Goal: Task Accomplishment & Management: Use online tool/utility

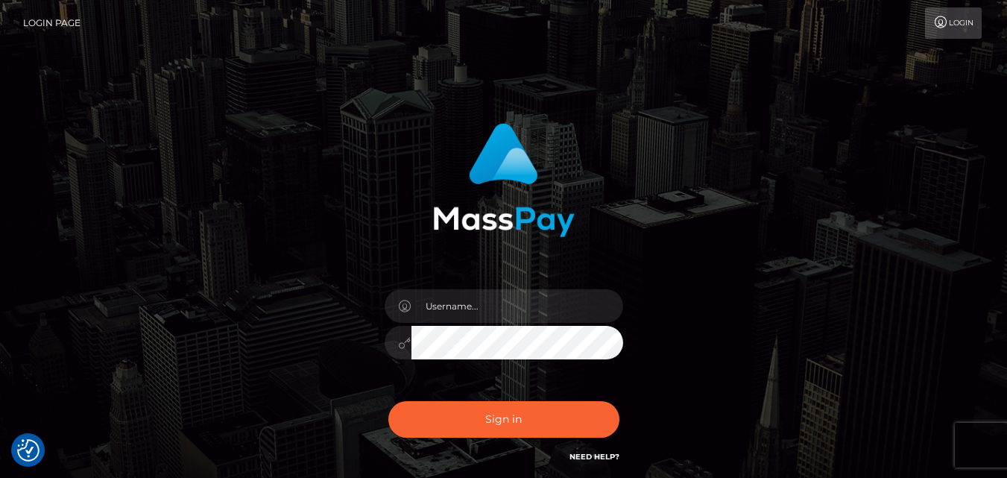
checkbox input "true"
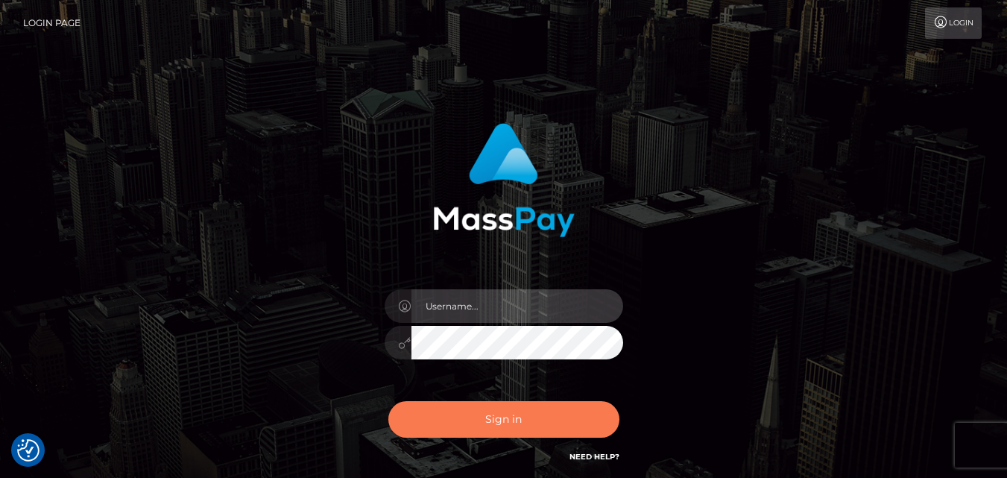
type input "[DOMAIN_NAME]"
click at [500, 420] on button "Sign in" at bounding box center [503, 419] width 231 height 37
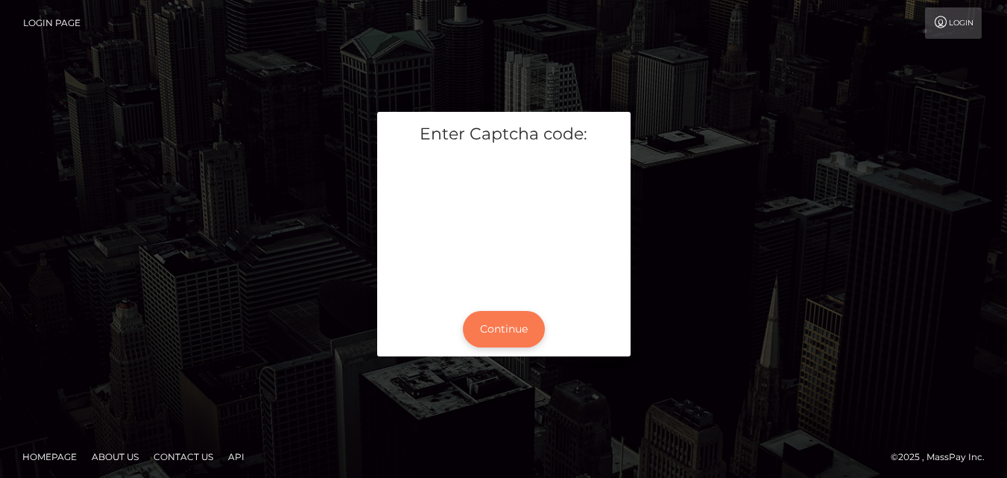
click at [496, 325] on button "Continue" at bounding box center [504, 329] width 82 height 37
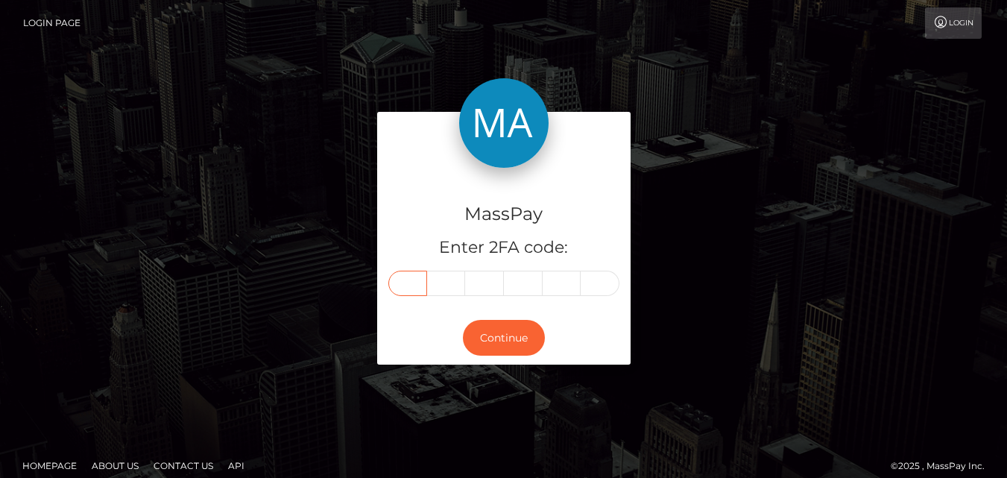
click at [408, 286] on input "text" at bounding box center [407, 282] width 39 height 25
type input "2"
type input "5"
type input "3"
type input "5"
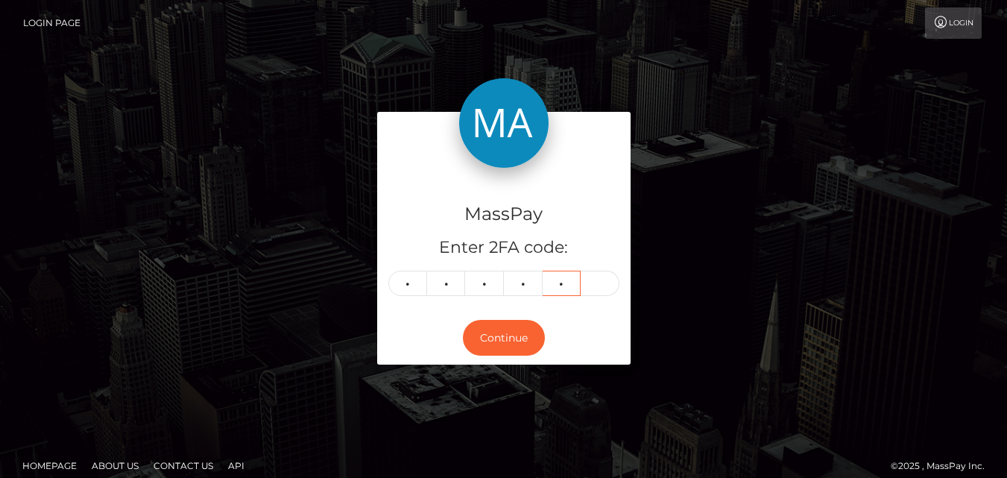
type input "6"
type input "2"
type input "0"
type input "5"
type input "3"
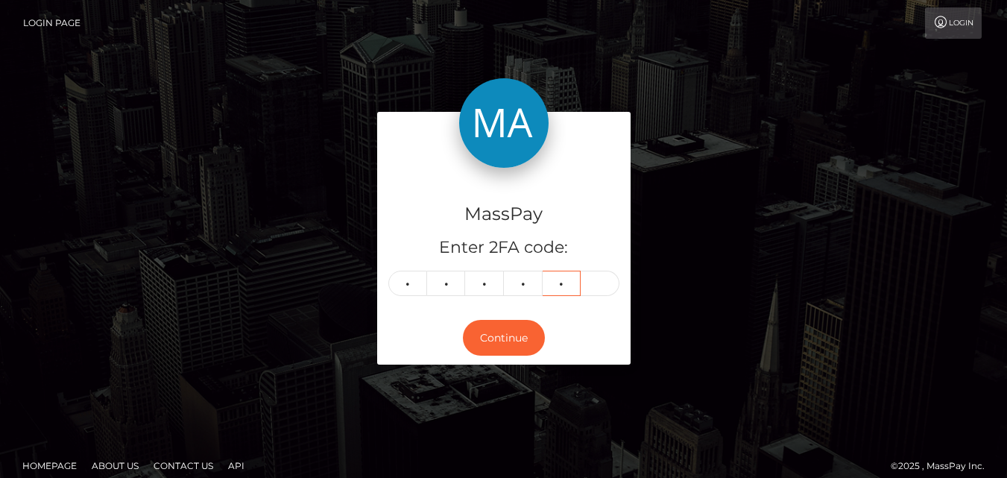
type input "5"
type input "6"
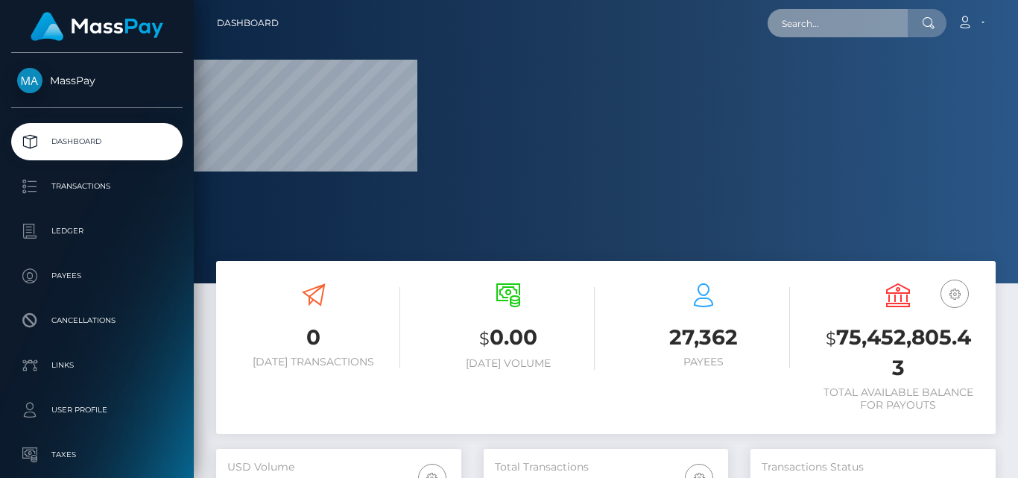
click at [837, 25] on input "text" at bounding box center [837, 23] width 140 height 28
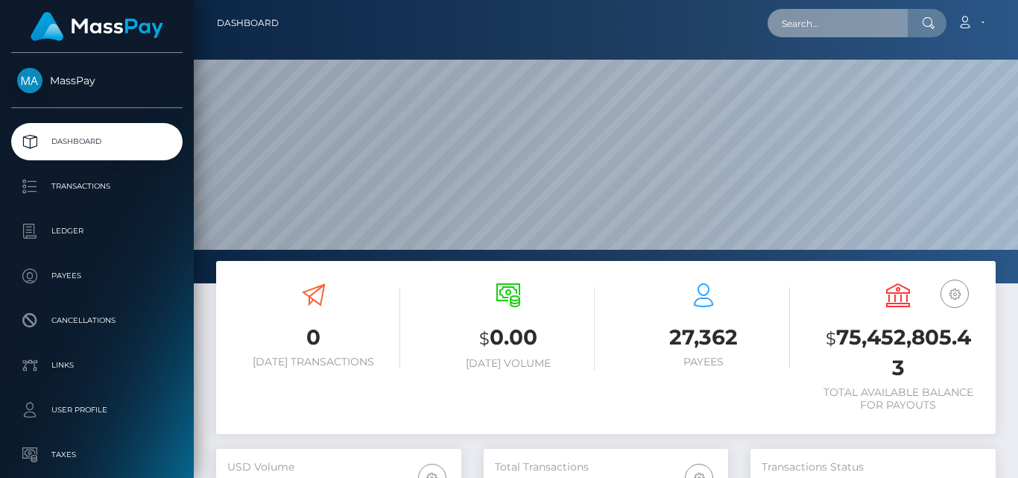
scroll to position [265, 244]
paste input "her_asmr@outlook.com"
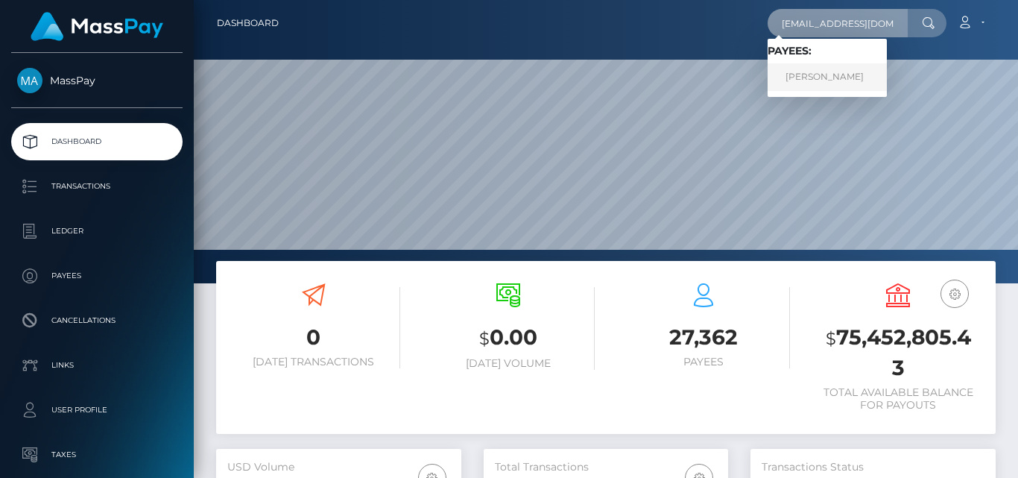
type input "her_asmr@outlook.com"
click at [829, 69] on link "ABBIE LEHANNE MOAT" at bounding box center [826, 77] width 119 height 28
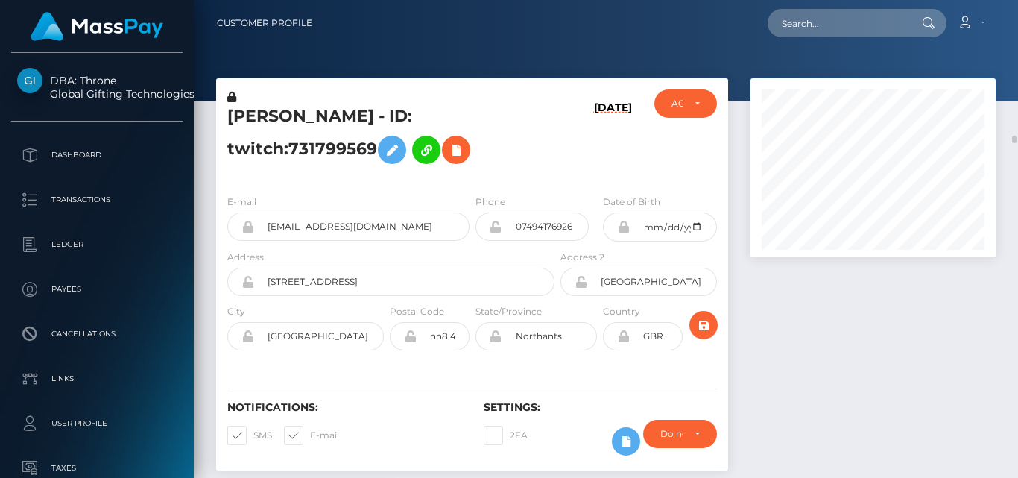
scroll to position [179, 244]
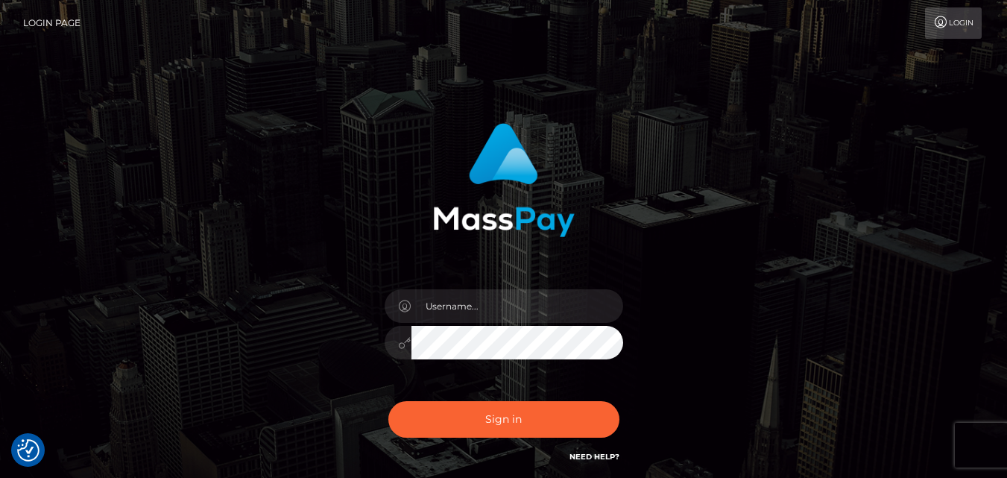
checkbox input "true"
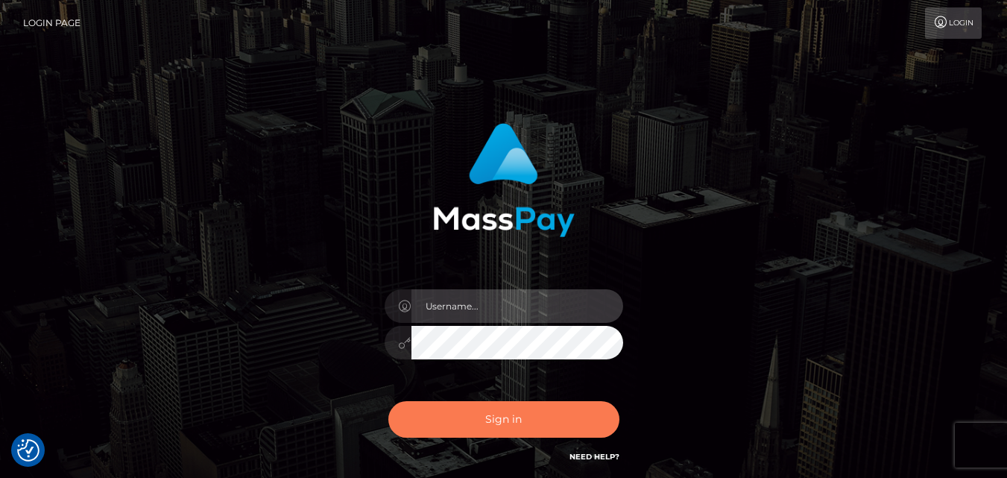
type input "fr.es"
click at [551, 417] on button "Sign in" at bounding box center [503, 419] width 231 height 37
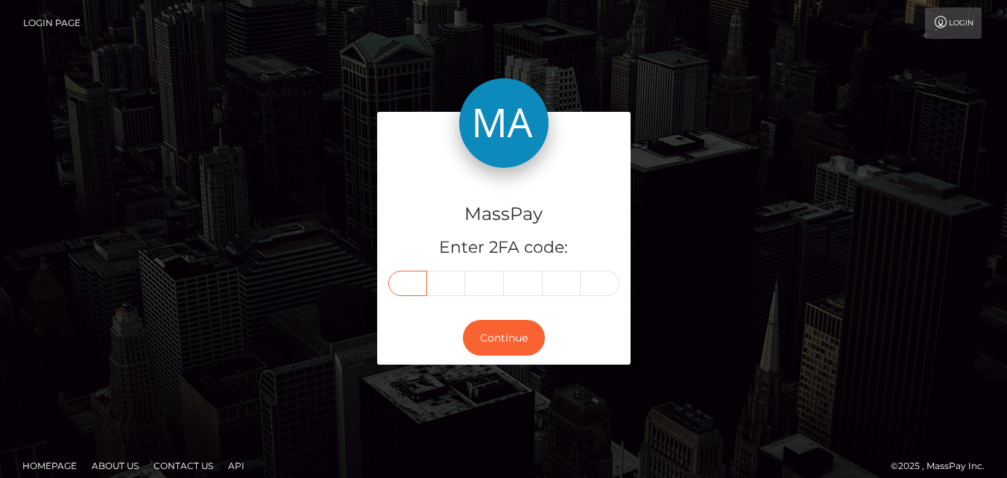
click at [418, 285] on input "text" at bounding box center [407, 282] width 39 height 25
type input "6"
type input "9"
type input "3"
type input "5"
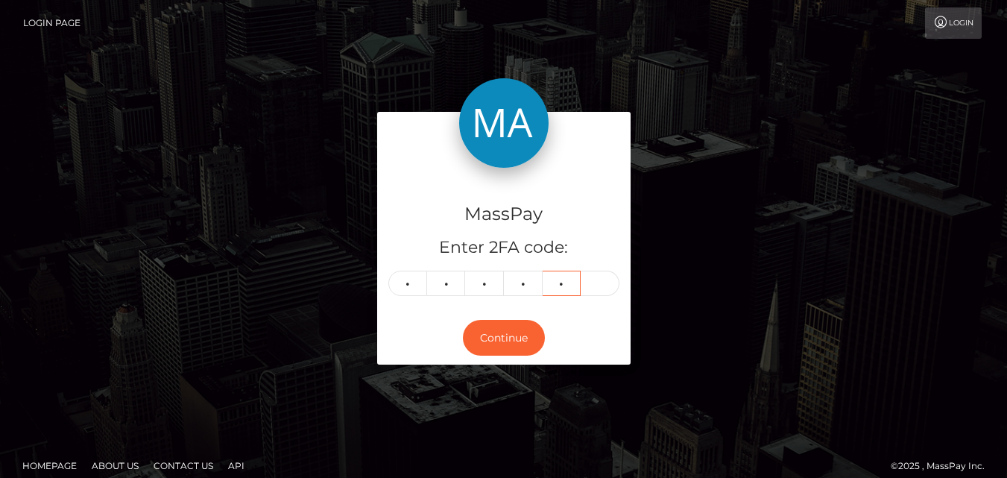
type input "6"
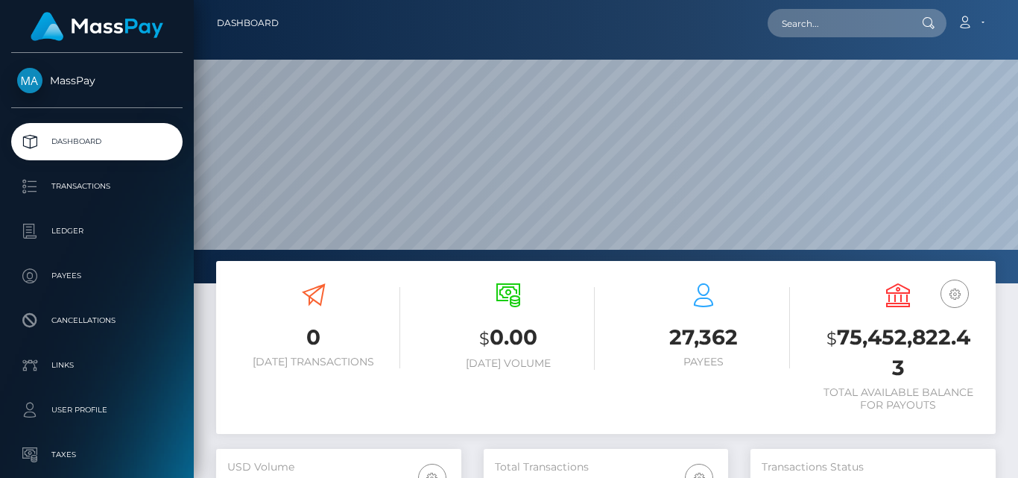
scroll to position [265, 244]
click at [799, 18] on input "text" at bounding box center [837, 23] width 140 height 28
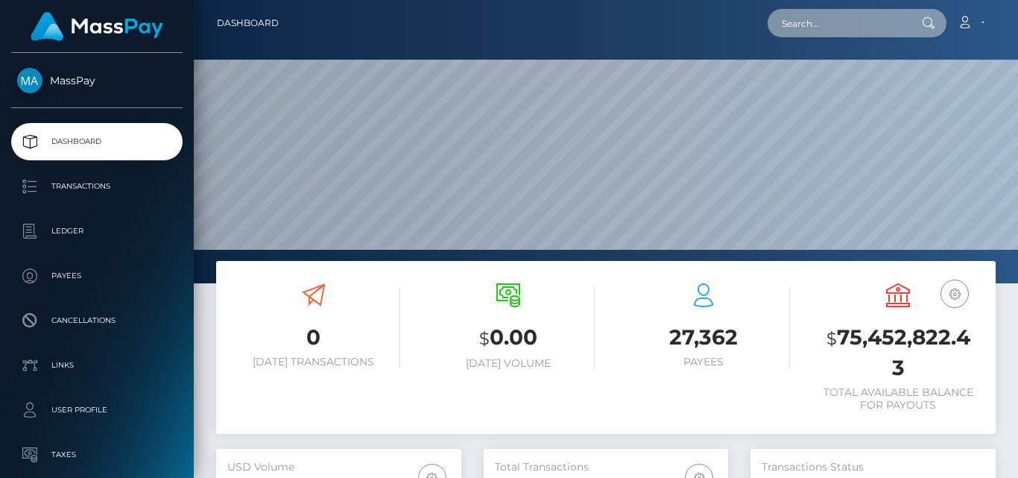
type input "V"
paste input "langhanna100@gmail.com"
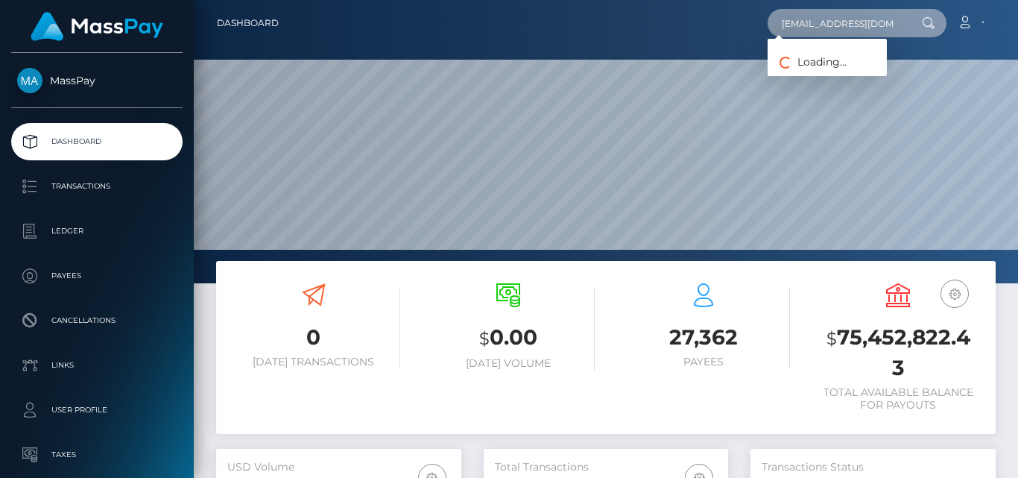
scroll to position [0, 10]
type input "langhanna100@gmail.com"
drag, startPoint x: 774, startPoint y: 21, endPoint x: 1017, endPoint y: -65, distance: 257.6
click at [1017, 0] on html "MassPay Dashboard Transactions Ledger Payees Cancellations Links" at bounding box center [509, 239] width 1018 height 478
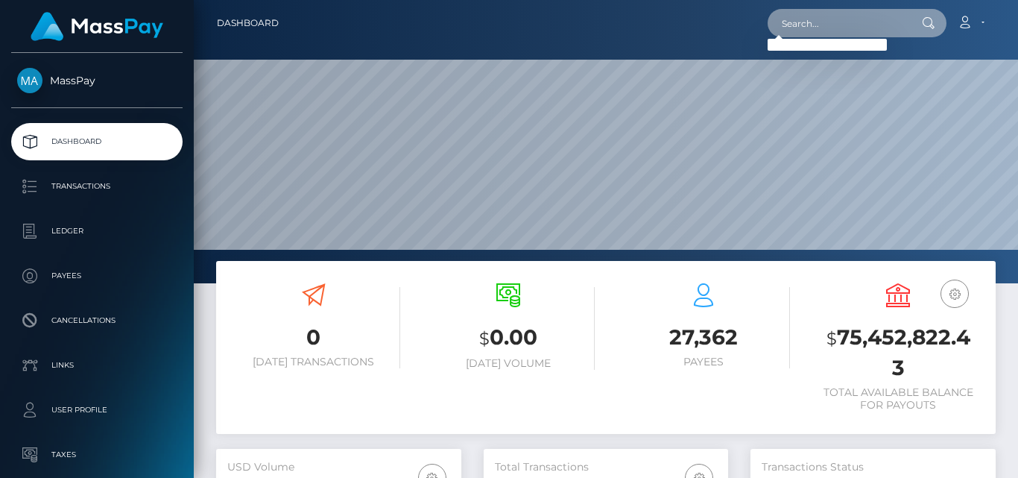
paste input "langhanna100@gmail.com"
type input "langhanna100@gmail.com"
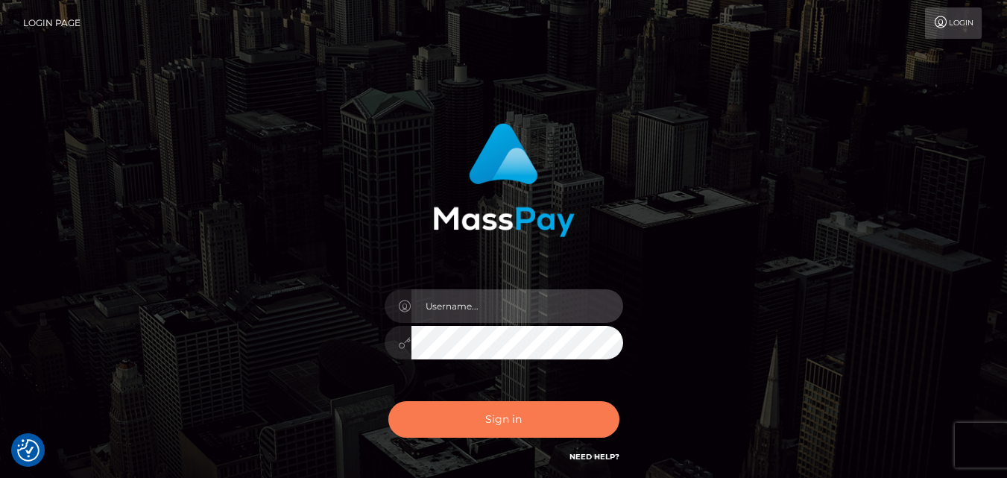
type input "[DOMAIN_NAME]"
click at [484, 410] on button "Sign in" at bounding box center [503, 419] width 231 height 37
type input "[DOMAIN_NAME]"
click at [495, 402] on button "Sign in" at bounding box center [503, 419] width 231 height 37
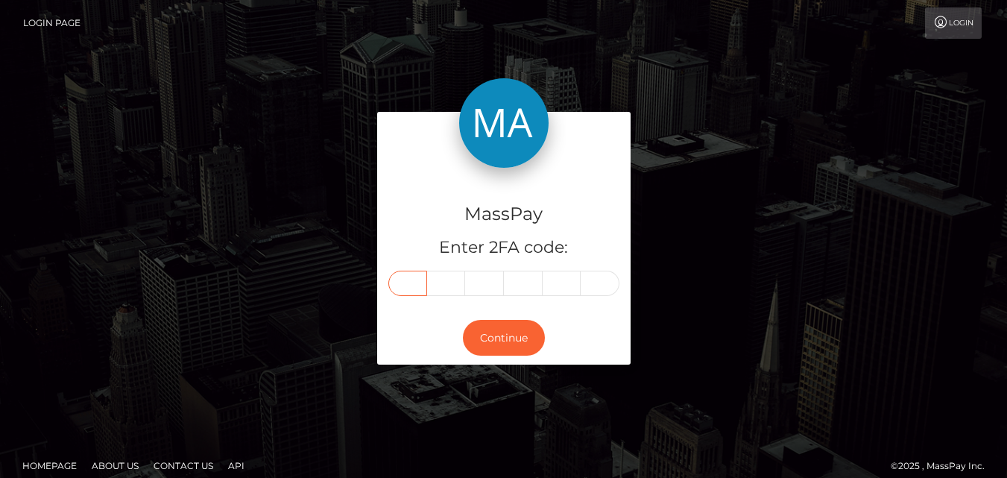
click at [417, 277] on input "text" at bounding box center [407, 282] width 39 height 25
type input "2"
type input "6"
type input "3"
type input "1"
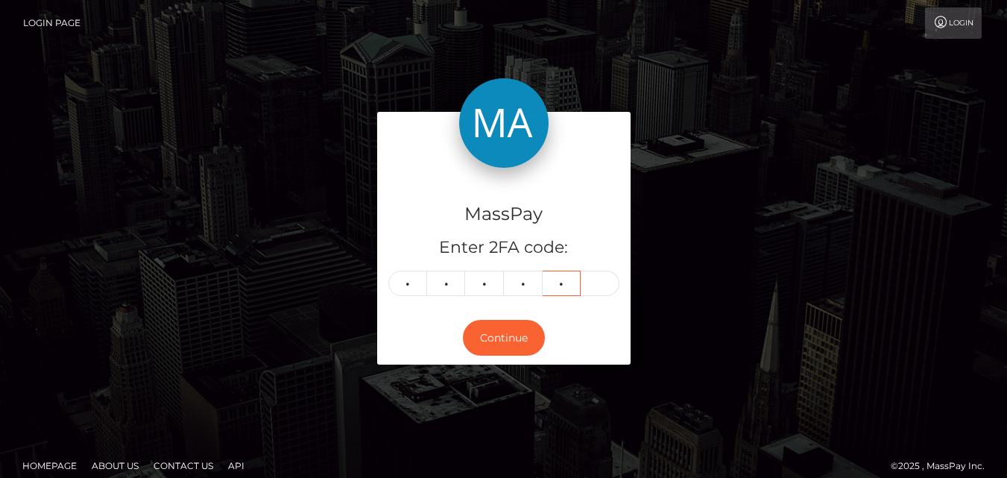
type input "8"
type input "1"
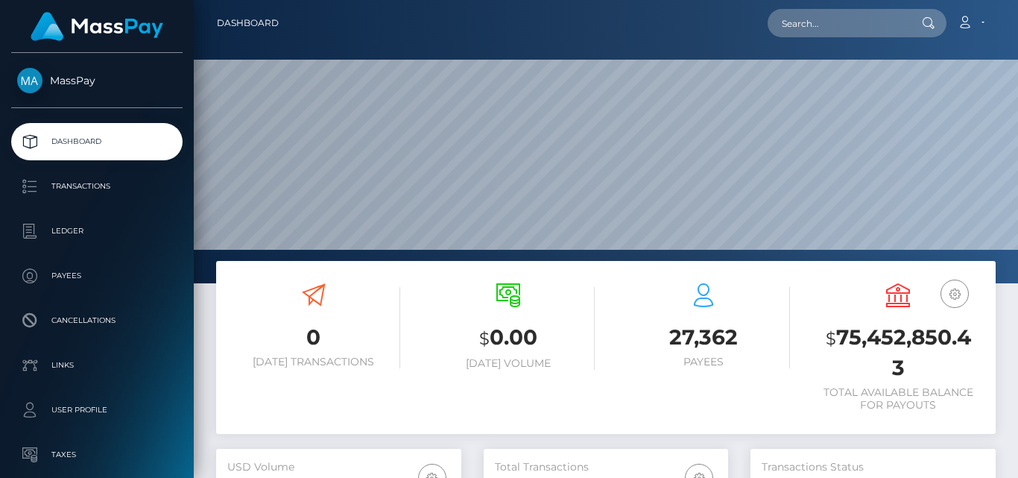
scroll to position [265, 244]
click at [786, 26] on input "text" at bounding box center [837, 23] width 140 height 28
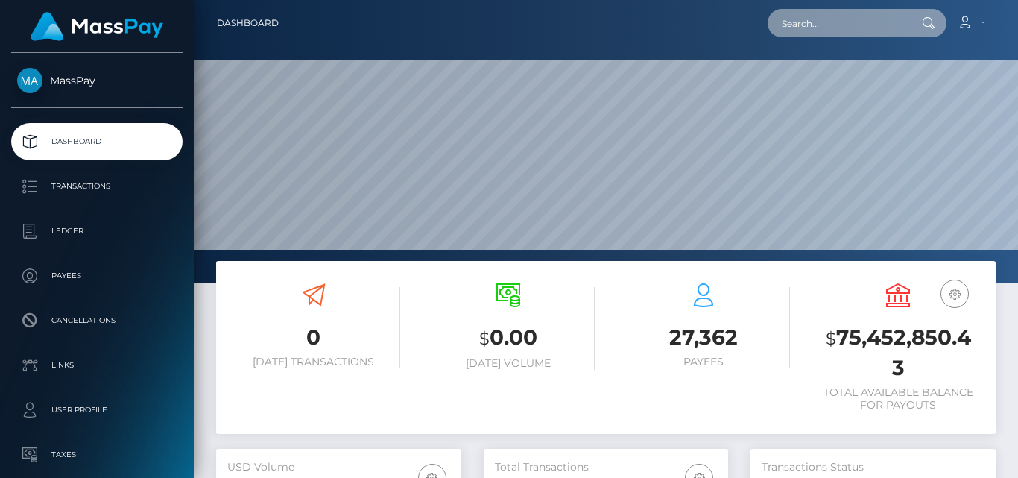
paste input "lellamay@icloud.com"
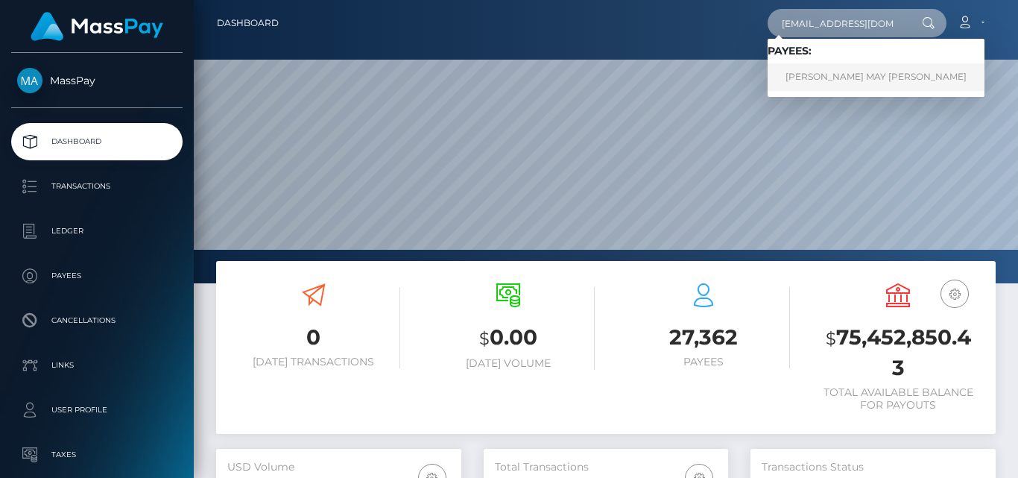
type input "lellamay@icloud.com"
click at [872, 76] on link "DANIELLA MAY MILLY BATTMAN" at bounding box center [875, 77] width 217 height 28
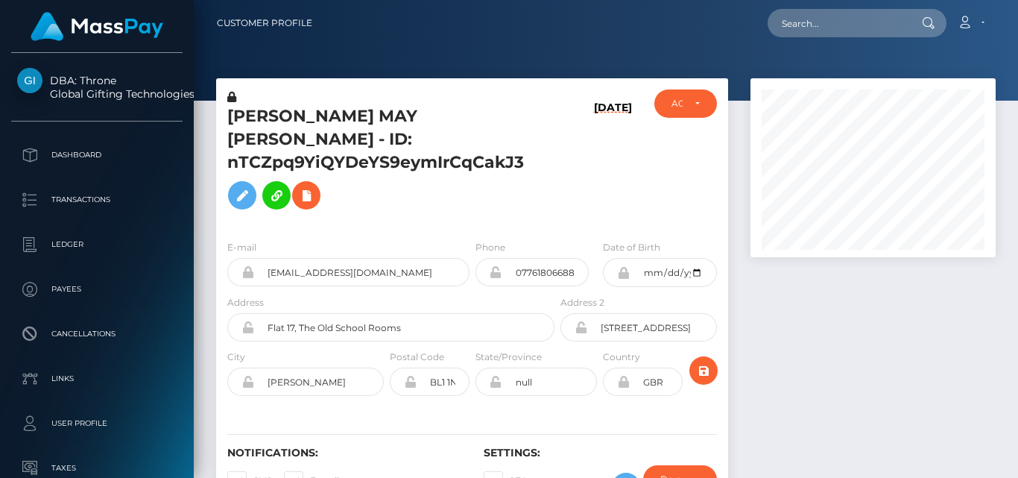
scroll to position [179, 244]
click at [804, 314] on div at bounding box center [872, 304] width 267 height 452
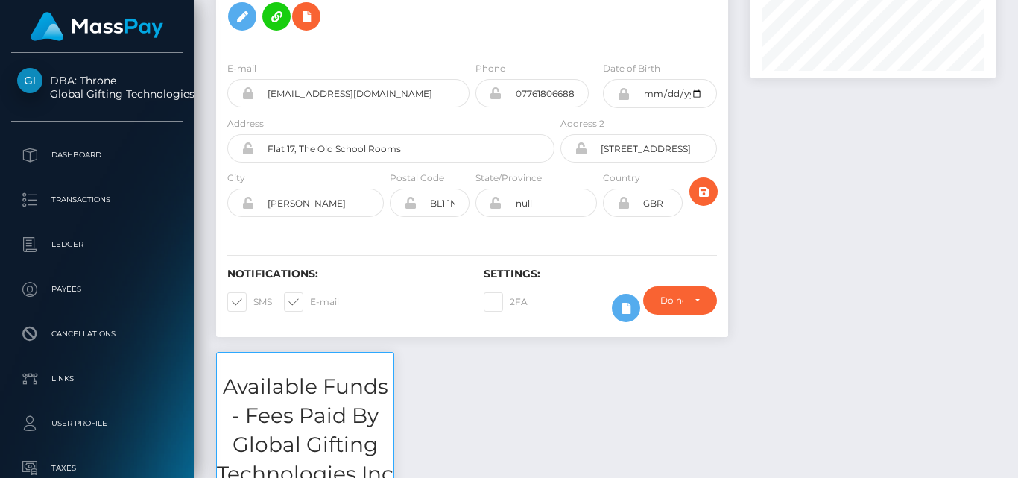
scroll to position [0, 0]
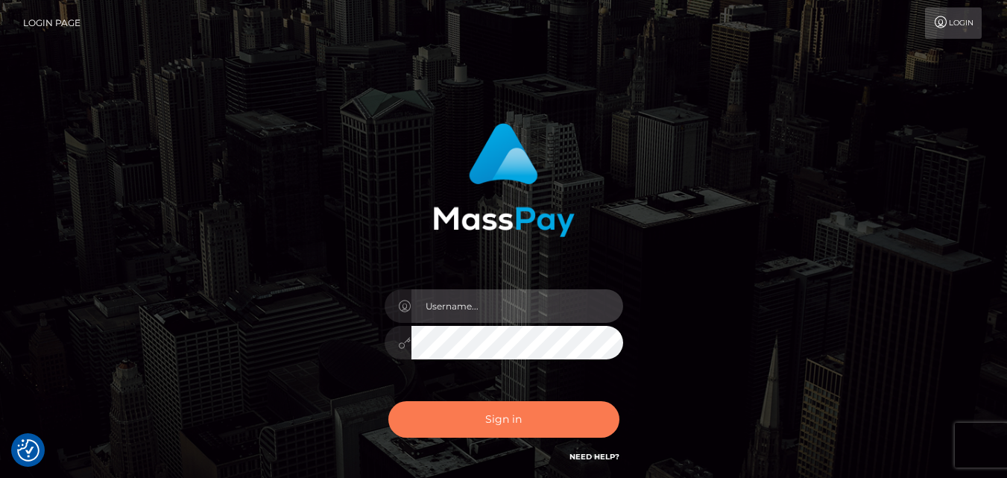
type input "fr.es"
click at [484, 421] on button "Sign in" at bounding box center [503, 419] width 231 height 37
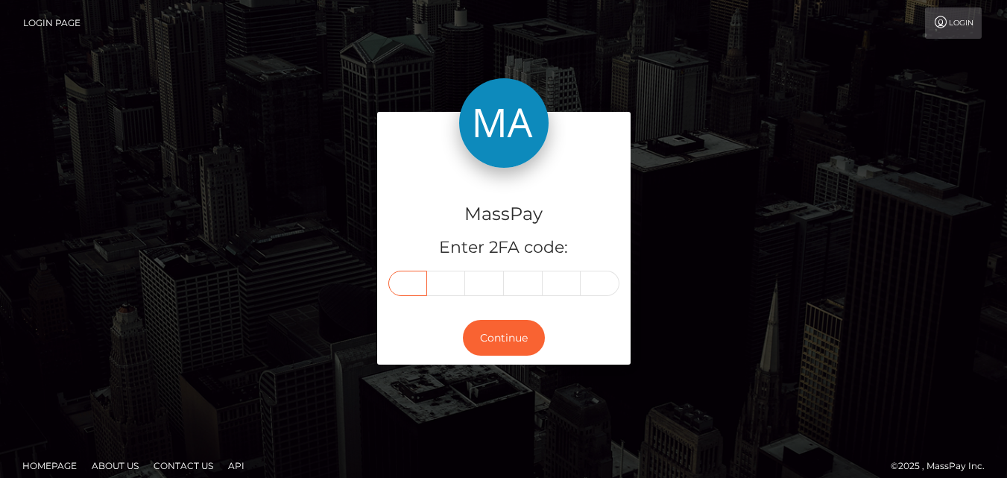
click at [404, 285] on input "text" at bounding box center [407, 282] width 39 height 25
type input "6"
type input "9"
type input "4"
type input "2"
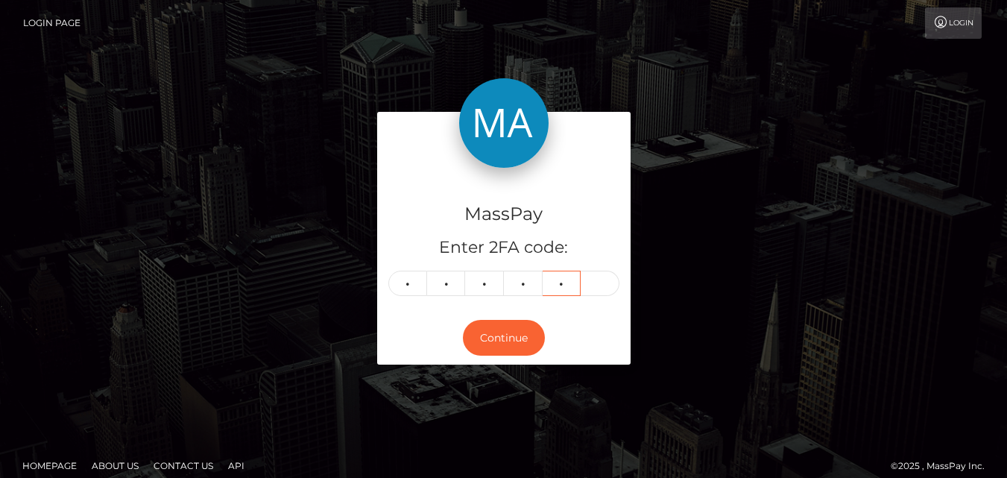
type input "9"
type input "5"
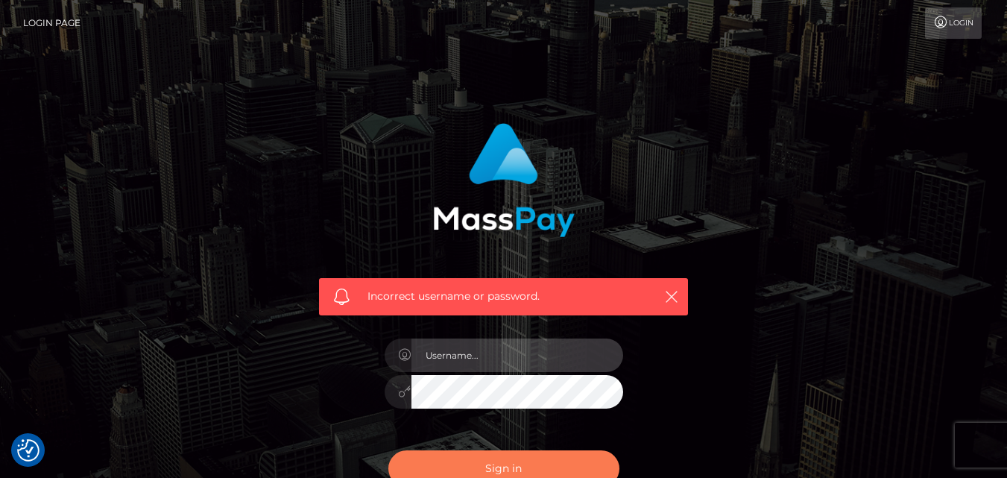
type input "[DOMAIN_NAME]"
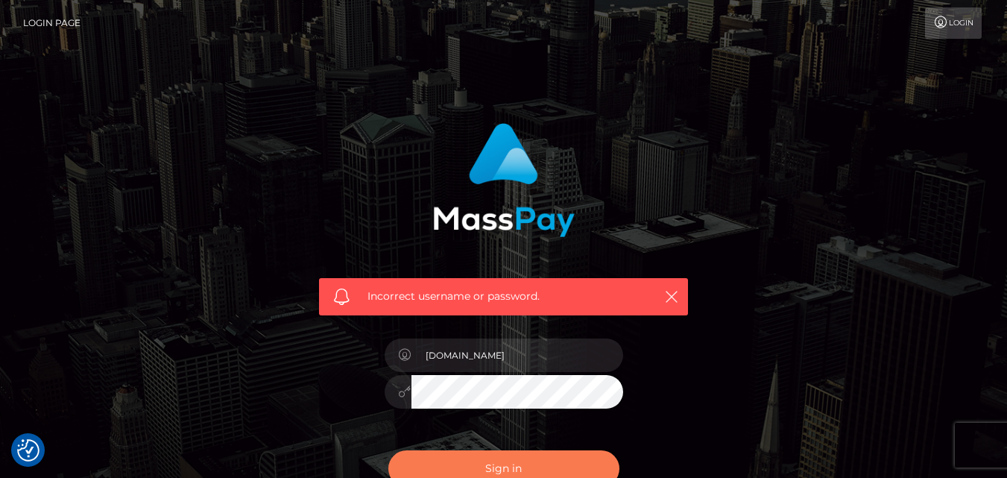
click at [543, 472] on button "Sign in" at bounding box center [503, 468] width 231 height 37
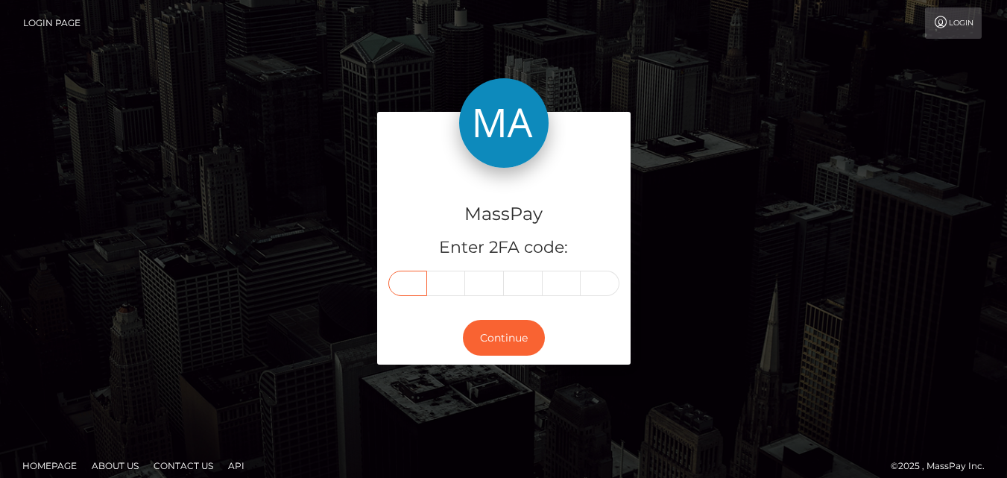
click at [409, 280] on input "text" at bounding box center [407, 282] width 39 height 25
type input "6"
type input "9"
type input "4"
click at [493, 284] on input "4" at bounding box center [484, 282] width 39 height 25
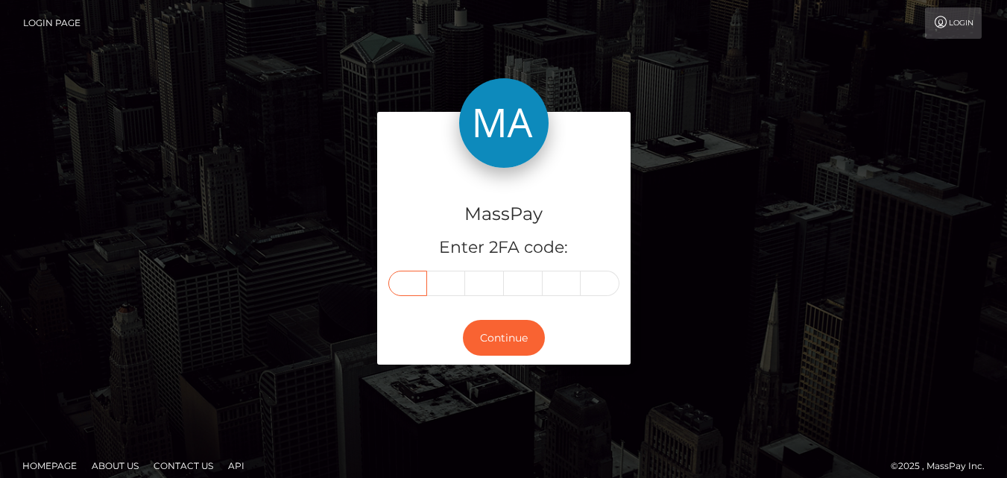
click at [417, 284] on input "text" at bounding box center [407, 282] width 39 height 25
type input "9"
type input "5"
type input "0"
click at [411, 276] on input "text" at bounding box center [407, 282] width 39 height 25
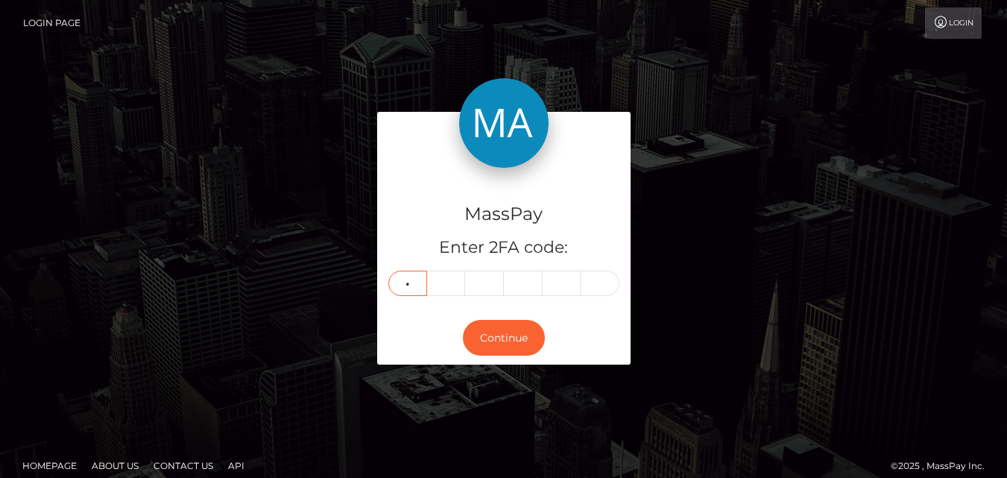
type input "9"
type input "5"
type input "0"
type input "2"
type input "5"
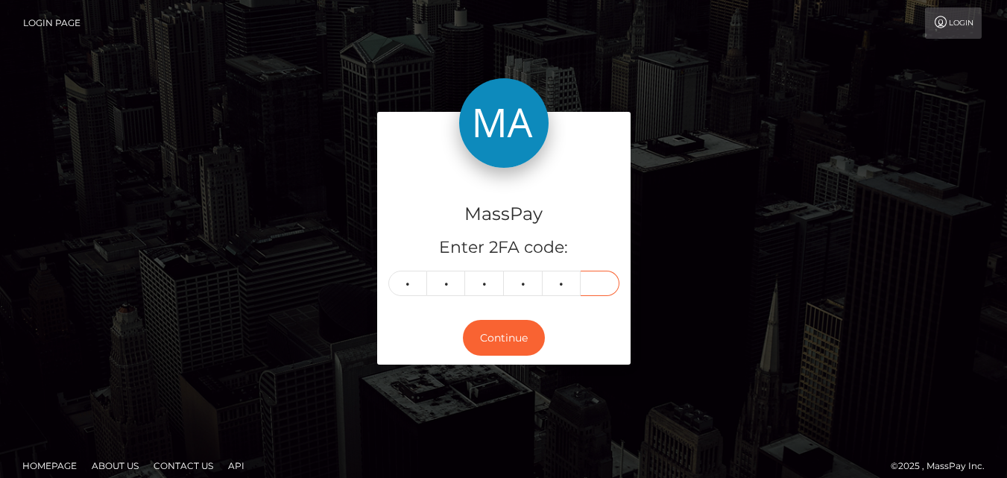
type input "8"
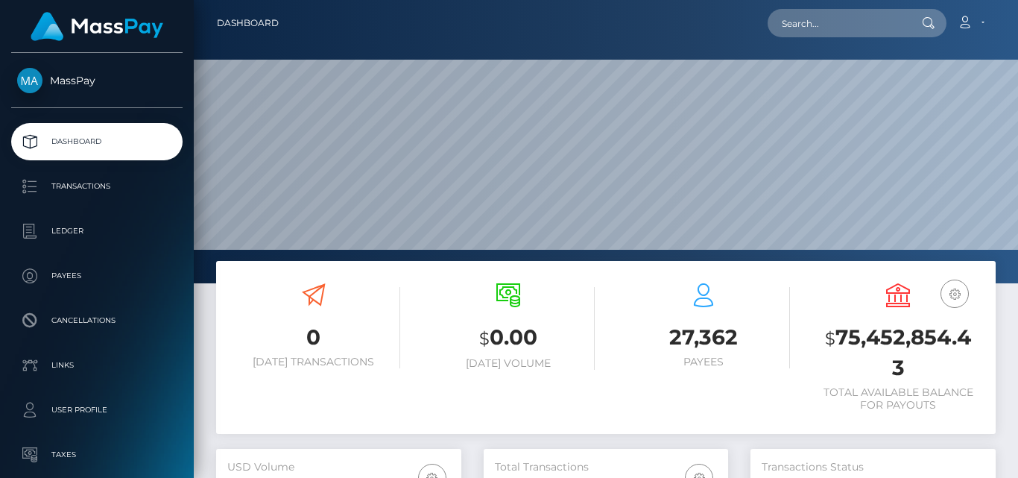
scroll to position [265, 244]
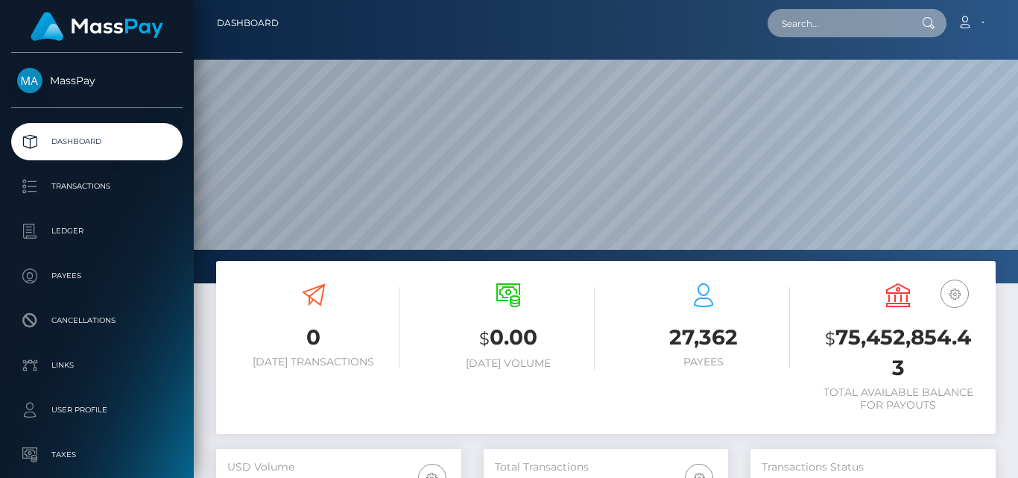
click at [817, 27] on input "text" at bounding box center [837, 23] width 140 height 28
paste input "[EMAIL_ADDRESS][DOMAIN_NAME]"
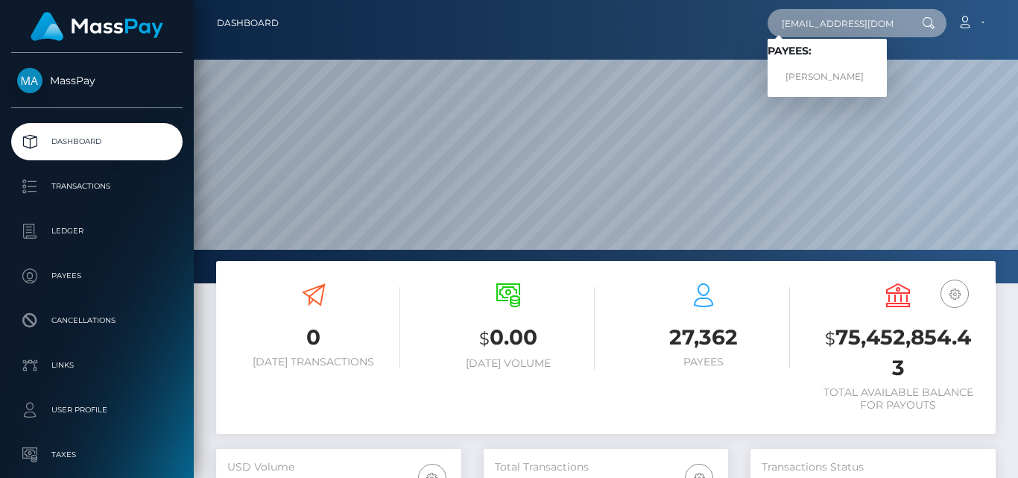
type input "[EMAIL_ADDRESS][DOMAIN_NAME]"
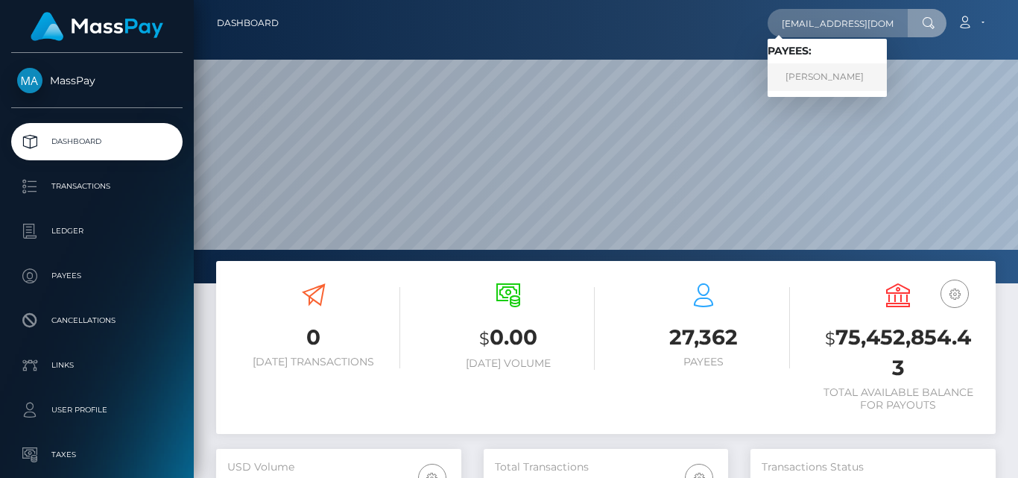
click at [832, 85] on link "ABBIE LEHANNE MOAT" at bounding box center [826, 77] width 119 height 28
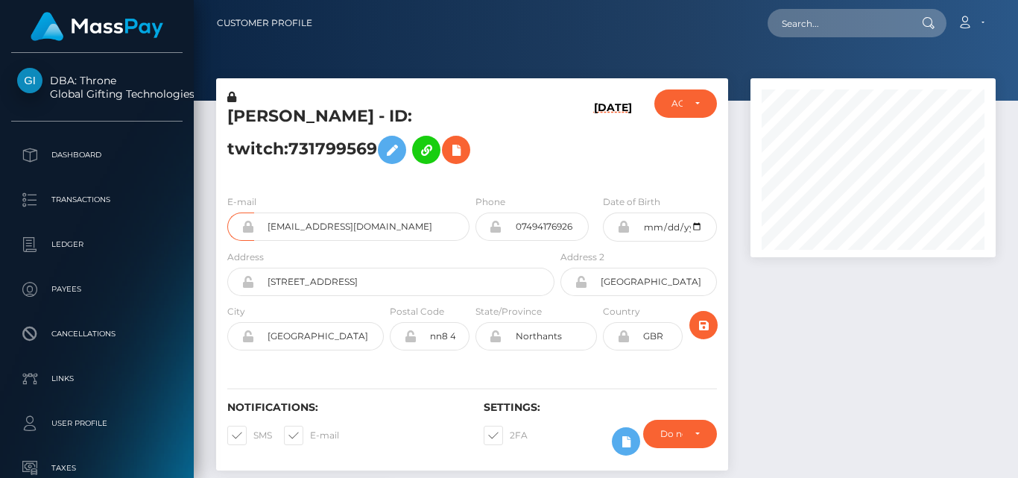
click at [823, 326] on div at bounding box center [872, 281] width 267 height 407
click at [830, 300] on div at bounding box center [872, 281] width 267 height 407
click at [798, 339] on div at bounding box center [872, 281] width 267 height 407
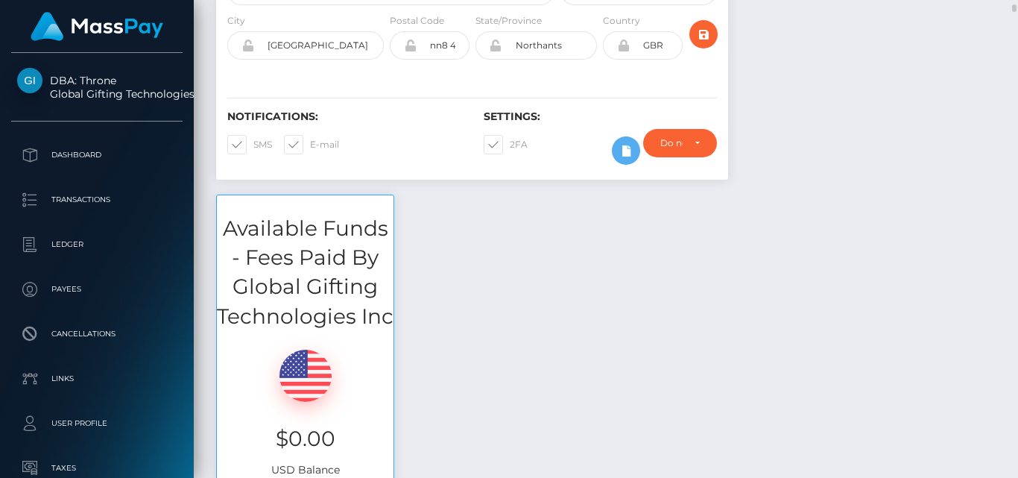
scroll to position [313, 0]
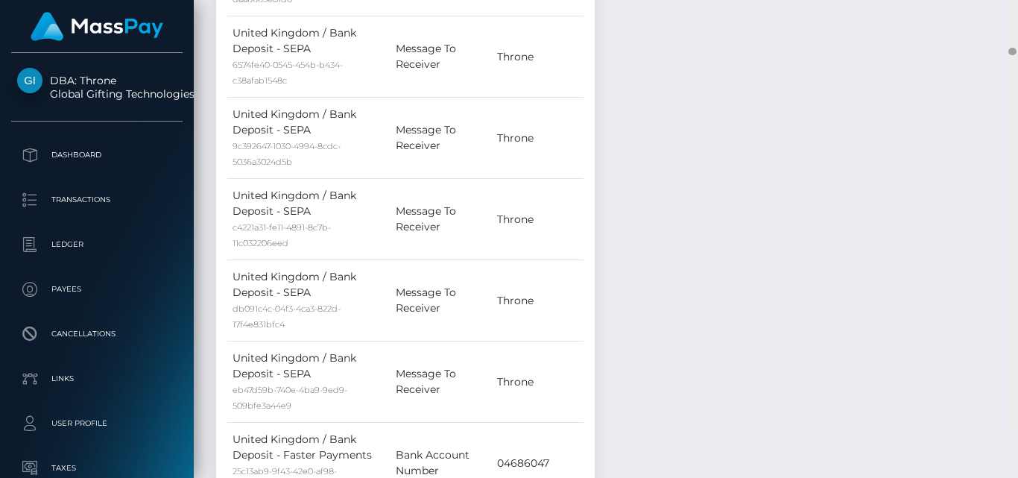
drag, startPoint x: 1013, startPoint y: 7, endPoint x: 1013, endPoint y: 96, distance: 89.4
click at [1013, 55] on div at bounding box center [1012, 51] width 8 height 7
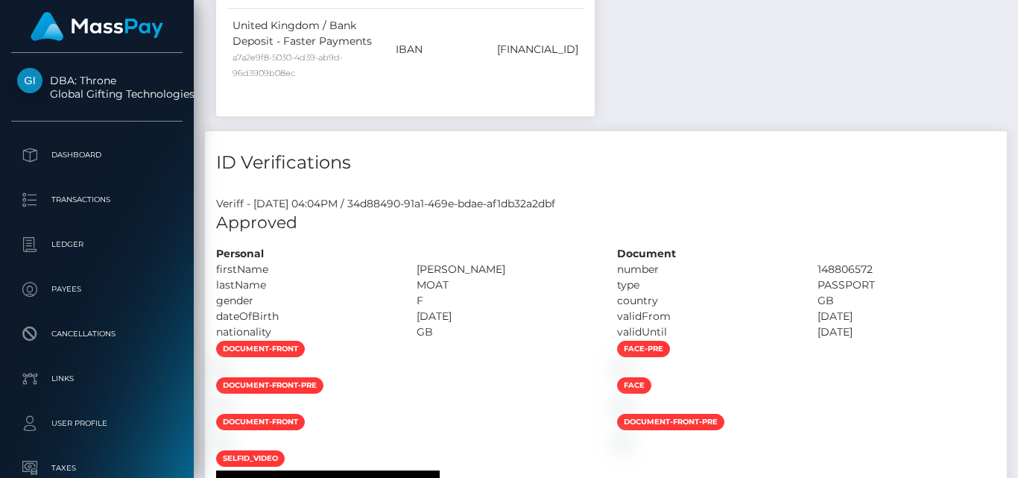
scroll to position [0, 0]
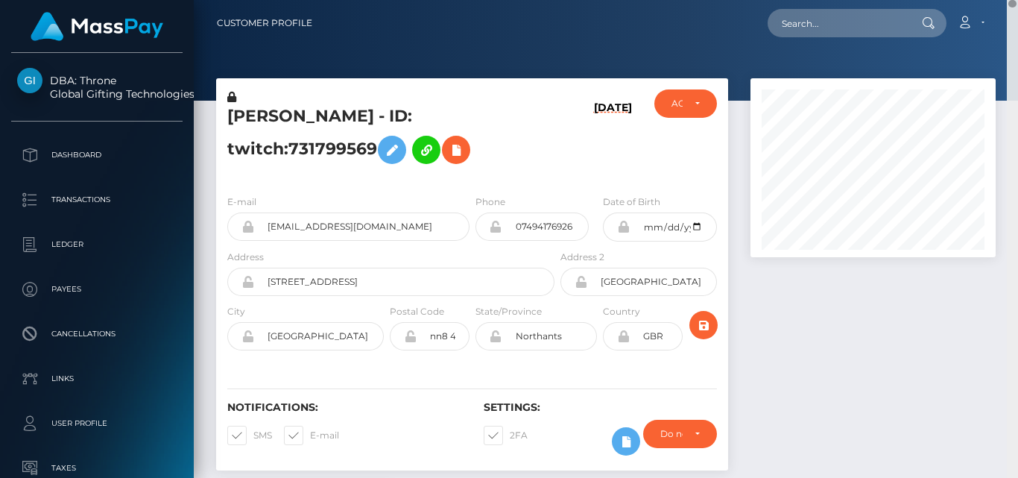
drag, startPoint x: 1013, startPoint y: 96, endPoint x: 1017, endPoint y: -63, distance: 158.7
click at [1017, 0] on html "DBA: Throne Global Gifting Technologies Inc Dashboard Transactions Ledger Payee…" at bounding box center [509, 239] width 1018 height 478
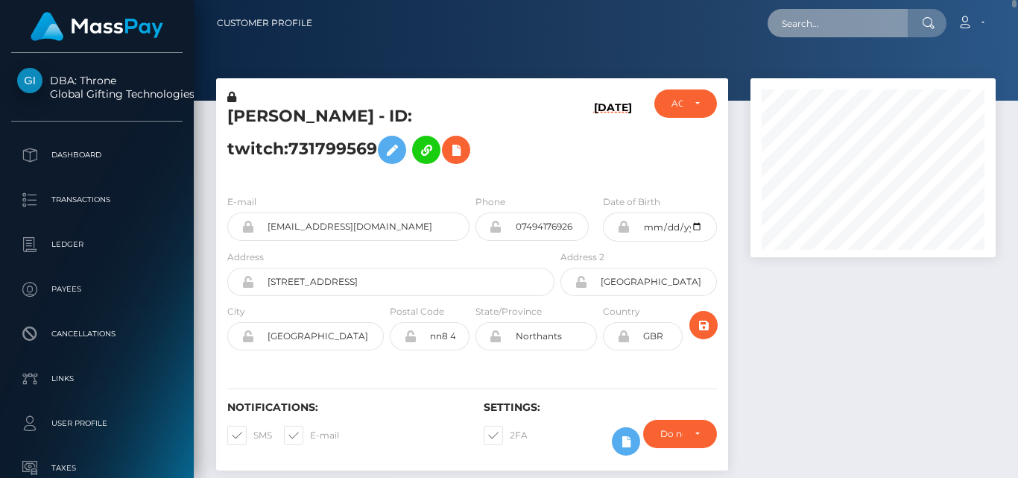
click at [804, 19] on input "text" at bounding box center [837, 23] width 140 height 28
paste input "kalissade@icloud.com"
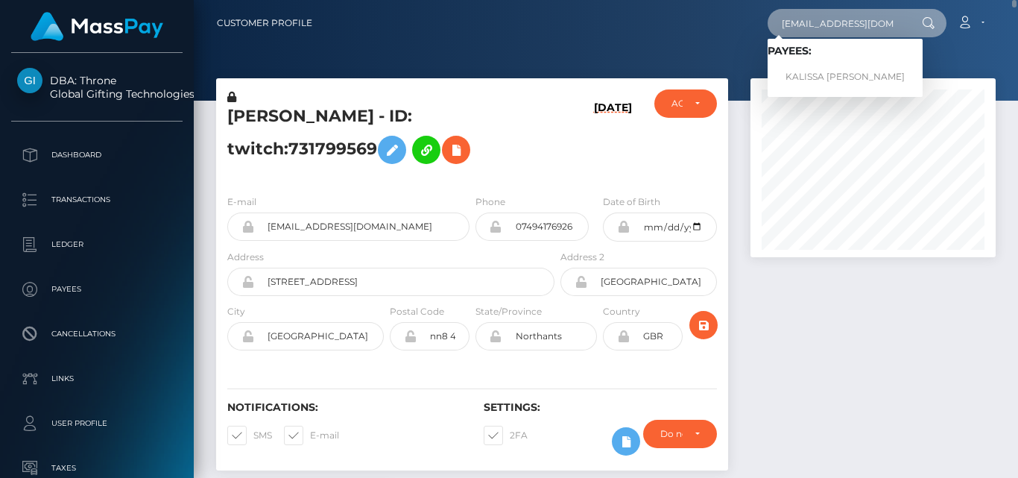
type input "kalissade@icloud.com"
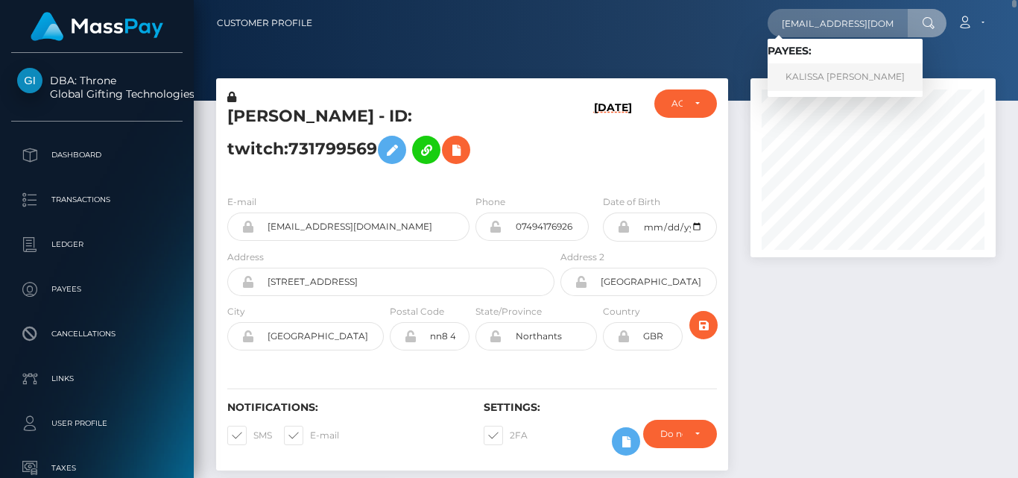
click at [863, 72] on link "KALISSA DILYS ENNON" at bounding box center [844, 77] width 155 height 28
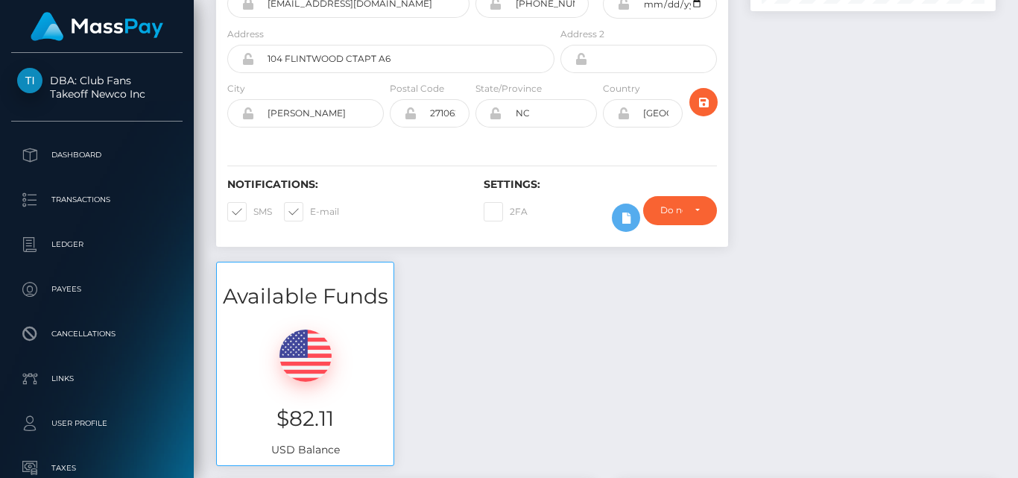
scroll to position [723, 0]
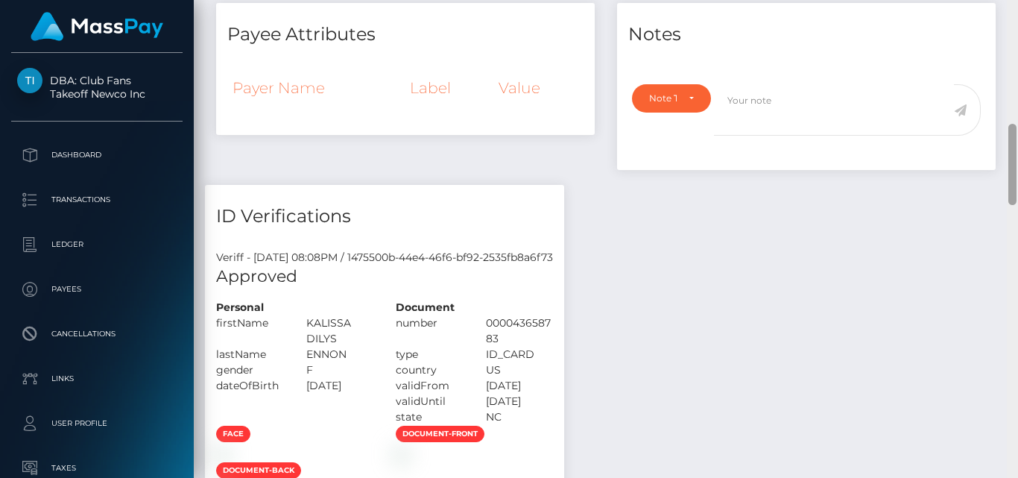
drag, startPoint x: 1017, startPoint y: 104, endPoint x: 1010, endPoint y: 66, distance: 38.6
click at [1010, 66] on div at bounding box center [1012, 239] width 11 height 478
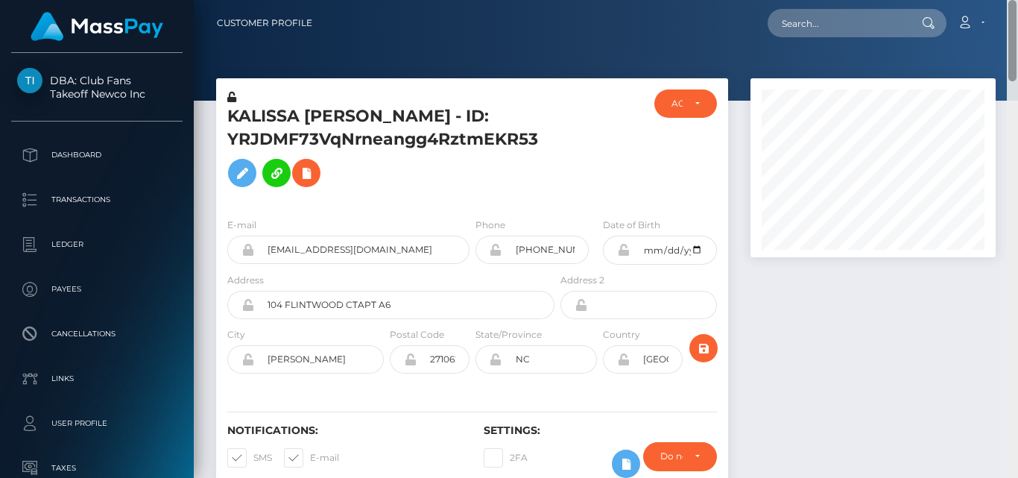
drag, startPoint x: 1013, startPoint y: 139, endPoint x: 997, endPoint y: 1, distance: 138.8
click at [997, 1] on div "Customer Profile Loading... Loading..." at bounding box center [606, 239] width 824 height 478
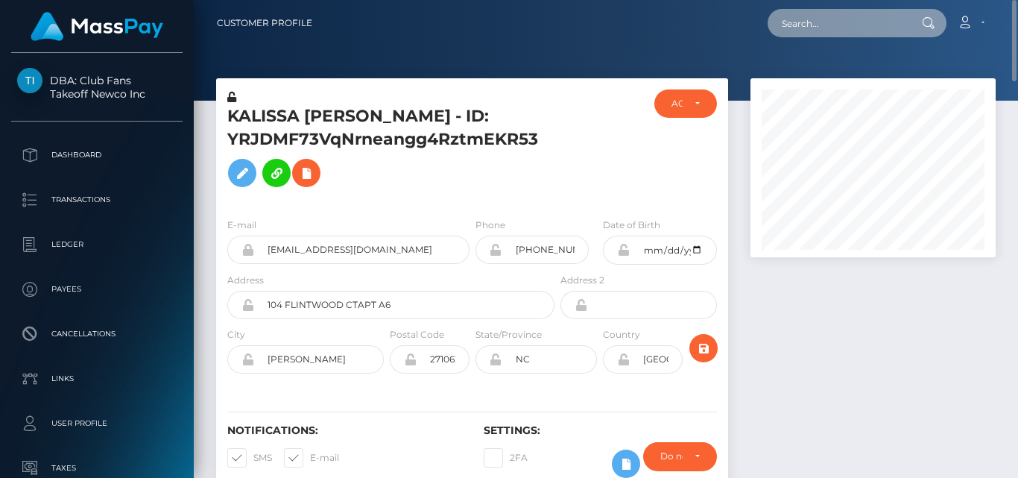
click at [856, 20] on input "text" at bounding box center [837, 23] width 140 height 28
paste input "[EMAIL_ADDRESS][DOMAIN_NAME]"
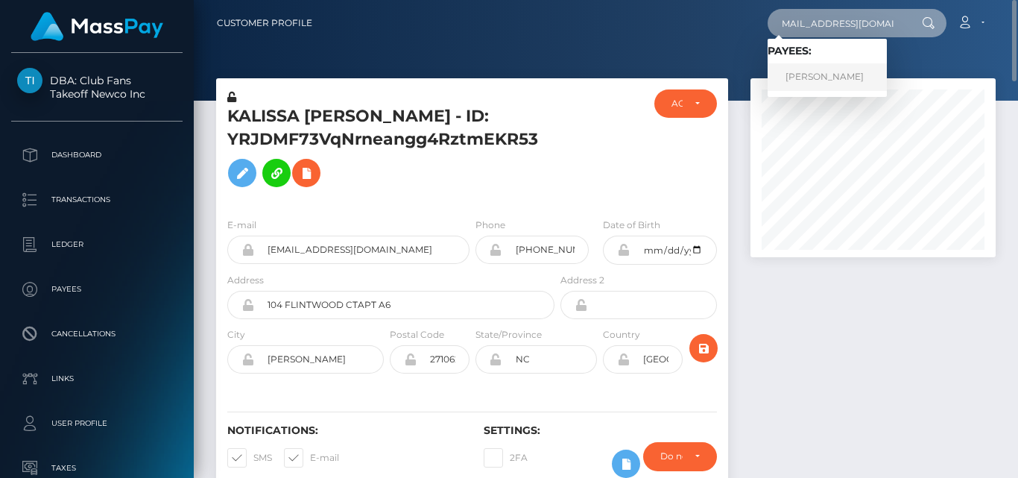
type input "[EMAIL_ADDRESS][DOMAIN_NAME]"
click at [834, 73] on link "CASEY LEE ROCHA" at bounding box center [826, 77] width 119 height 28
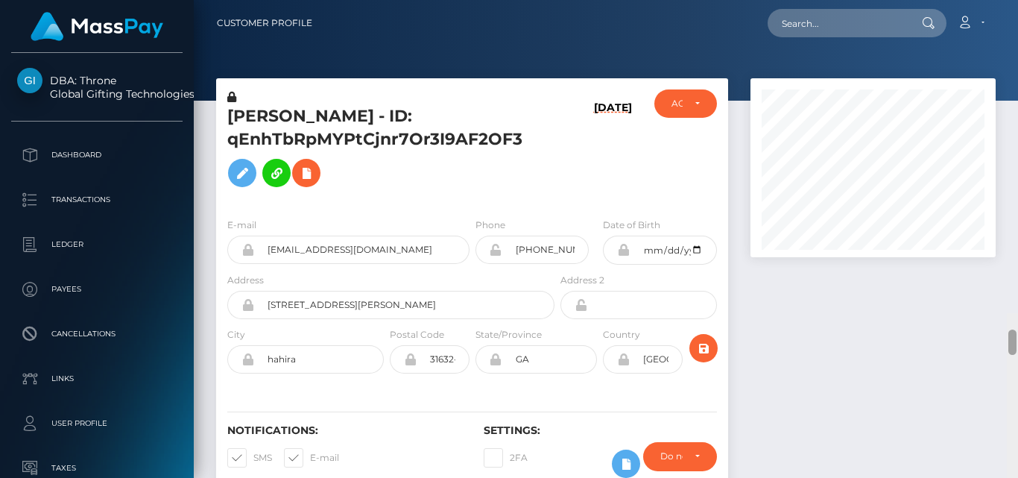
drag, startPoint x: 1013, startPoint y: 35, endPoint x: 1007, endPoint y: -7, distance: 42.3
click at [1007, 0] on html "DBA: Throne Global Gifting Technologies Inc Dashboard Transactions Ledger Payee…" at bounding box center [509, 239] width 1018 height 478
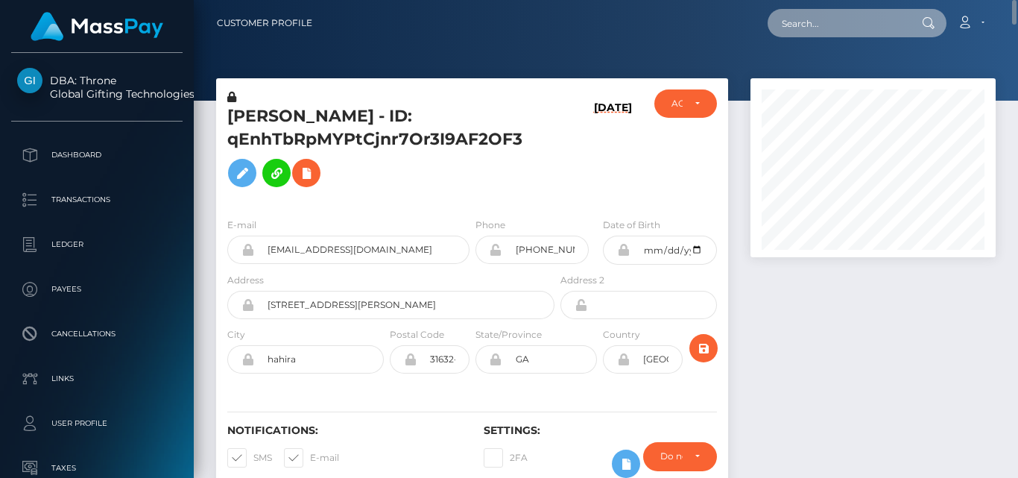
click at [789, 22] on input "text" at bounding box center [837, 23] width 140 height 28
paste input "[EMAIL_ADDRESS][DOMAIN_NAME]"
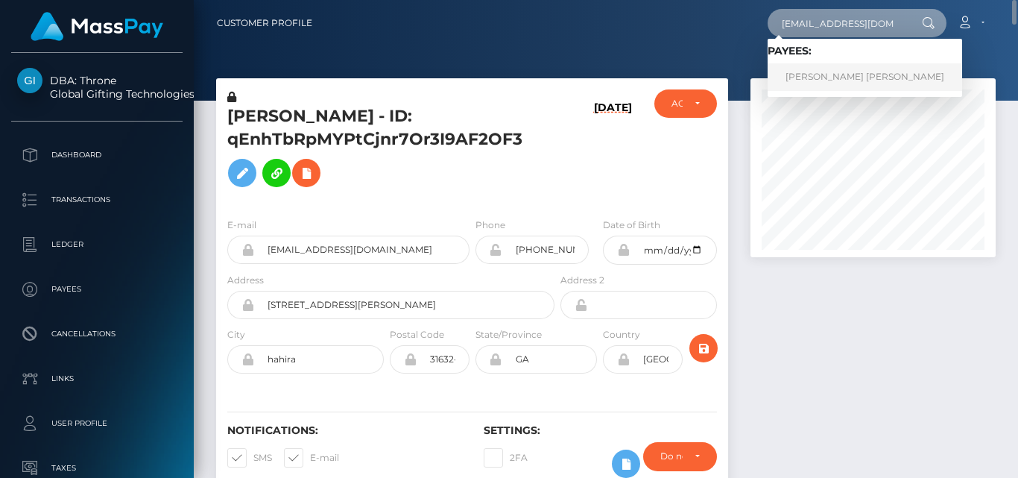
type input "[EMAIL_ADDRESS][DOMAIN_NAME]"
click at [804, 78] on link "TROY JAMES CAMERON" at bounding box center [864, 77] width 194 height 28
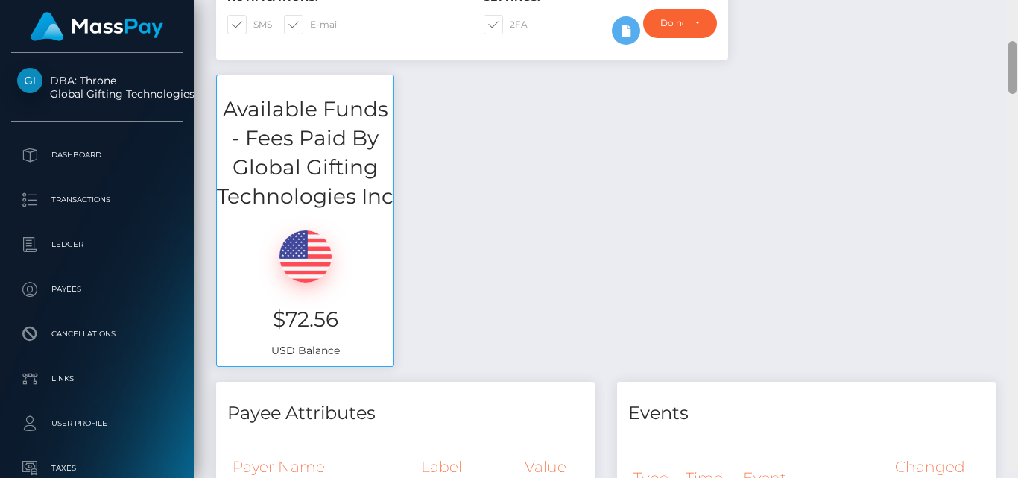
scroll to position [426, 0]
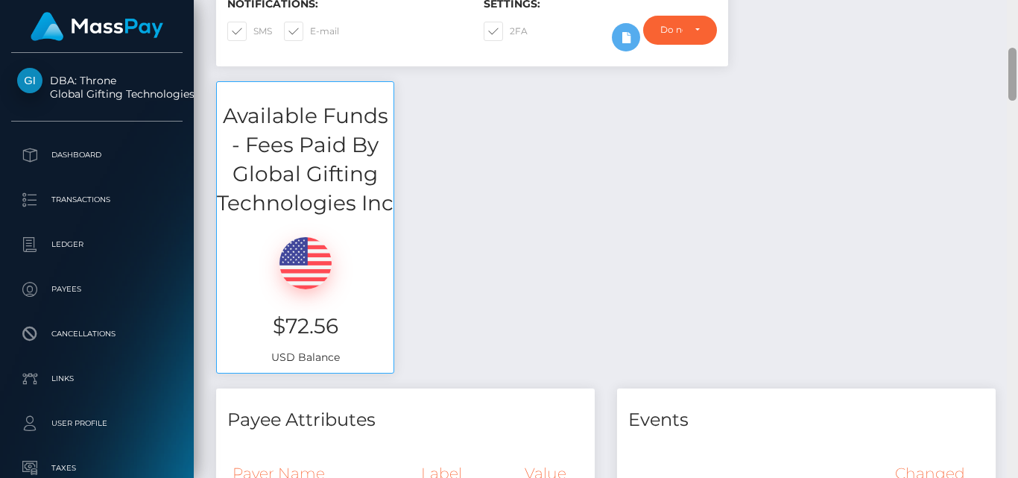
drag, startPoint x: 1012, startPoint y: 291, endPoint x: 1013, endPoint y: 78, distance: 213.1
click at [1013, 78] on div at bounding box center [1012, 74] width 8 height 53
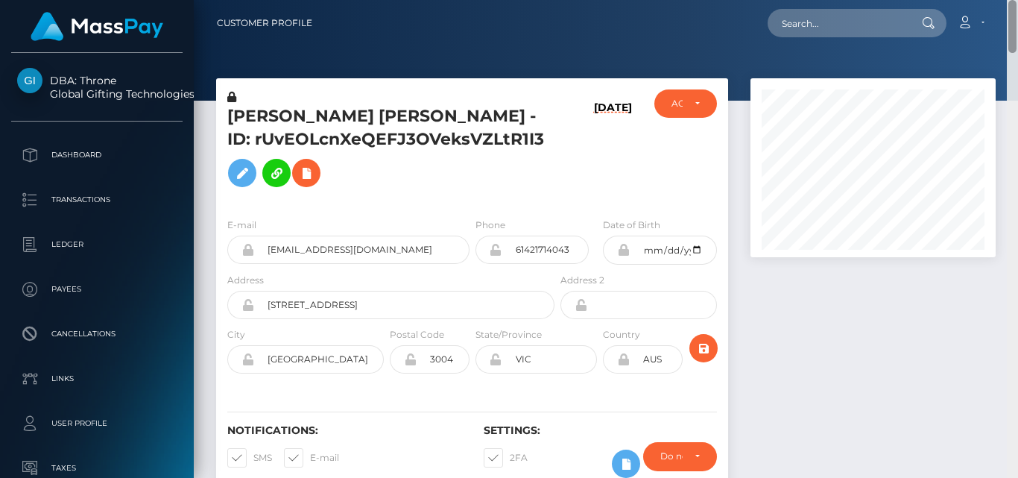
drag, startPoint x: 1013, startPoint y: 78, endPoint x: 1005, endPoint y: -43, distance: 121.7
click at [1005, 0] on html "DBA: Throne Global Gifting Technologies Inc Dashboard Transactions Ledger Payee…" at bounding box center [509, 239] width 1018 height 478
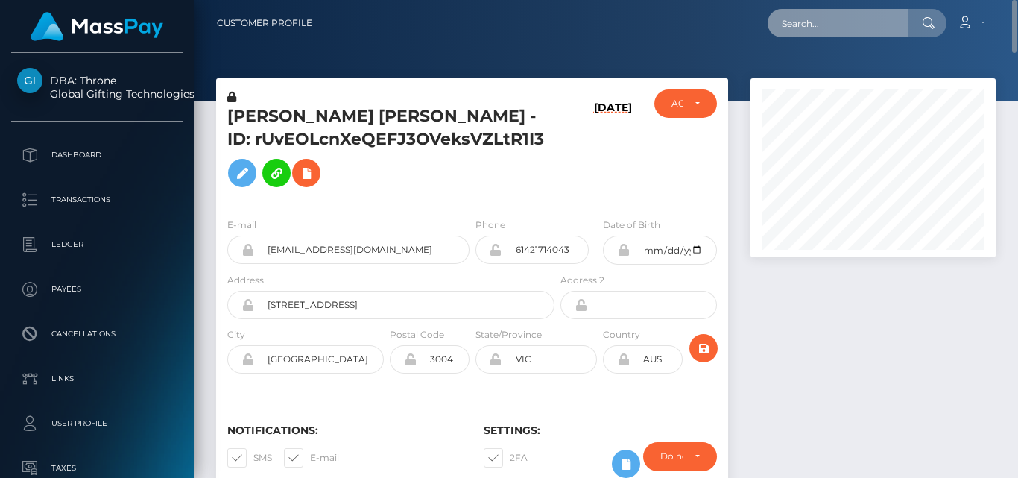
click at [807, 34] on input "text" at bounding box center [837, 23] width 140 height 28
paste input "[EMAIL_ADDRESS][DOMAIN_NAME]"
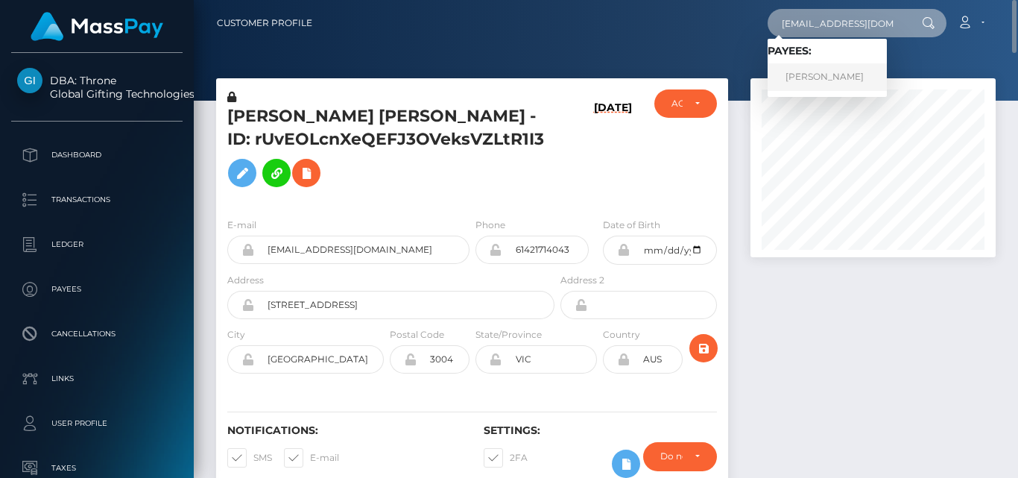
type input "[EMAIL_ADDRESS][DOMAIN_NAME]"
click at [816, 85] on link "Deborah Cardinal" at bounding box center [826, 77] width 119 height 28
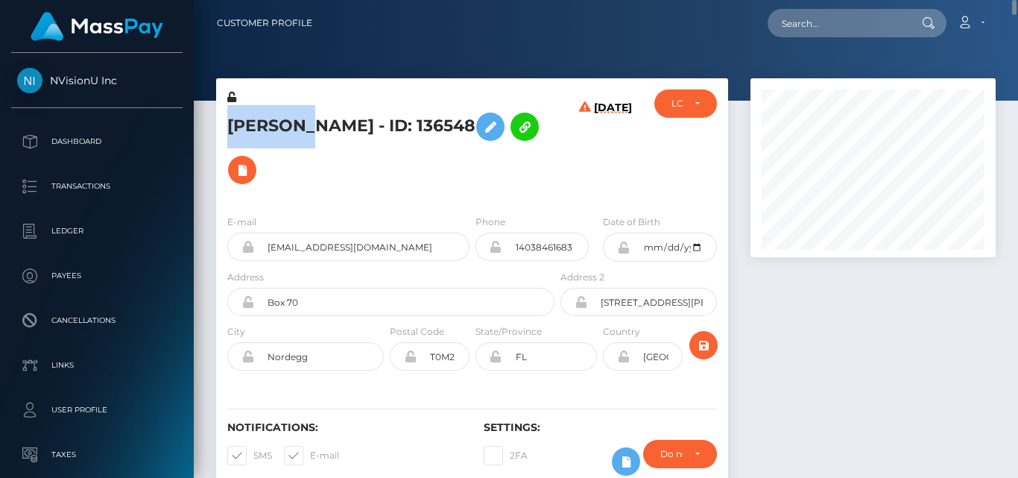
drag, startPoint x: 228, startPoint y: 121, endPoint x: 307, endPoint y: 122, distance: 79.0
click at [307, 122] on h5 "[PERSON_NAME] - ID: 136548" at bounding box center [386, 148] width 319 height 86
copy h5 "[PERSON_NAME]"
click at [300, 64] on div at bounding box center [606, 50] width 824 height 101
click at [705, 158] on div "ACTIVE DEACTIVE CLOSED LOCKED LOCKED" at bounding box center [686, 145] width 86 height 113
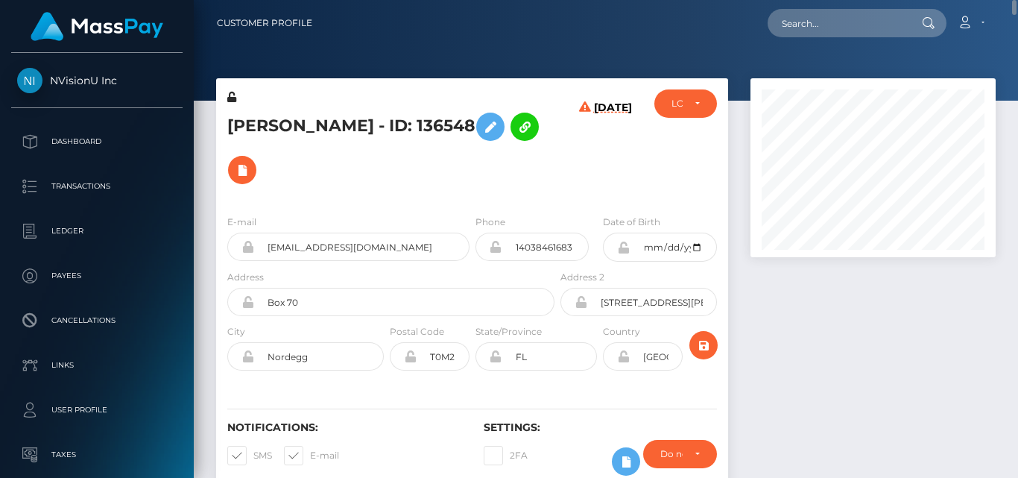
click at [797, 309] on div at bounding box center [872, 291] width 267 height 427
drag, startPoint x: 1011, startPoint y: 53, endPoint x: 1012, endPoint y: 4, distance: 48.4
click at [1012, 4] on div "Customer Profile Loading... Loading..." at bounding box center [606, 239] width 824 height 478
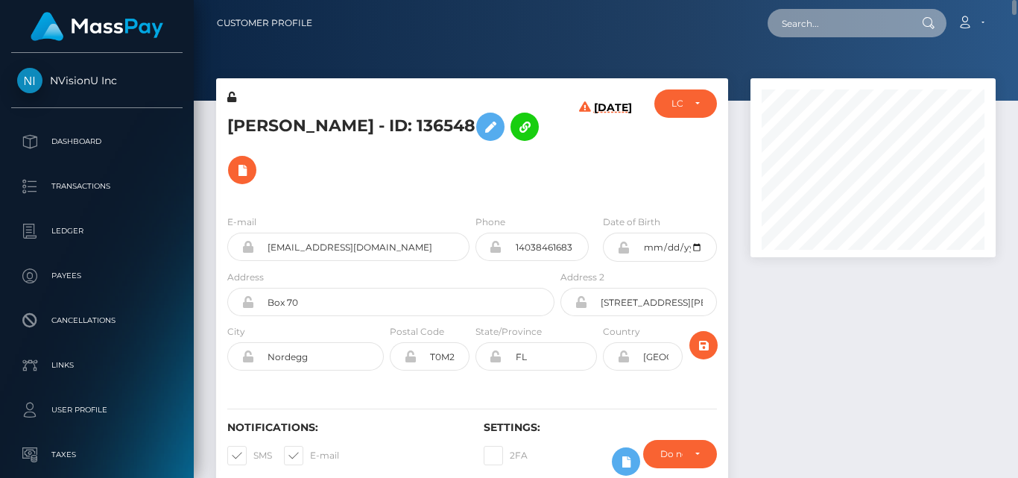
click at [863, 20] on input "text" at bounding box center [837, 23] width 140 height 28
paste input "jongred497@gmail.com"
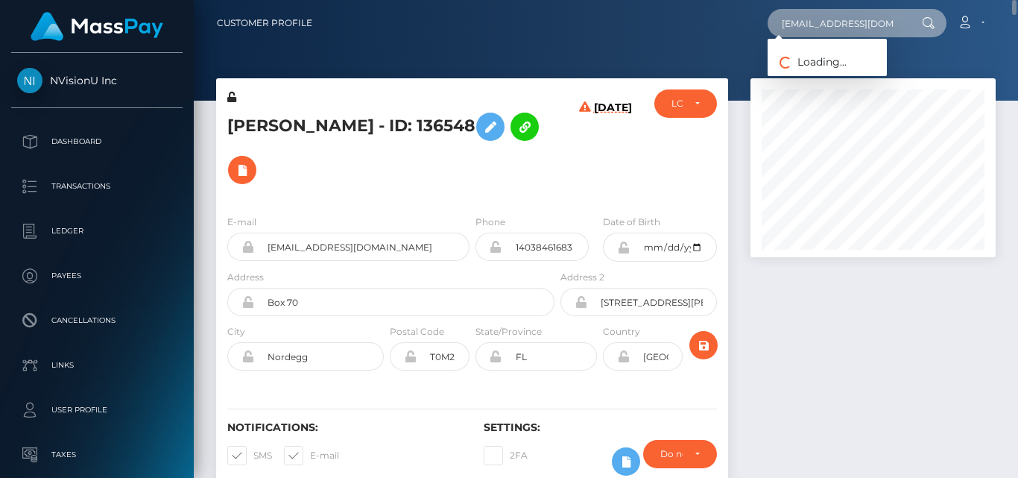
type input "jongred497@gmail.com"
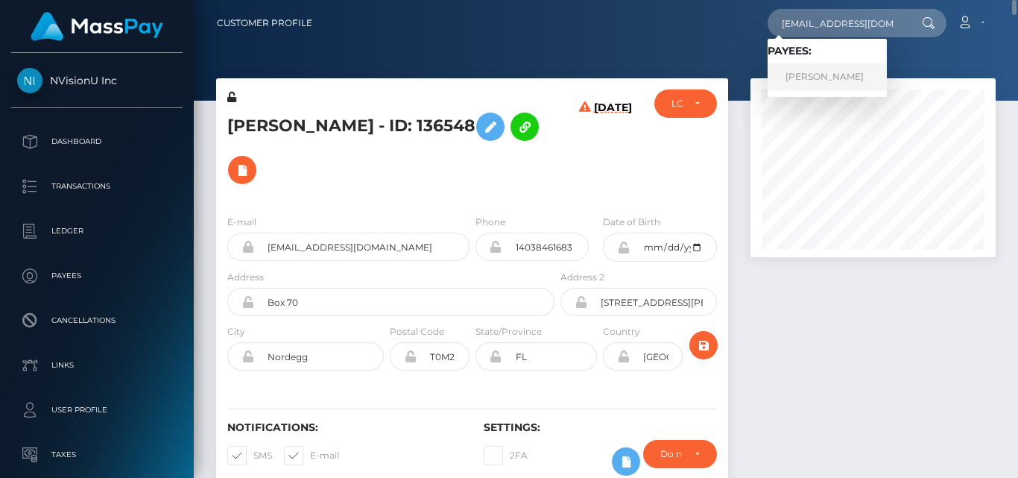
click at [822, 71] on link "Theresa Hall" at bounding box center [826, 77] width 119 height 28
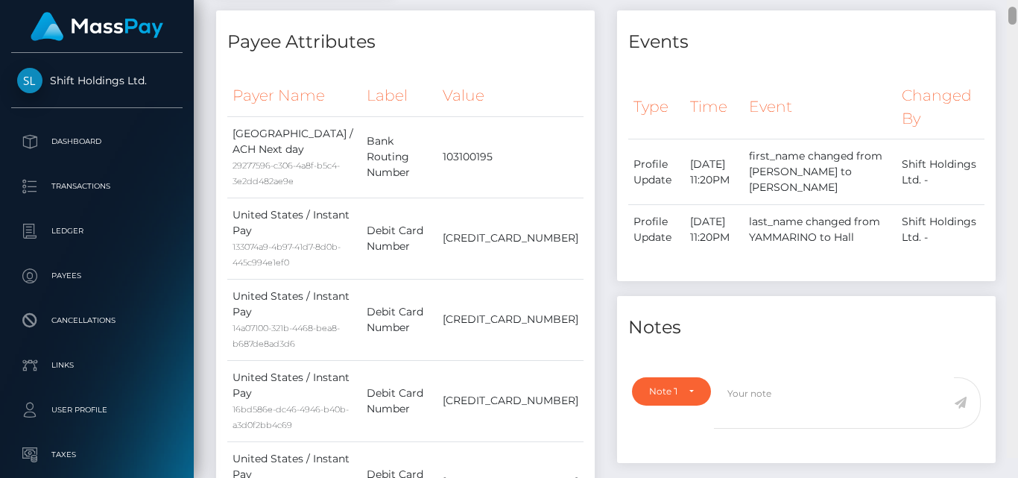
scroll to position [716, 0]
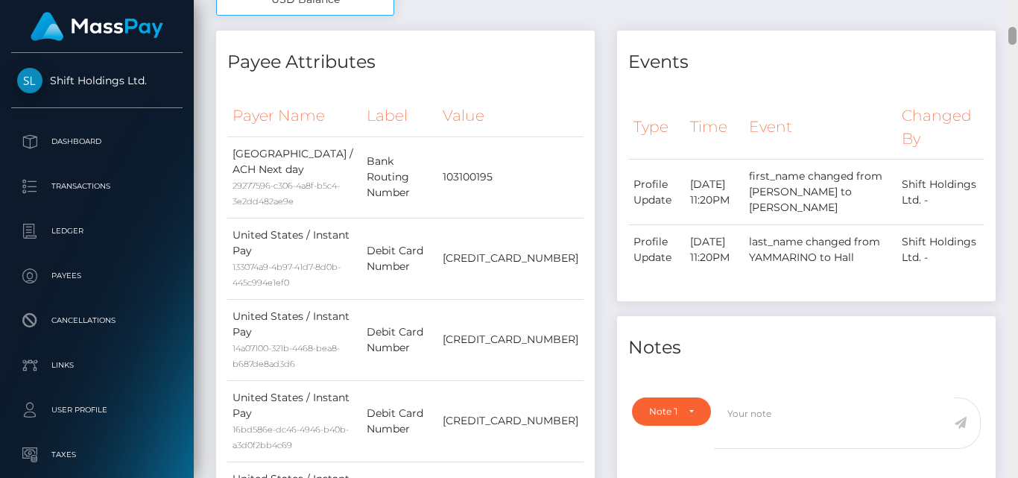
drag, startPoint x: 1013, startPoint y: 363, endPoint x: 1017, endPoint y: 36, distance: 327.1
click at [1017, 36] on div at bounding box center [1012, 239] width 11 height 478
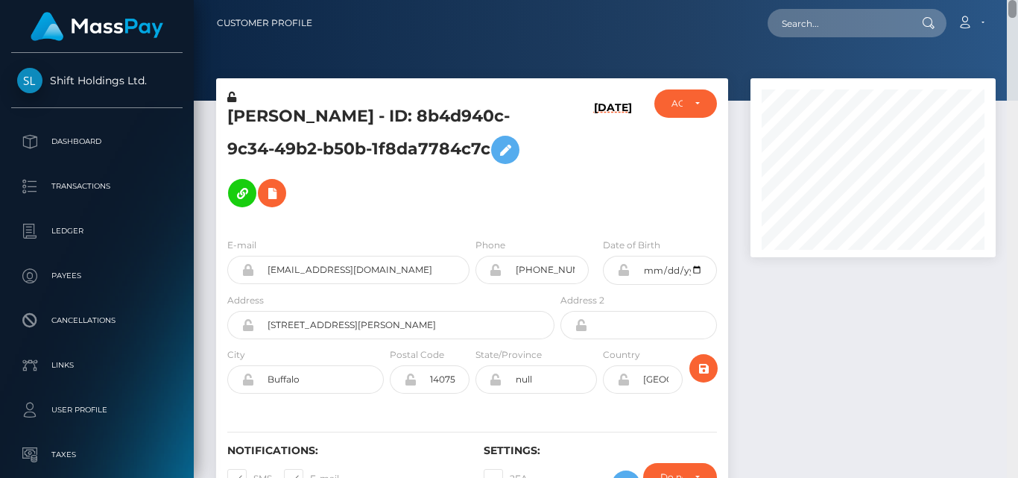
drag, startPoint x: 1012, startPoint y: 36, endPoint x: 1010, endPoint y: -7, distance: 42.5
click at [1010, 0] on html "Shift Holdings Ltd. Dashboard Transactions Ledger Payees Links" at bounding box center [509, 239] width 1018 height 478
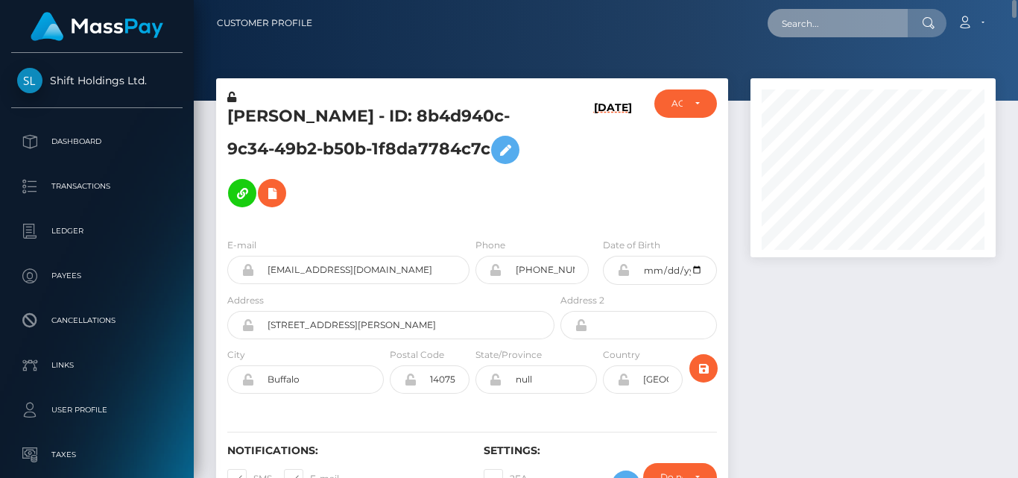
click at [815, 21] on input "text" at bounding box center [837, 23] width 140 height 28
paste input "nothing2losstrader14@gmail.com"
type input "nothing2losstrader14@gmail.com"
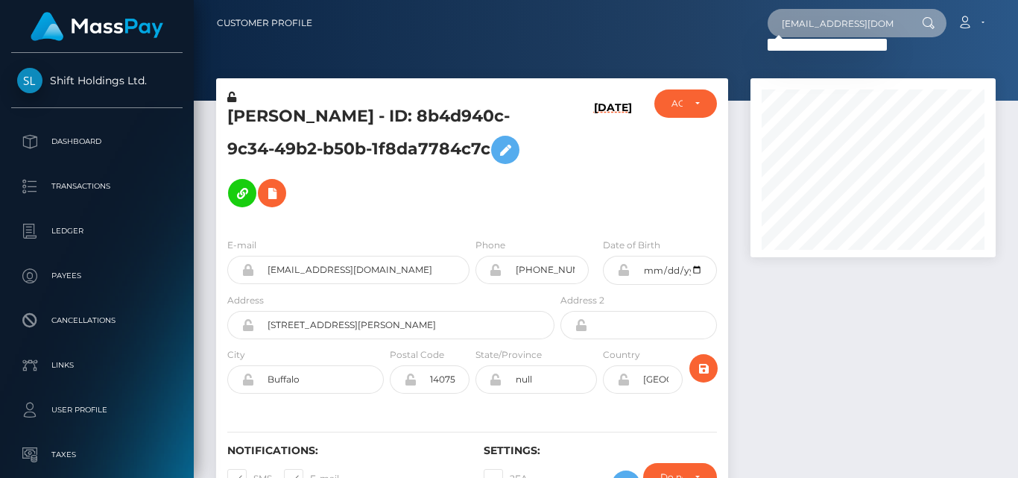
drag, startPoint x: 777, startPoint y: 21, endPoint x: 1017, endPoint y: -10, distance: 241.9
click at [1017, 0] on html "Shift Holdings Ltd. Dashboard Transactions Ledger Payees Links" at bounding box center [509, 239] width 1018 height 478
paste input "nothing2losstrader14@gmail.com"
type input "nothing2losstrader14@gmail.com"
drag, startPoint x: 781, startPoint y: 22, endPoint x: 1017, endPoint y: -5, distance: 237.7
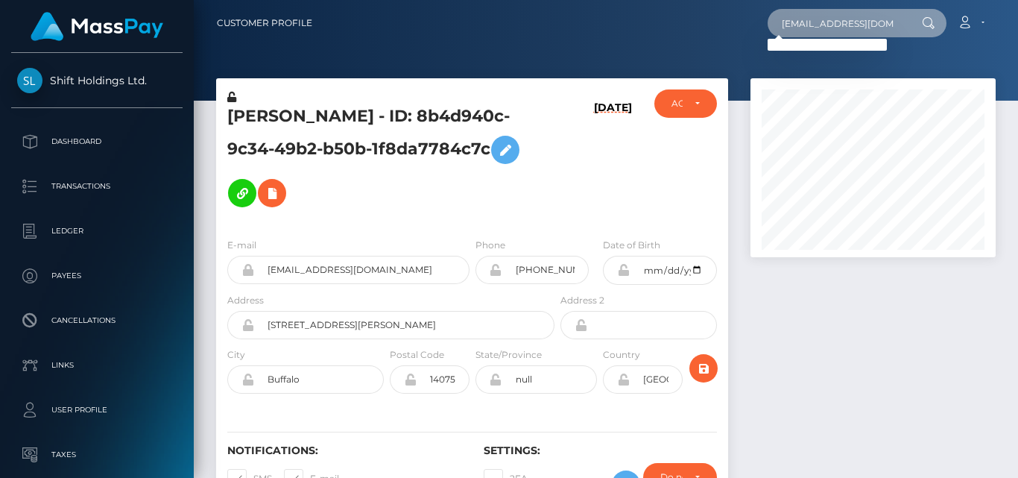
click at [1017, 0] on html "Shift Holdings Ltd. Dashboard Transactions Ledger Payees Links" at bounding box center [509, 239] width 1018 height 478
paste input "thanhsang2288@gmail.com"
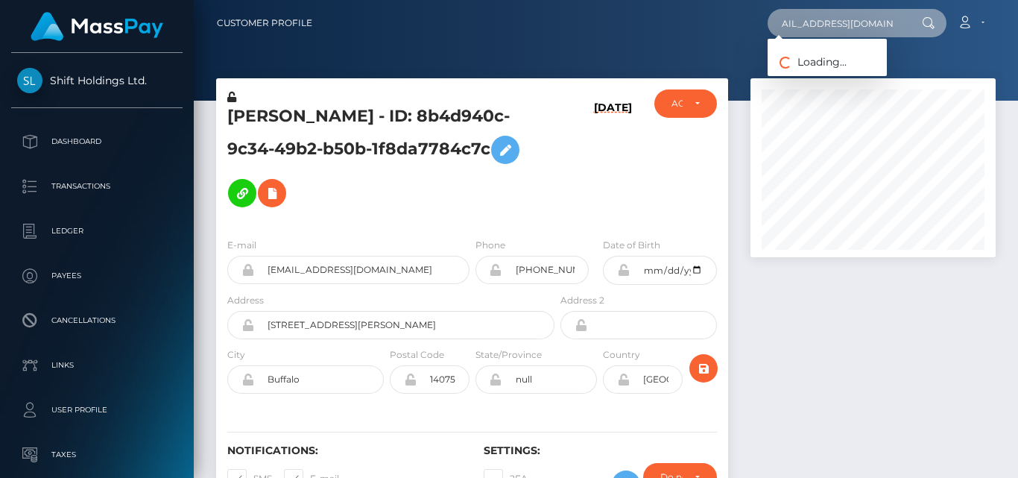
type input "thanhsang2288@gmail.com"
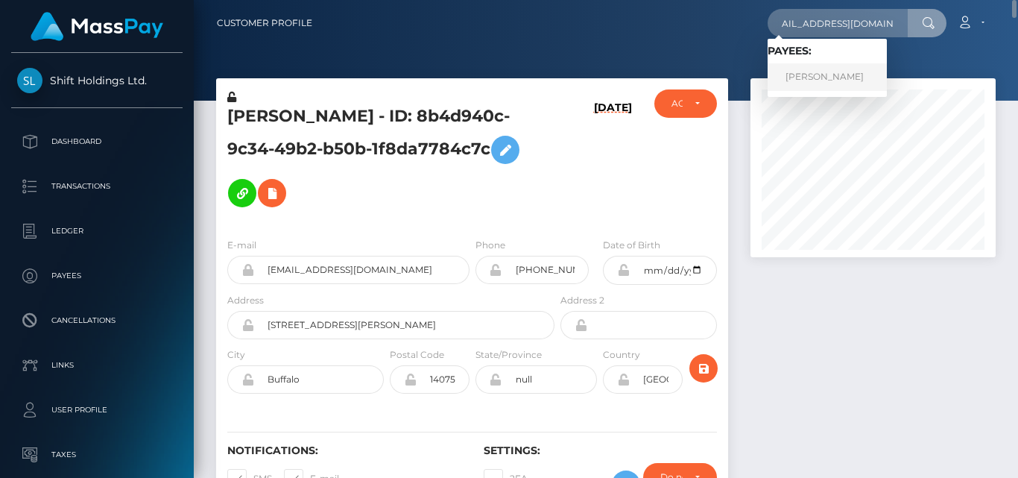
scroll to position [0, 0]
click at [860, 71] on link "Sang Nguyen" at bounding box center [826, 77] width 119 height 28
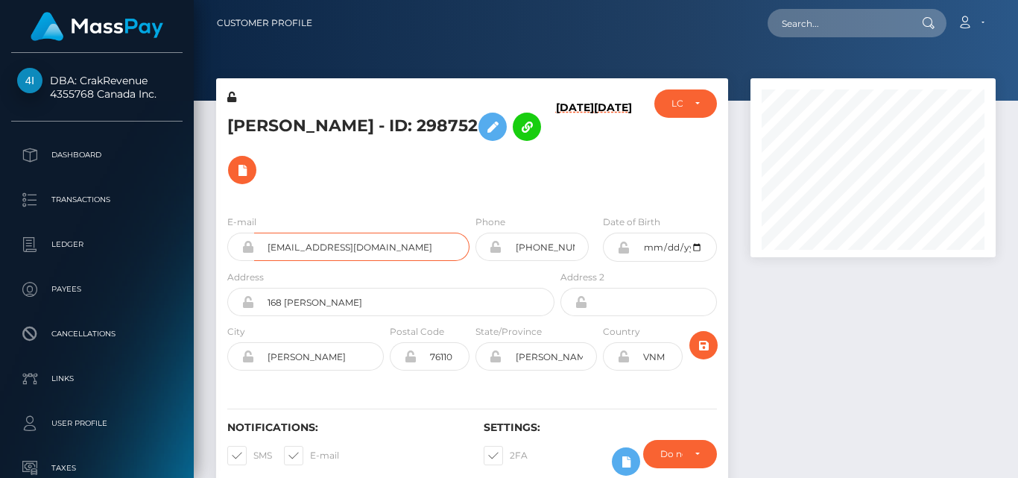
scroll to position [179, 244]
click at [804, 321] on div at bounding box center [872, 291] width 267 height 427
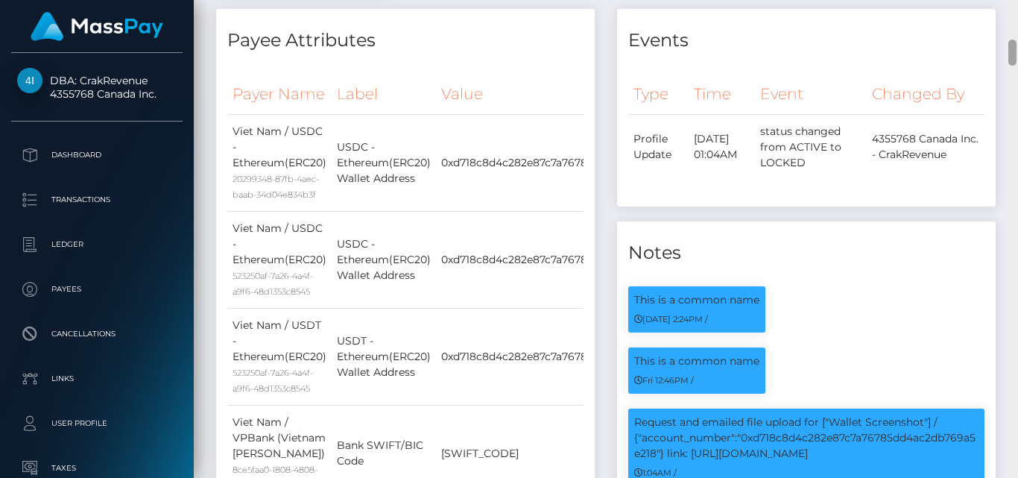
scroll to position [0, 0]
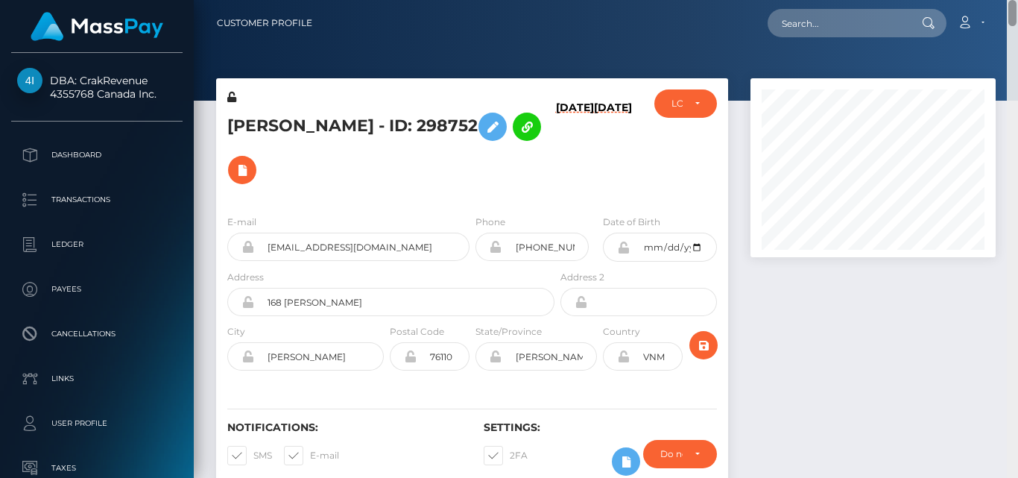
drag, startPoint x: 1013, startPoint y: 55, endPoint x: 994, endPoint y: -53, distance: 109.8
click at [994, 0] on html "DBA: CrakRevenue 4355768 Canada Inc. Dashboard Transactions Ledger" at bounding box center [509, 239] width 1018 height 478
click at [836, 356] on div at bounding box center [872, 291] width 267 height 427
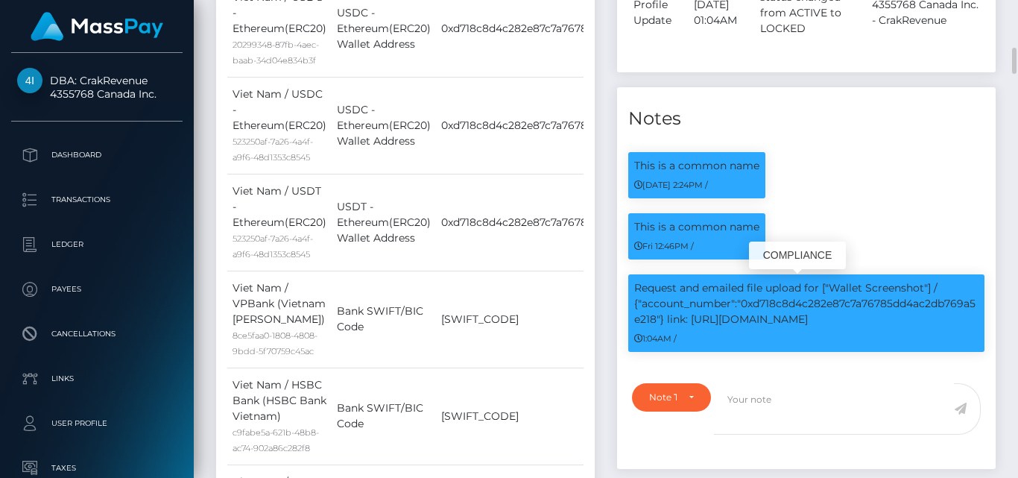
scroll to position [179, 244]
drag, startPoint x: 832, startPoint y: 240, endPoint x: 837, endPoint y: 276, distance: 36.0
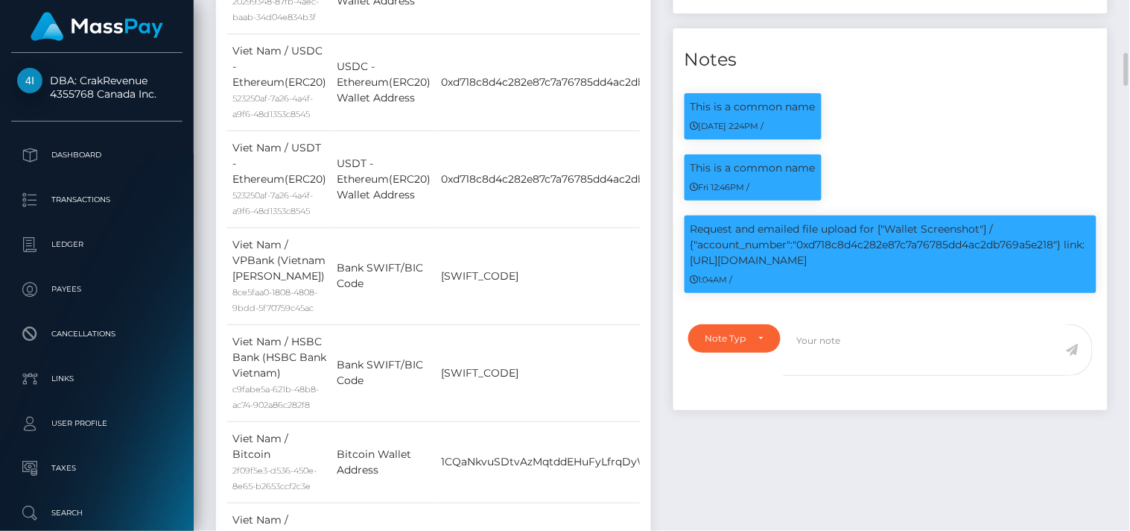
drag, startPoint x: 946, startPoint y: 2, endPoint x: 814, endPoint y: 159, distance: 204.6
click at [828, 130] on div "This is a common name 03/31/25 2:24PM /" at bounding box center [753, 123] width 159 height 61
drag, startPoint x: 889, startPoint y: 227, endPoint x: 836, endPoint y: 268, distance: 67.4
click at [836, 268] on p "Request and emailed file upload for ["Wallet Screenshot"] / {"account_number":"…" at bounding box center [891, 244] width 401 height 47
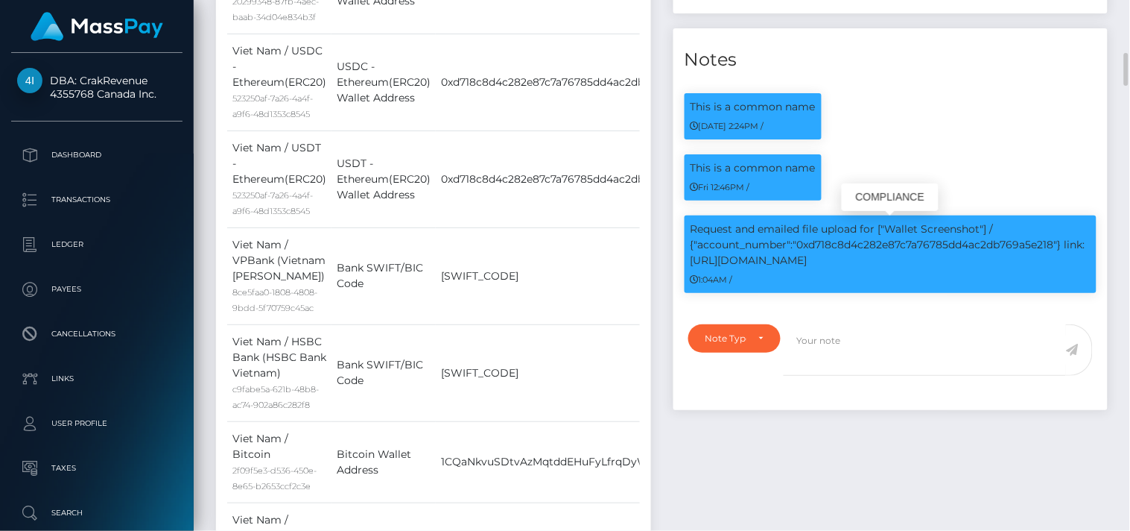
copy p "Wallet Screenshot"] / {"account_number":"0xd718c8d4c282e87c7a76785dd4ac2db769a5…"
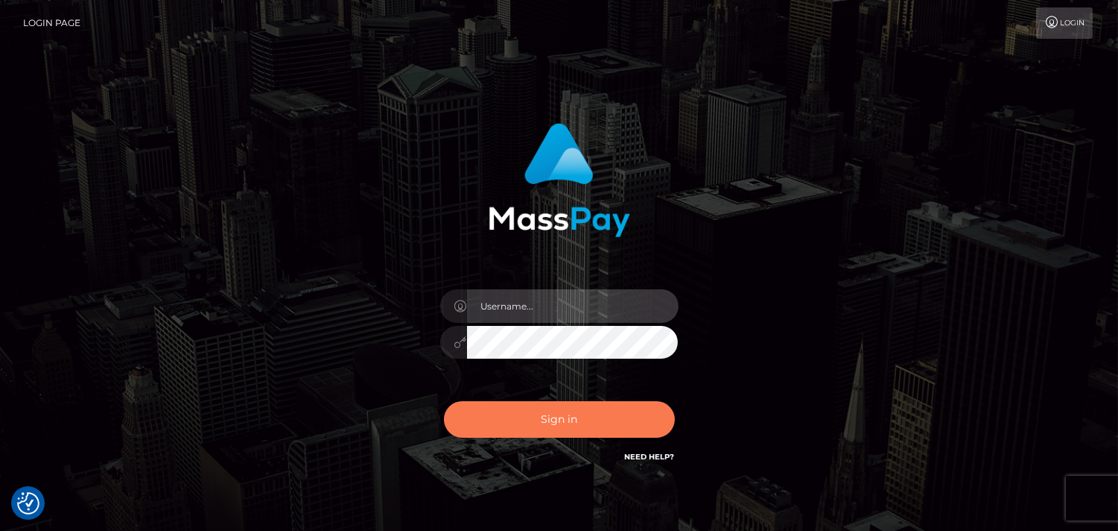
type input "fr.es"
click at [634, 427] on button "Sign in" at bounding box center [559, 419] width 231 height 37
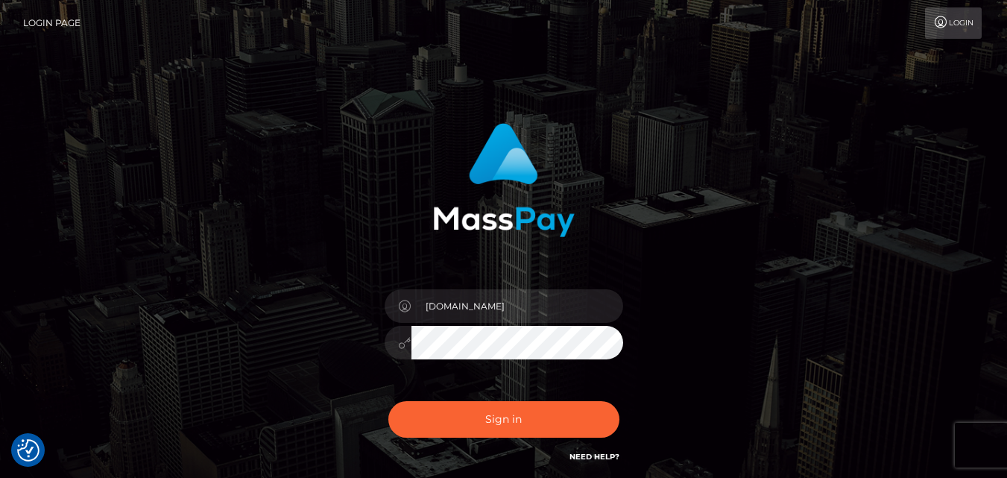
drag, startPoint x: 1124, startPoint y: 0, endPoint x: 738, endPoint y: 215, distance: 441.6
click at [738, 215] on div "fr.es Sign in" at bounding box center [503, 301] width 849 height 379
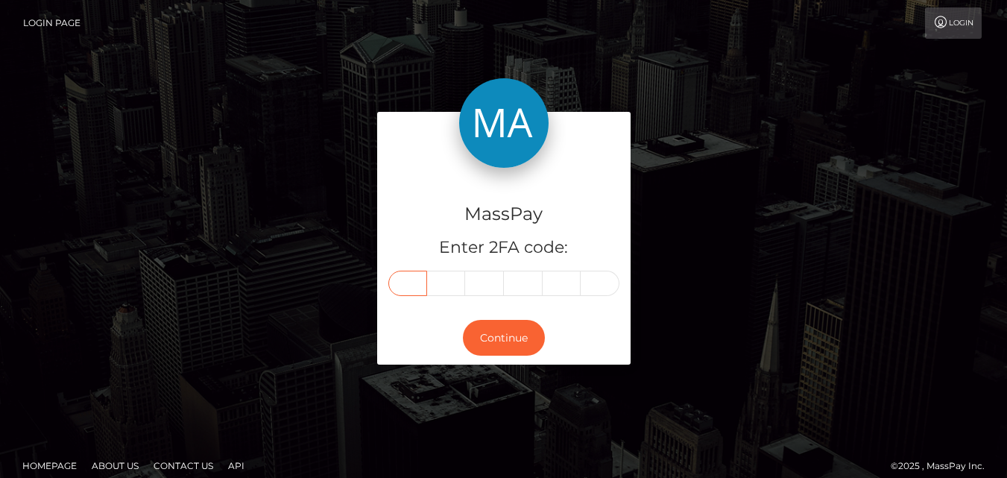
click at [420, 285] on input "text" at bounding box center [407, 282] width 39 height 25
type input "8"
type input "3"
type input "2"
type input "0"
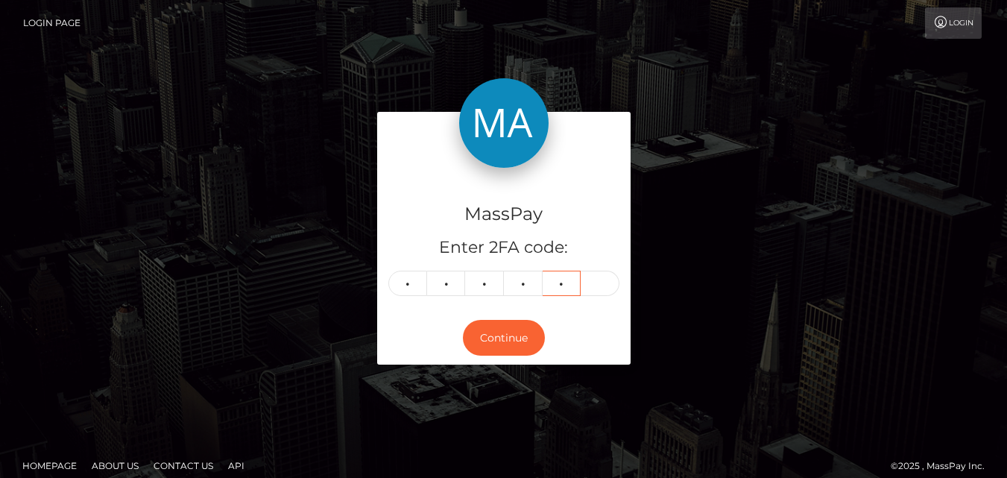
type input "2"
type input "3"
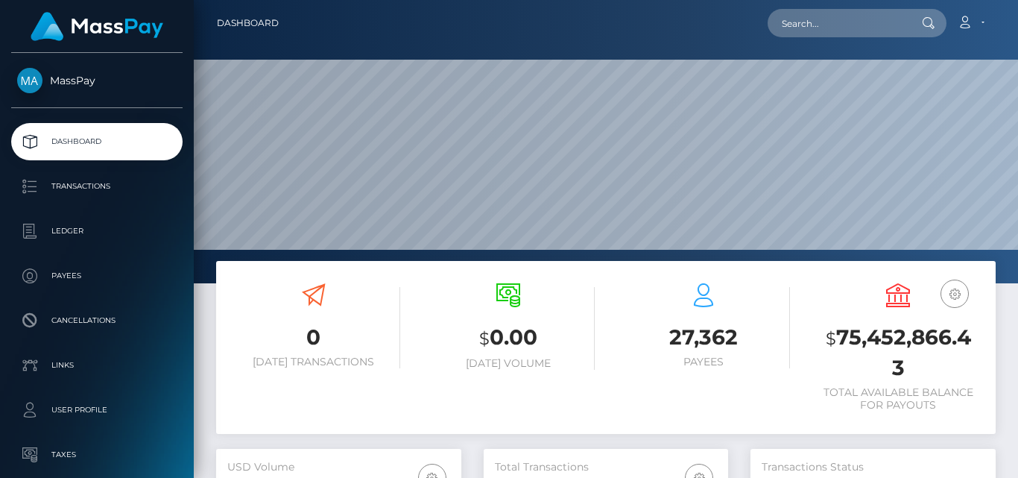
scroll to position [265, 244]
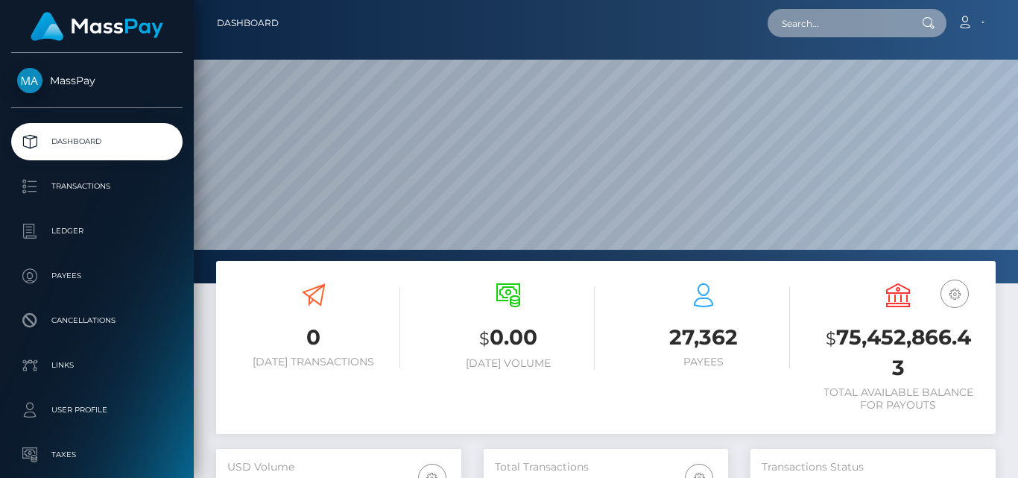
click at [839, 31] on input "text" at bounding box center [837, 23] width 140 height 28
paste input "[EMAIL_ADDRESS][DOMAIN_NAME]"
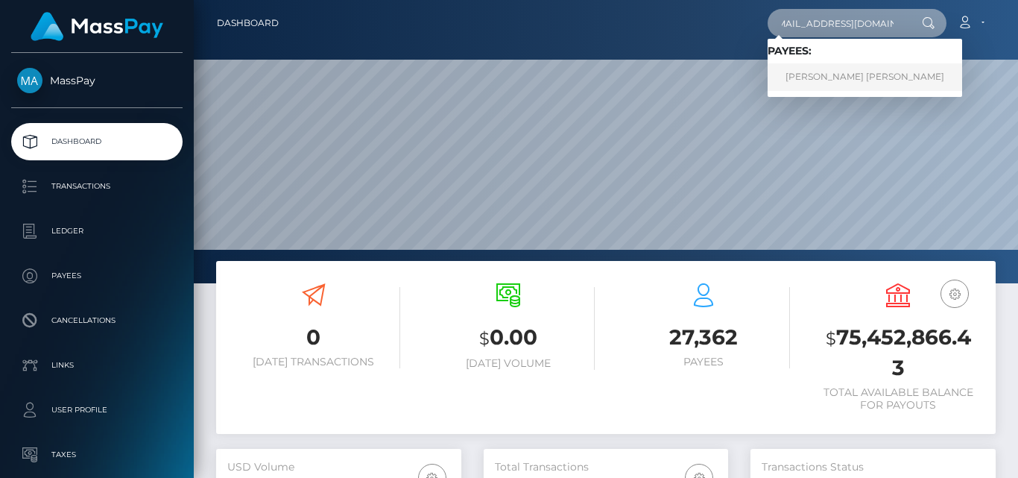
type input "[EMAIL_ADDRESS][DOMAIN_NAME]"
click at [845, 73] on link "RYAN ELIZABETH QUINTANA" at bounding box center [864, 77] width 194 height 28
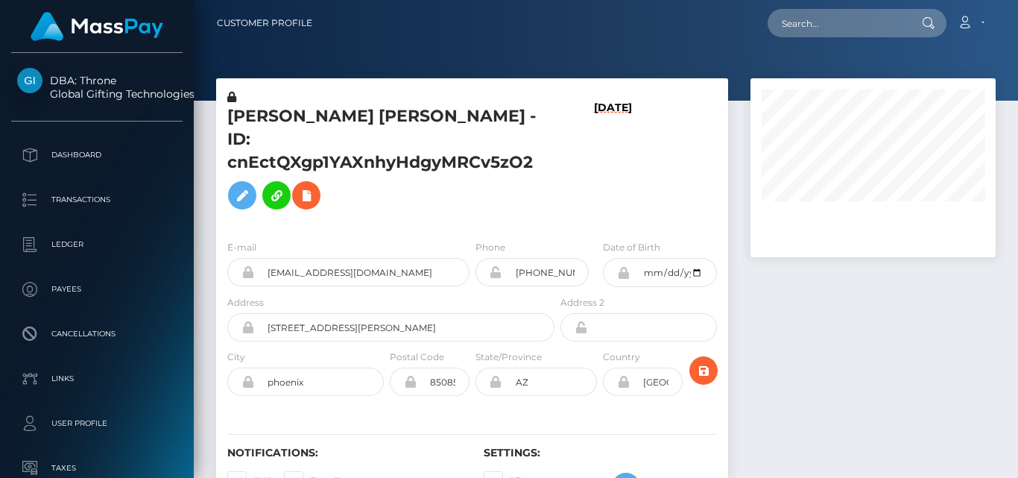
click at [832, 295] on div at bounding box center [872, 304] width 267 height 452
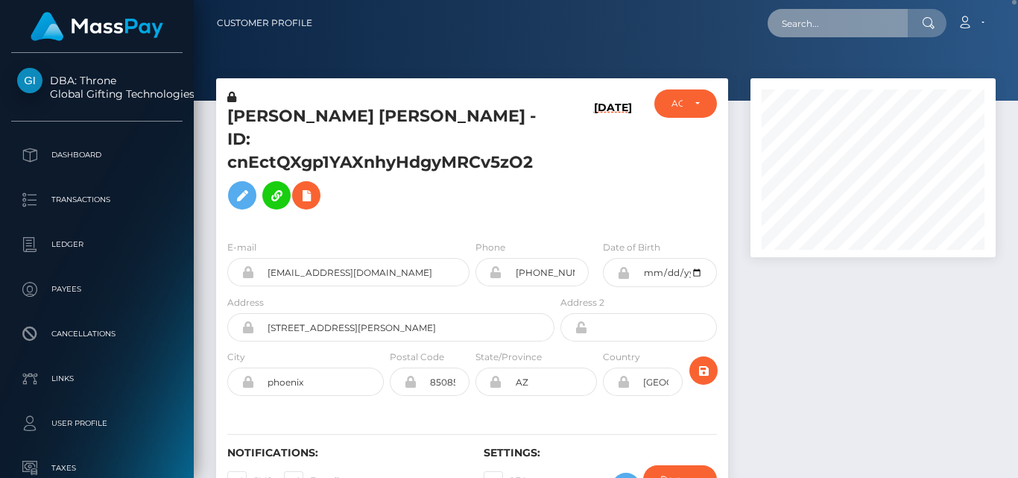
click at [808, 25] on input "text" at bounding box center [837, 23] width 140 height 28
paste input "sophiedeegan123@gmail.com"
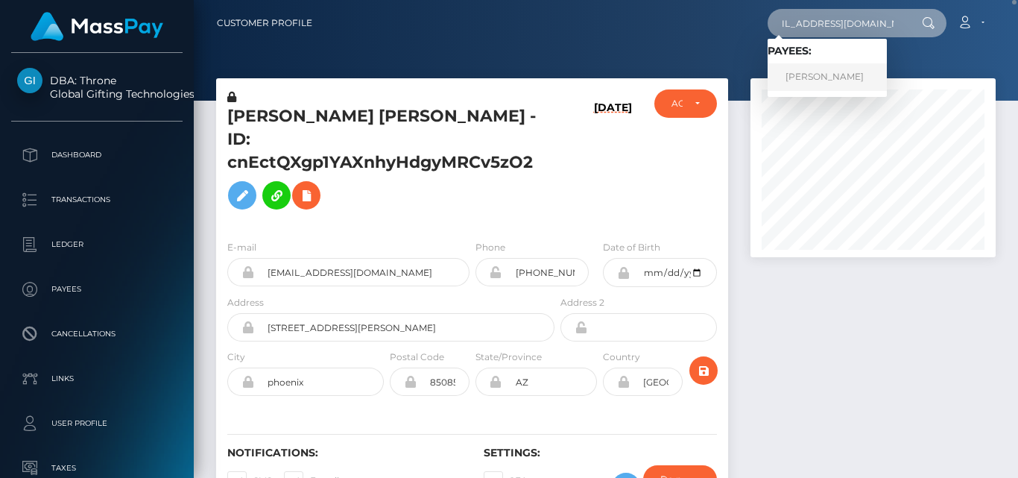
type input "sophiedeegan123@gmail.com"
click at [808, 75] on link "SOPHIE DEEGAN" at bounding box center [826, 77] width 119 height 28
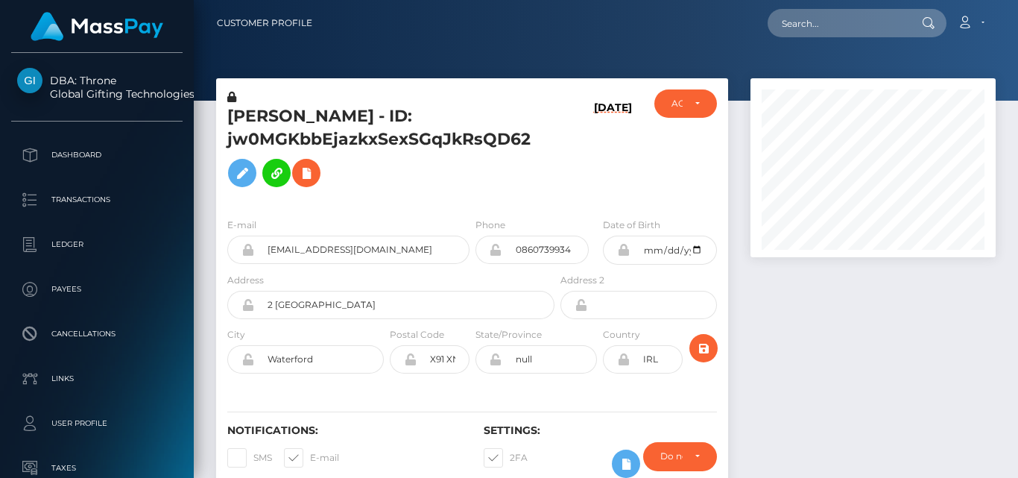
scroll to position [179, 244]
click at [812, 308] on div at bounding box center [872, 292] width 267 height 429
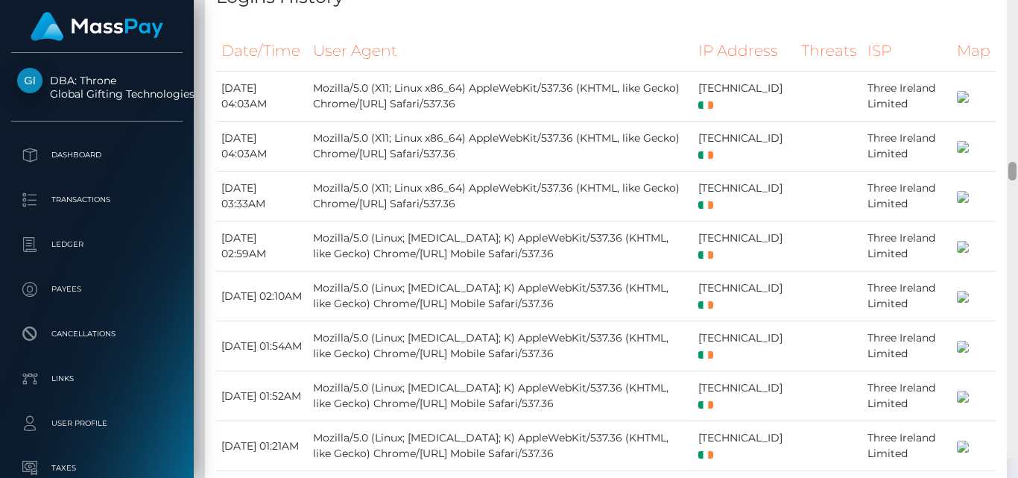
scroll to position [4557, 0]
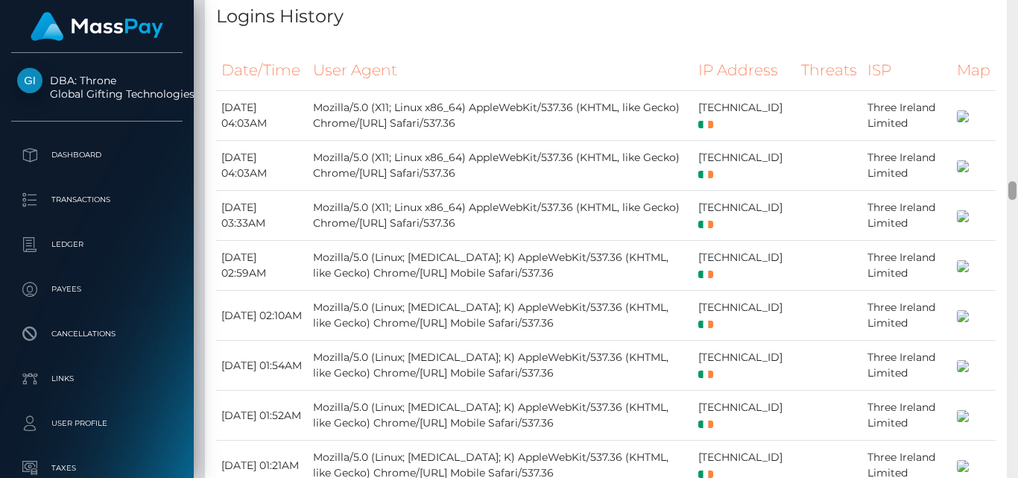
drag, startPoint x: 1014, startPoint y: 26, endPoint x: 1012, endPoint y: 189, distance: 162.4
click at [1012, 189] on div at bounding box center [1012, 190] width 8 height 19
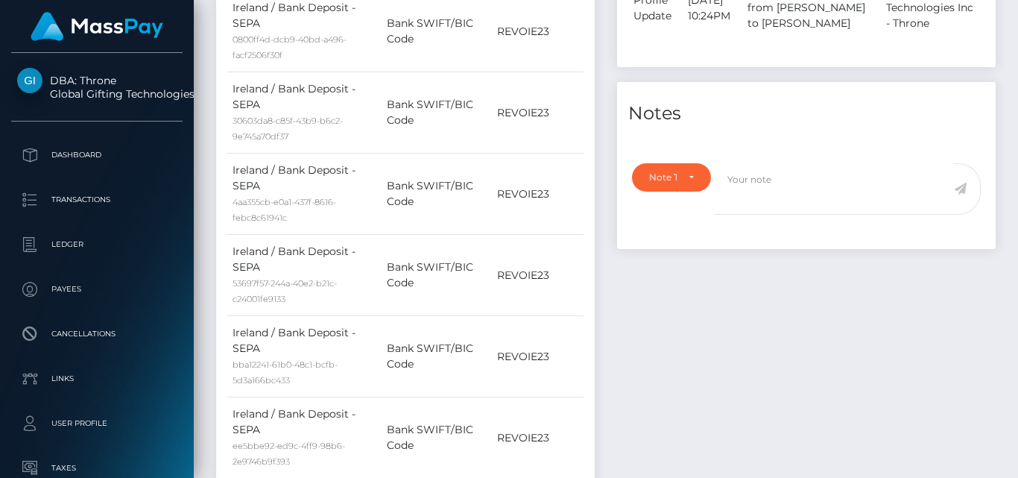
scroll to position [0, 0]
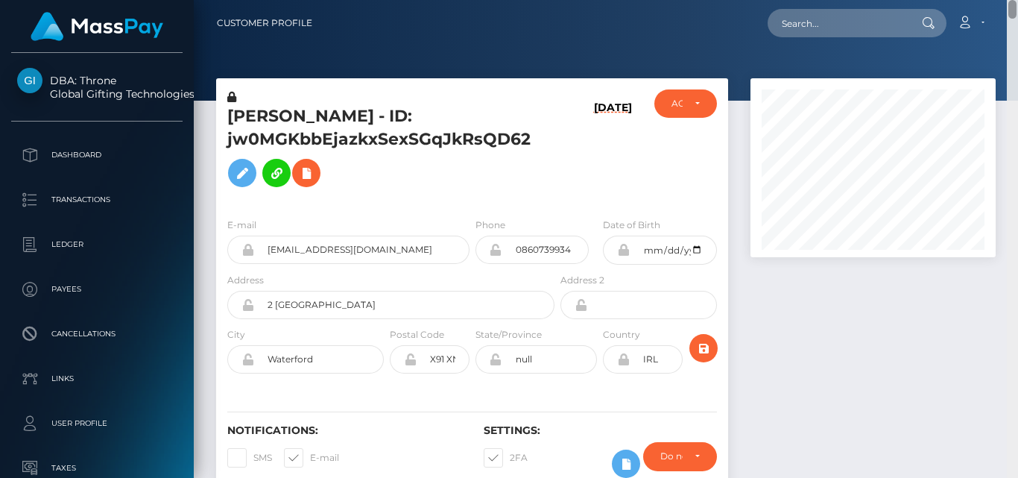
drag, startPoint x: 1013, startPoint y: 185, endPoint x: 997, endPoint y: -65, distance: 250.1
click at [997, 0] on html "DBA: Throne Global Gifting Technologies Inc Dashboard Transactions Ledger Payee…" at bounding box center [509, 239] width 1018 height 478
drag, startPoint x: 230, startPoint y: 117, endPoint x: 298, endPoint y: 118, distance: 67.8
click at [298, 118] on h5 "SOPHIE DEEGAN - ID: jw0MGKbbEjazkxSexSGqJkRsQD62" at bounding box center [386, 149] width 319 height 89
copy h5 "SOPHIE"
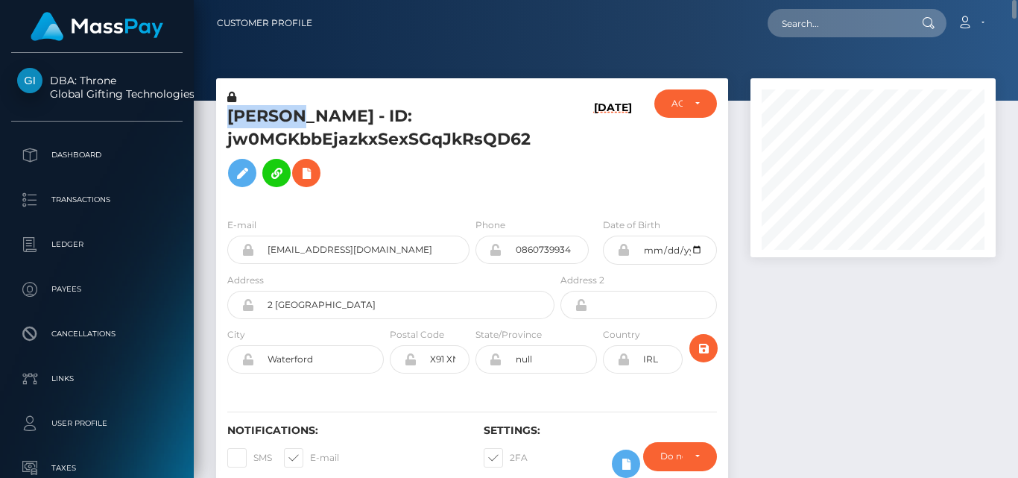
click at [273, 30] on link "Customer Profile" at bounding box center [264, 22] width 95 height 31
click at [368, 51] on div at bounding box center [606, 50] width 824 height 101
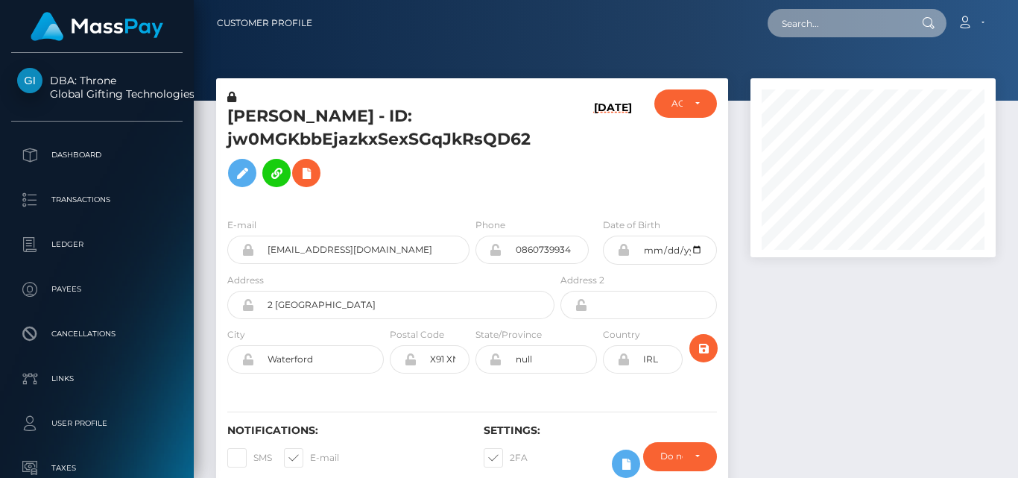
click at [806, 19] on input "text" at bounding box center [837, 23] width 140 height 28
paste input "[EMAIL_ADDRESS][DOMAIN_NAME]"
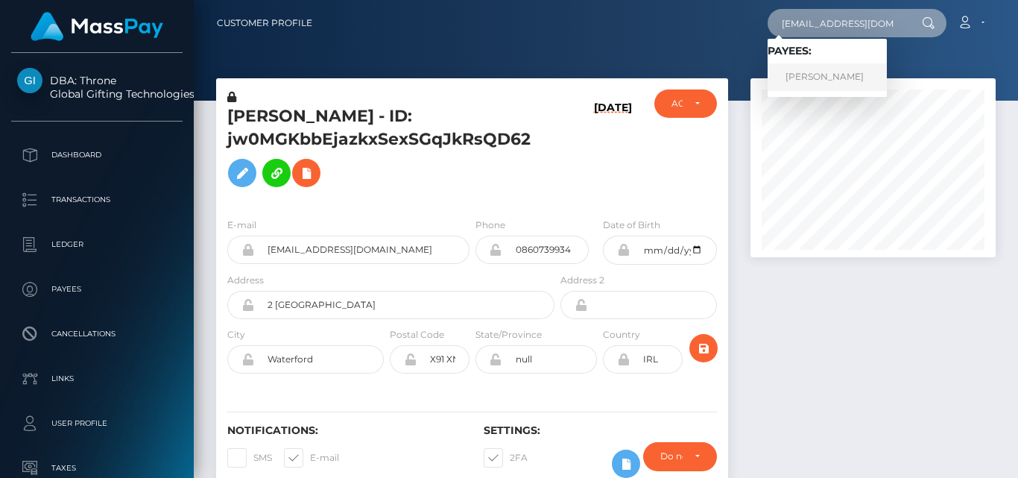
type input "[EMAIL_ADDRESS][DOMAIN_NAME]"
click at [811, 72] on link "Brenda Lockhart" at bounding box center [826, 77] width 119 height 28
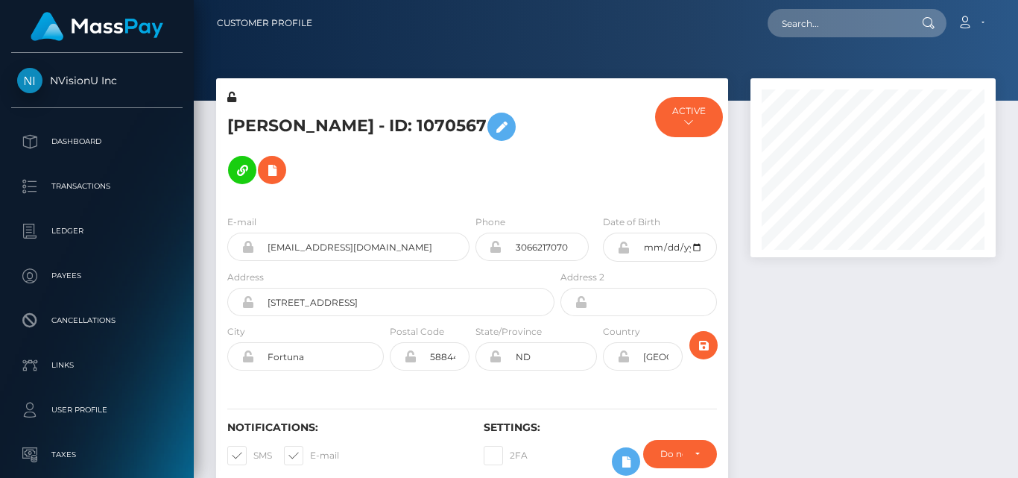
scroll to position [179, 244]
click at [792, 333] on div at bounding box center [872, 291] width 267 height 427
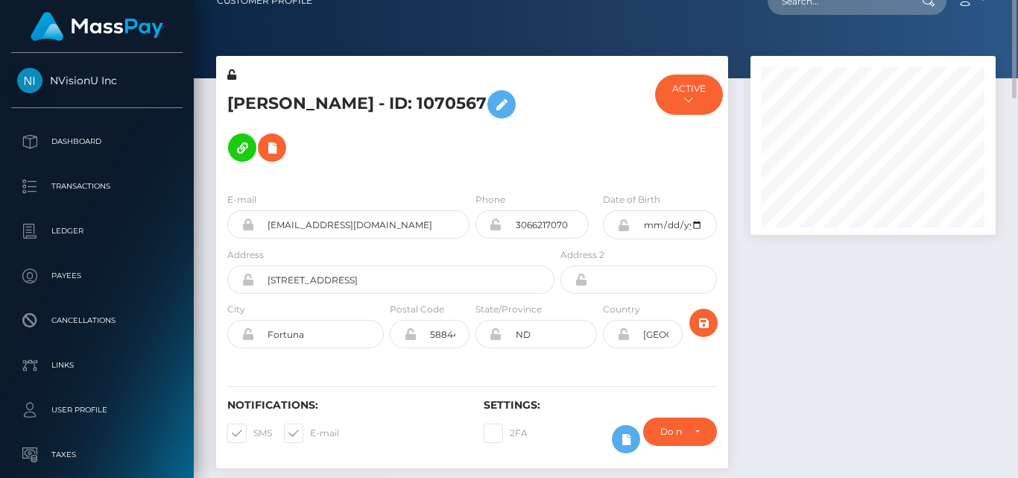
scroll to position [0, 0]
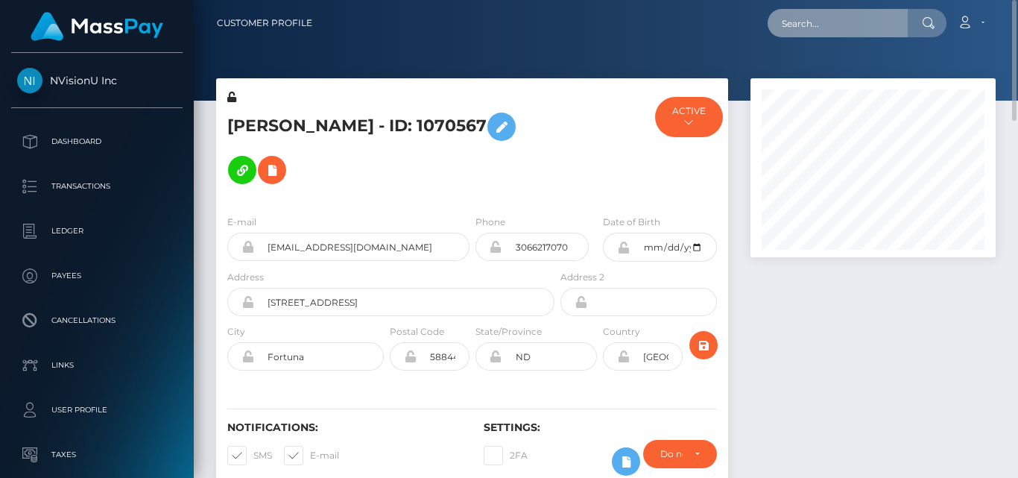
click at [789, 32] on input "text" at bounding box center [837, 23] width 140 height 28
paste input "[EMAIL_ADDRESS][DOMAIN_NAME]"
type input "[EMAIL_ADDRESS][DOMAIN_NAME]"
drag, startPoint x: 776, startPoint y: 24, endPoint x: 928, endPoint y: 35, distance: 152.4
click at [928, 35] on div "[EMAIL_ADDRESS][DOMAIN_NAME] Loading... Loading..." at bounding box center [856, 23] width 179 height 28
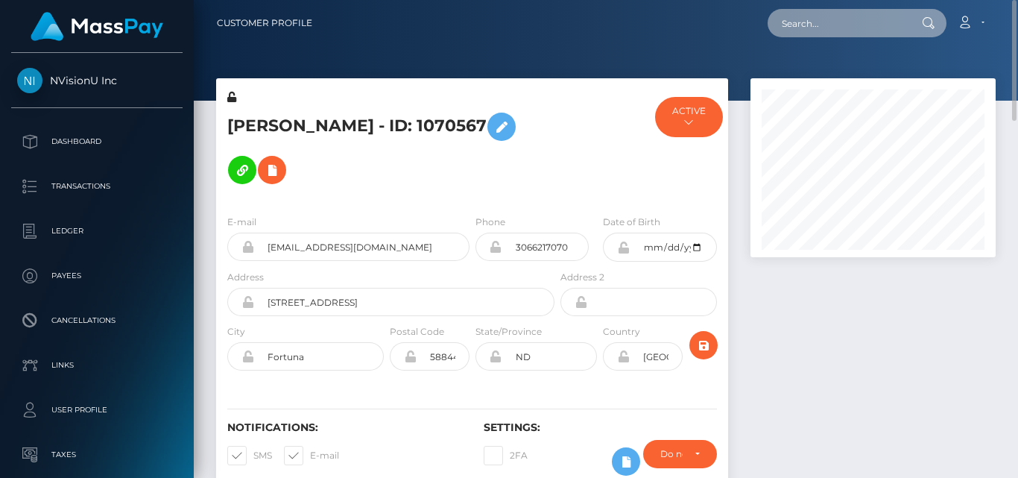
paste input "[EMAIL_ADDRESS][DOMAIN_NAME]"
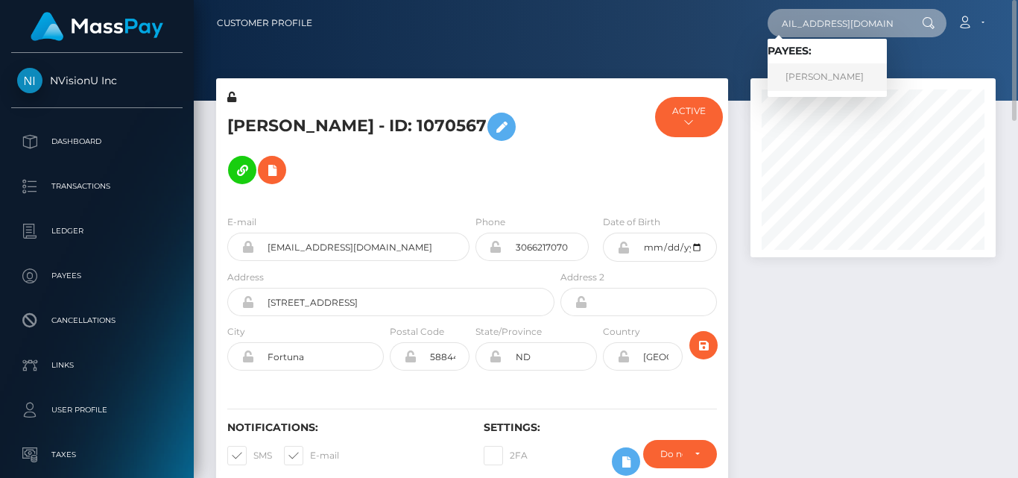
type input "[EMAIL_ADDRESS][DOMAIN_NAME]"
click at [837, 81] on link "[PERSON_NAME]" at bounding box center [826, 77] width 119 height 28
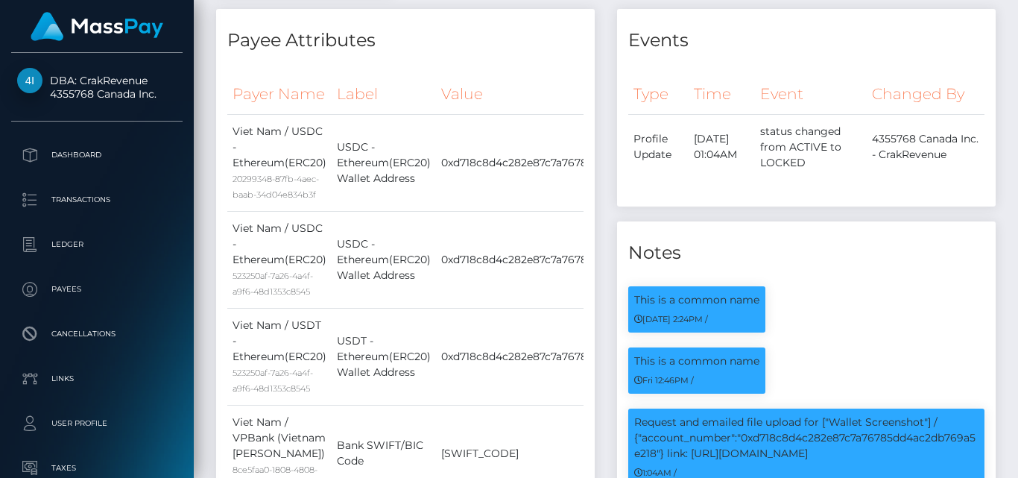
scroll to position [179, 244]
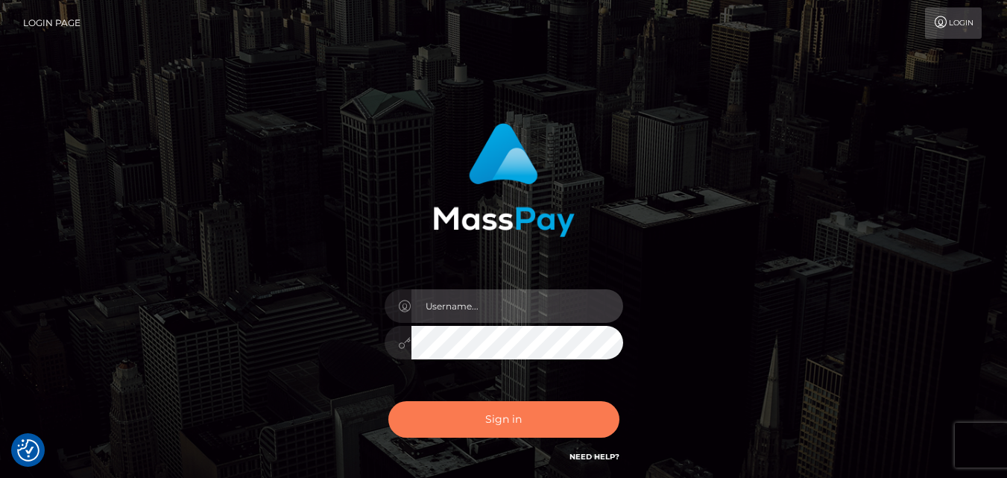
type input "[DOMAIN_NAME]"
click at [577, 419] on button "Sign in" at bounding box center [503, 419] width 231 height 37
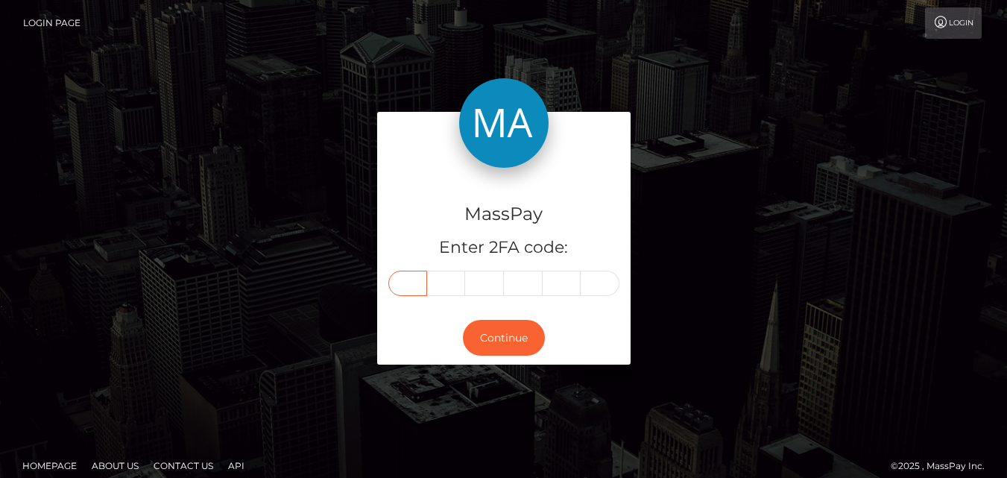
click at [411, 289] on input "text" at bounding box center [407, 282] width 39 height 25
type input "2"
type input "3"
type input "8"
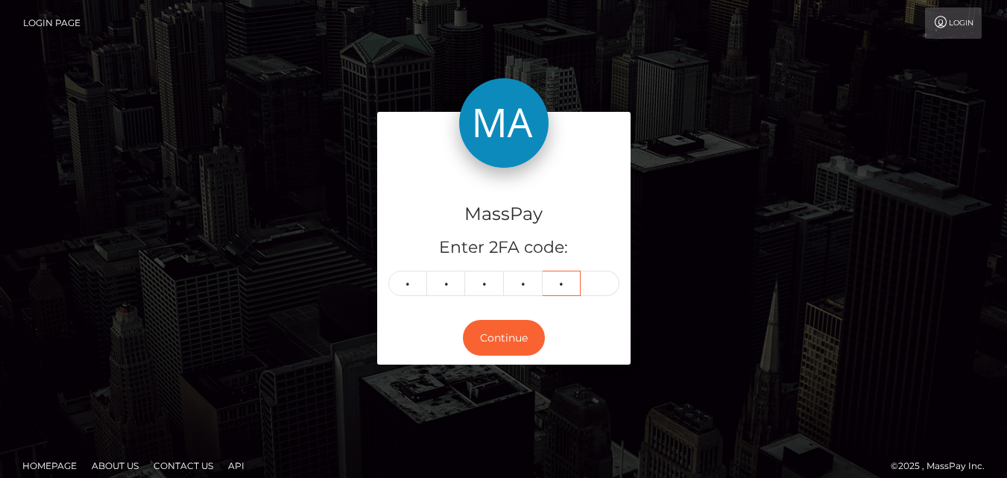
type input "5"
type input "8"
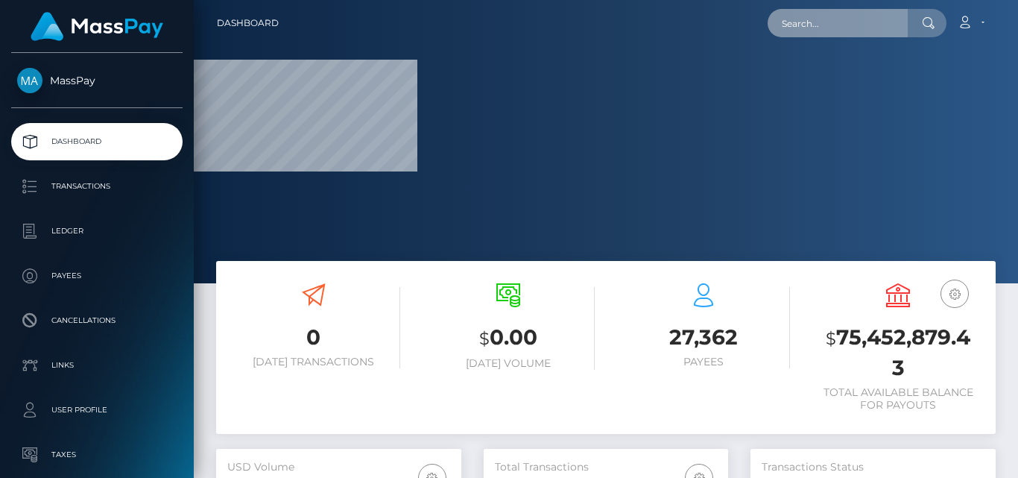
click at [801, 28] on input "text" at bounding box center [837, 23] width 140 height 28
paste input "[EMAIL_ADDRESS][DOMAIN_NAME]"
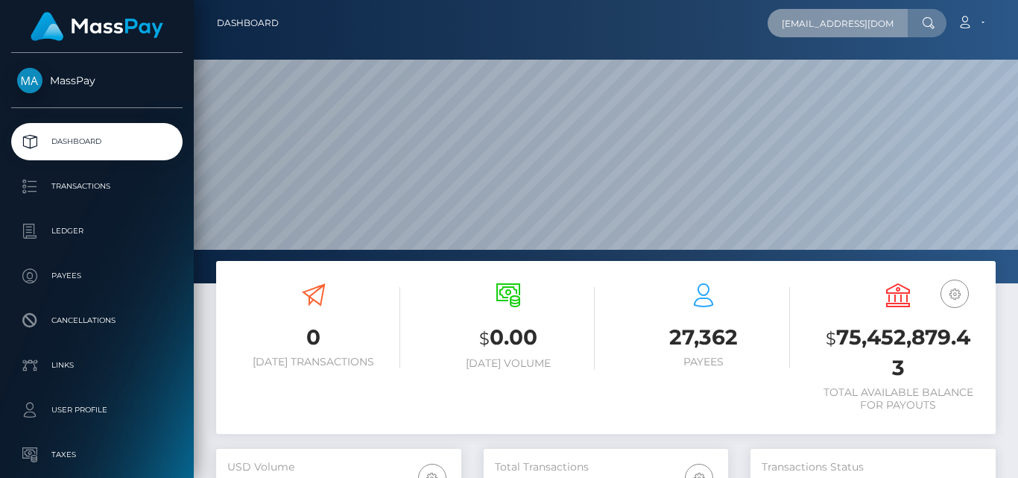
scroll to position [265, 244]
type input "leonahart1@proton.me"
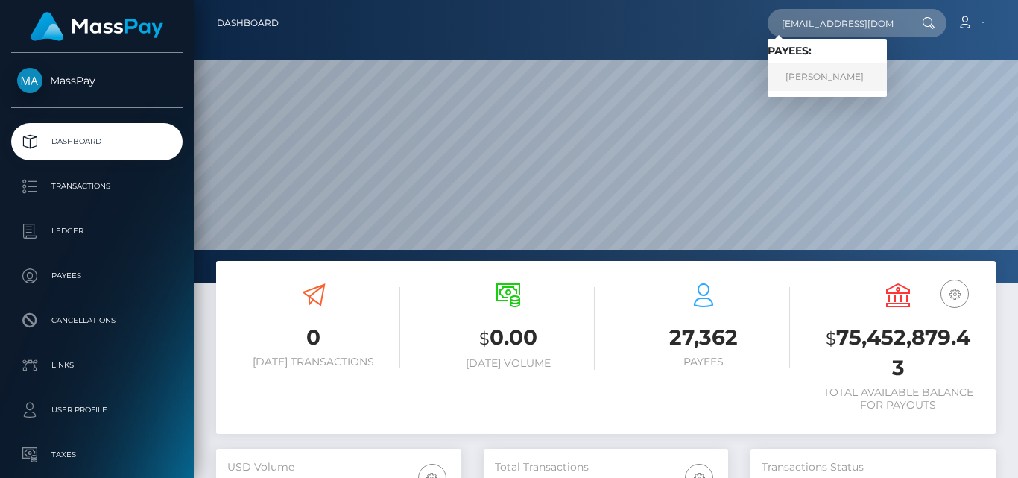
click at [805, 81] on link "GABRIELĖ VYŠNIAUSKAITĖ" at bounding box center [826, 77] width 119 height 28
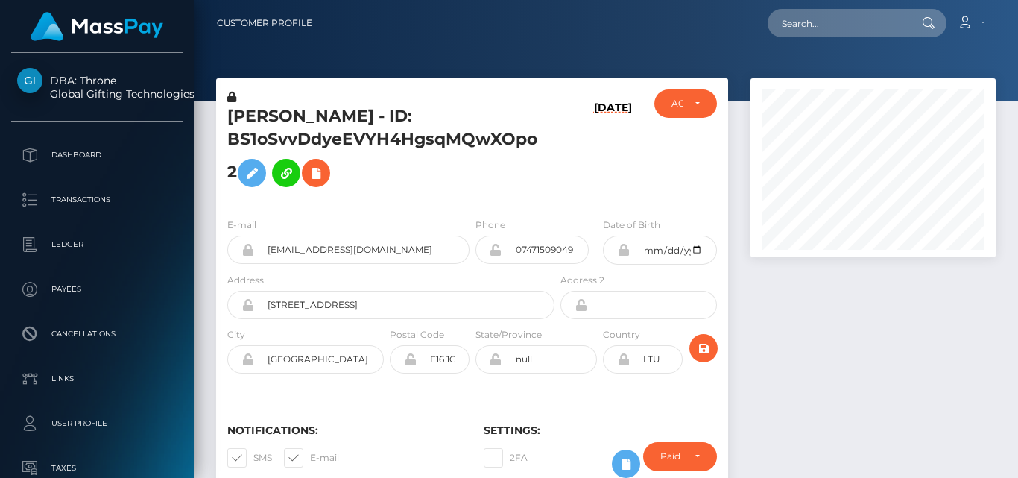
scroll to position [179, 244]
click at [788, 332] on div at bounding box center [872, 292] width 267 height 429
click at [814, 395] on div at bounding box center [872, 292] width 267 height 429
click at [794, 311] on div at bounding box center [872, 292] width 267 height 429
click at [788, 342] on div at bounding box center [872, 292] width 267 height 429
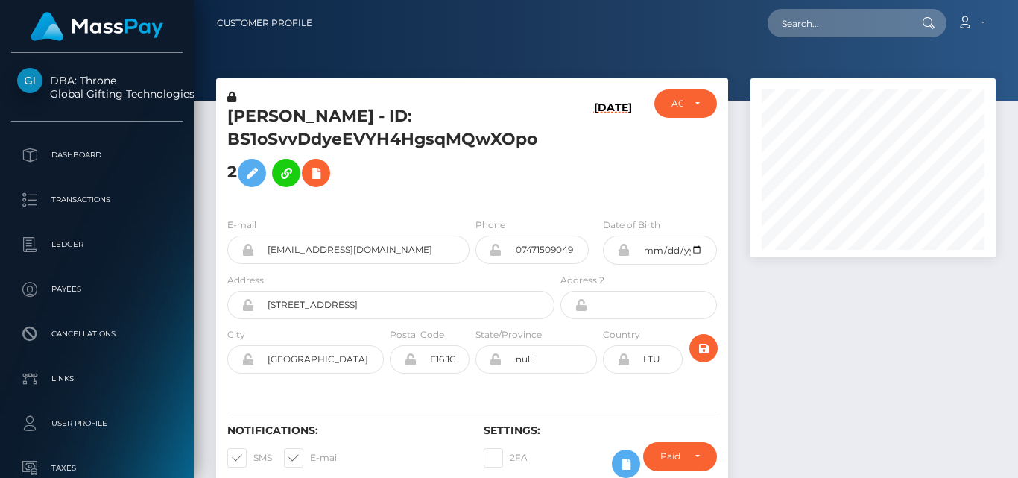
click at [791, 345] on div at bounding box center [872, 292] width 267 height 429
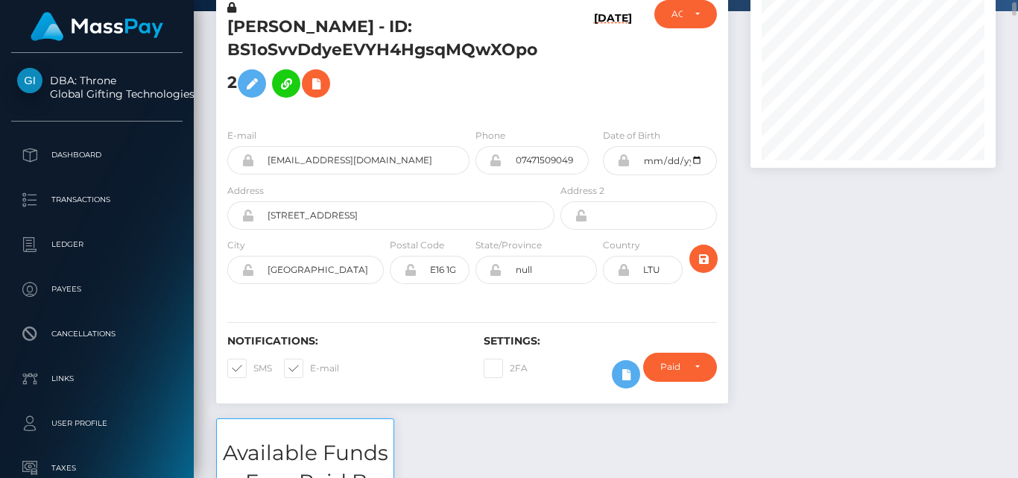
scroll to position [0, 0]
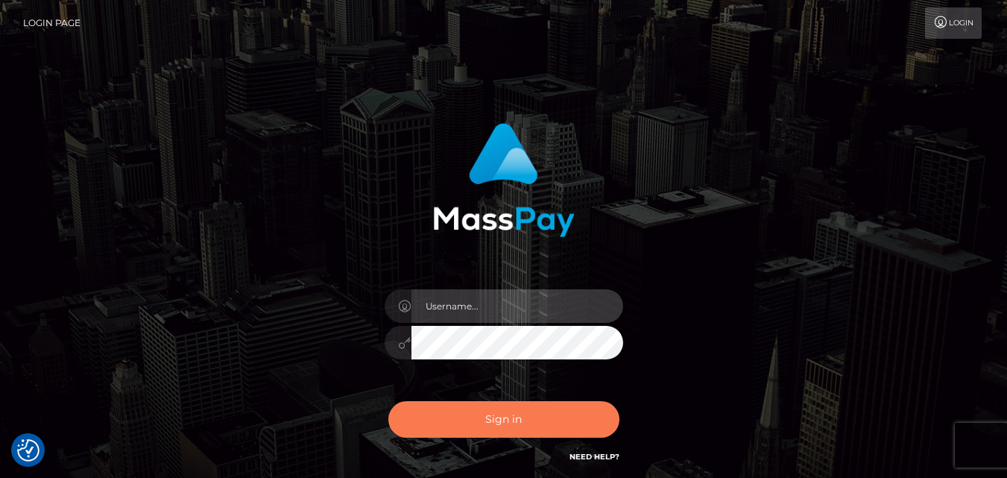
type input "fr.es"
click at [528, 409] on button "Sign in" at bounding box center [503, 419] width 231 height 37
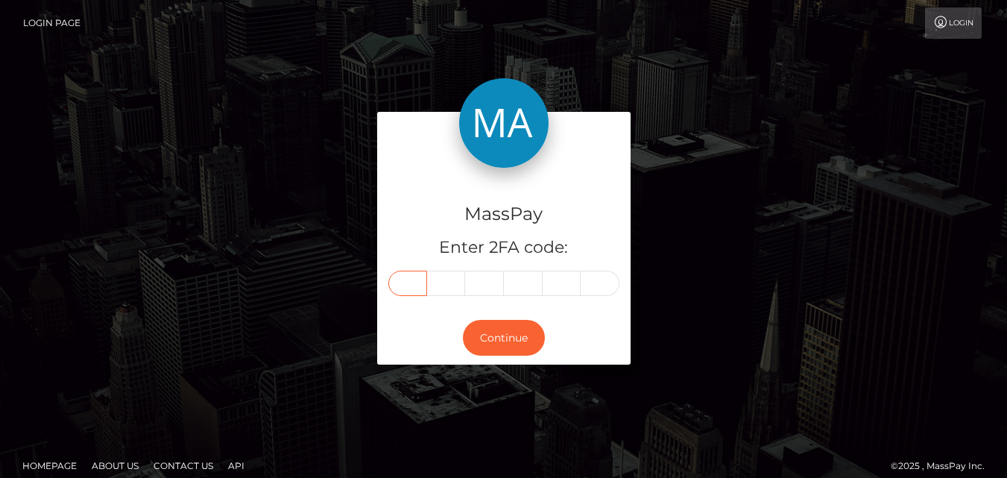
click at [412, 281] on input "text" at bounding box center [407, 282] width 39 height 25
type input "0"
type input "3"
type input "8"
type input "7"
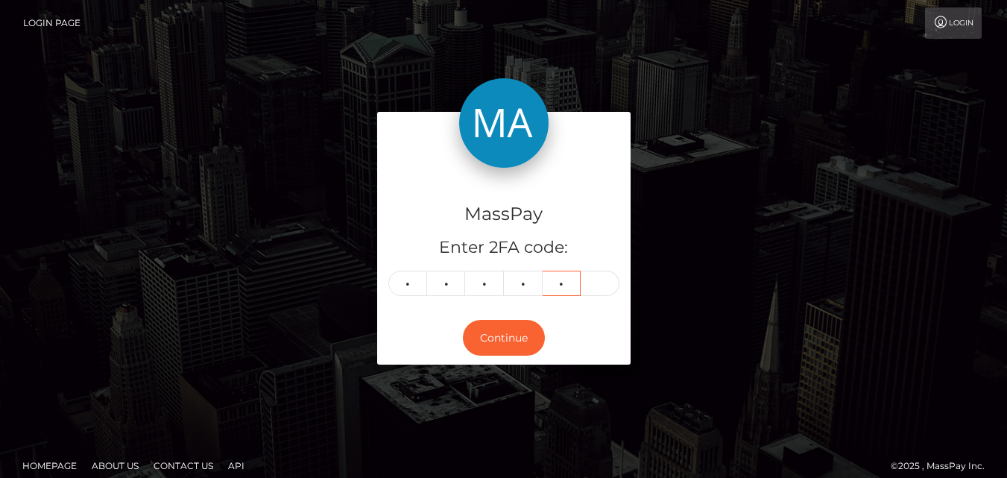
type input "1"
type input "3"
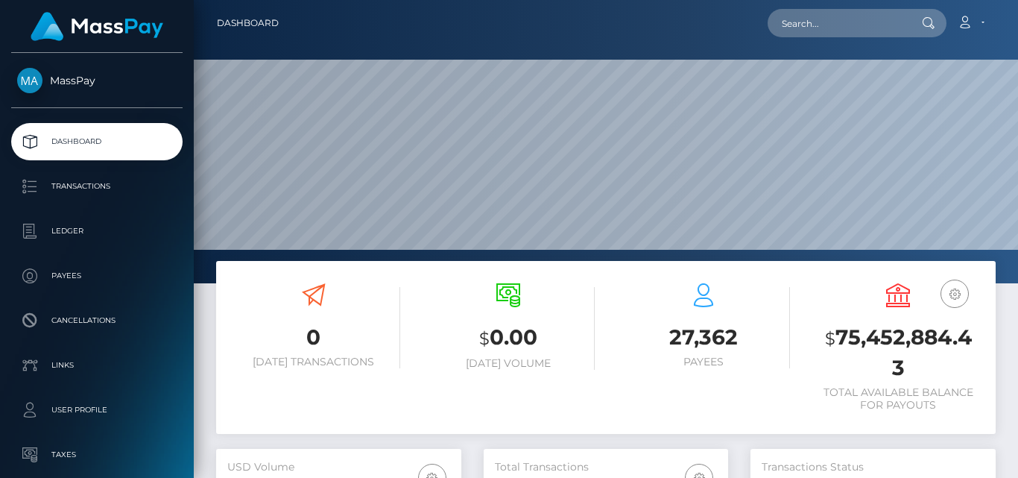
scroll to position [265, 244]
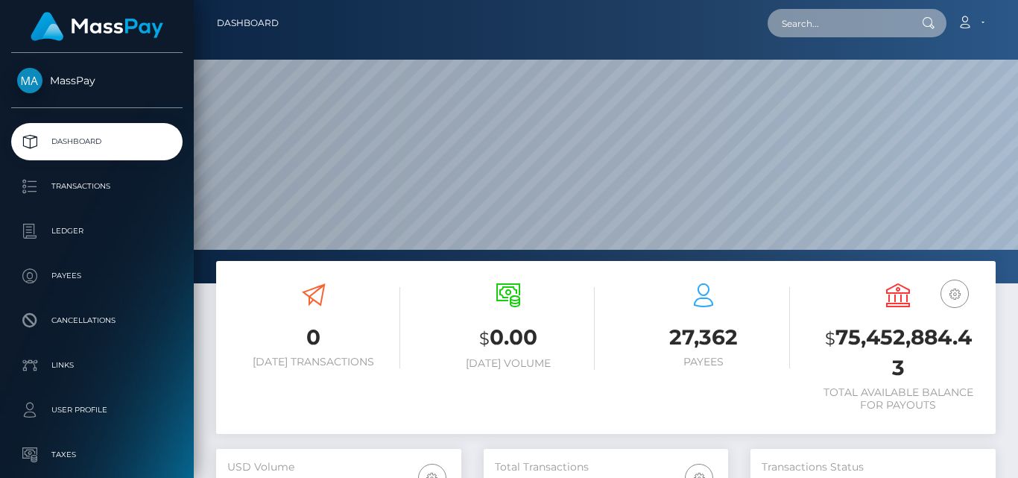
click at [795, 25] on input "text" at bounding box center [837, 23] width 140 height 28
paste input "slimwithsmiles@gmail.com"
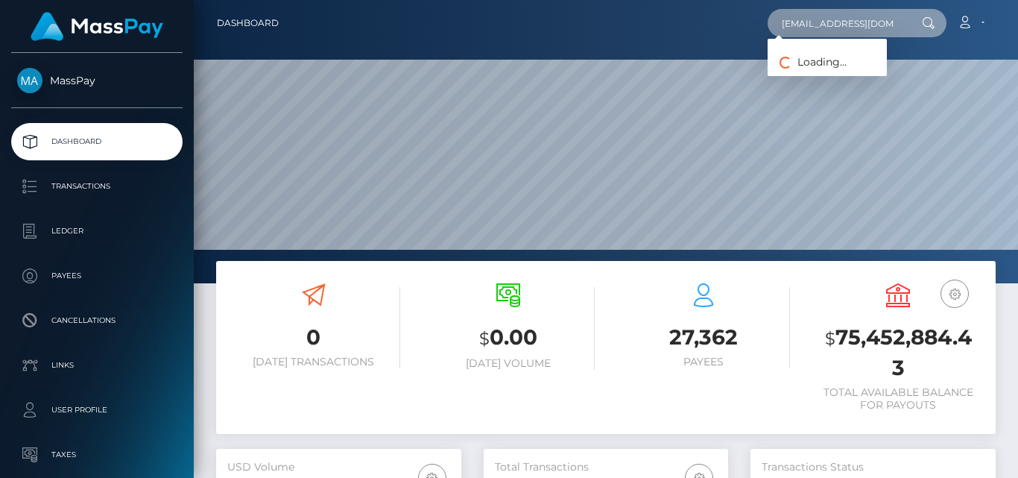
scroll to position [0, 13]
type input "slimwithsmiles@gmail.com"
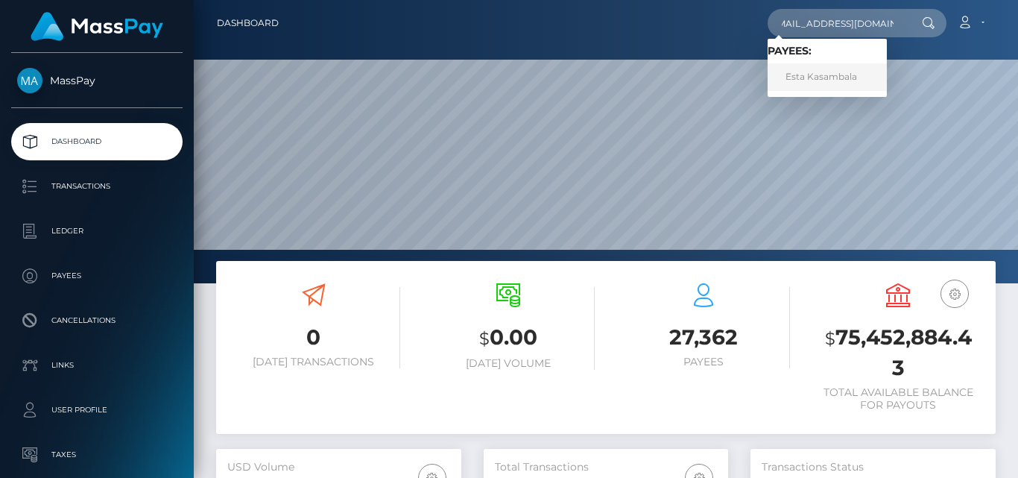
scroll to position [0, 0]
click at [796, 75] on link "Esta Kasambala" at bounding box center [826, 77] width 119 height 28
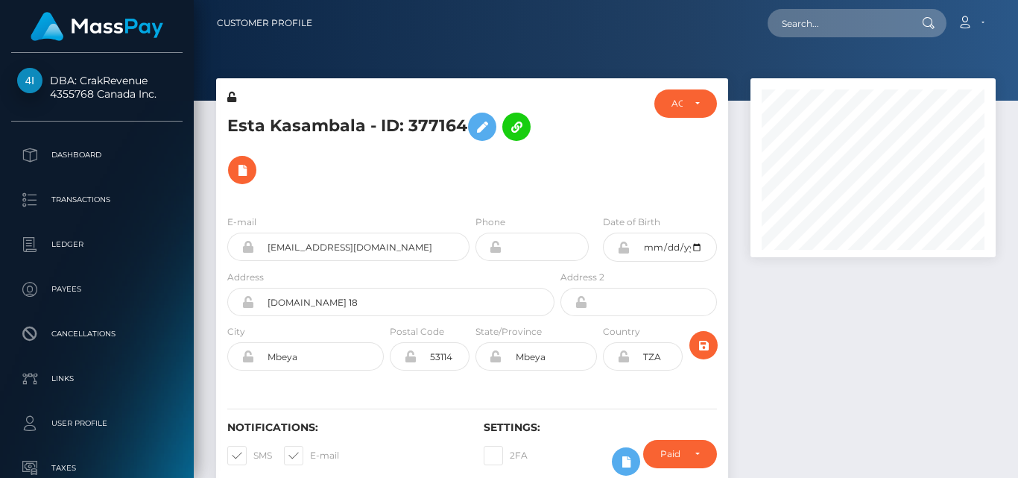
scroll to position [179, 244]
click at [838, 344] on div at bounding box center [872, 291] width 267 height 427
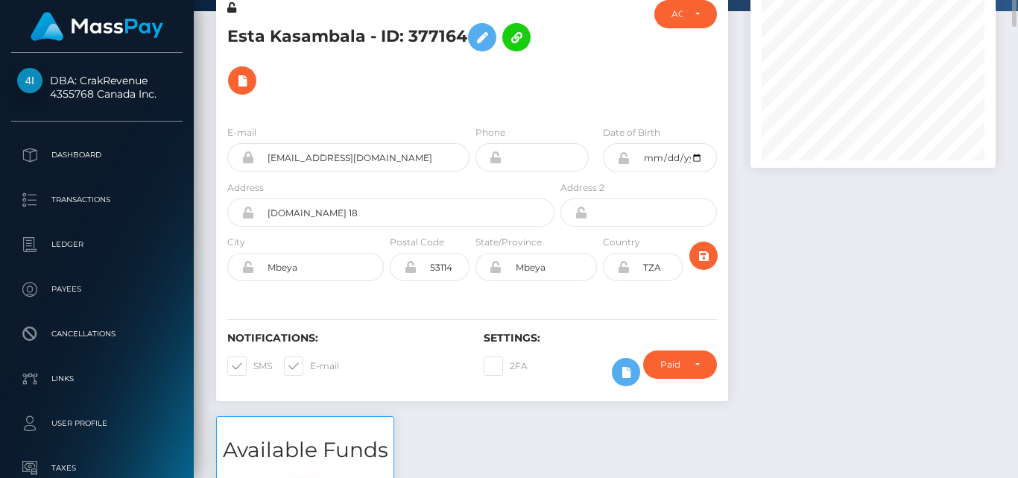
scroll to position [0, 0]
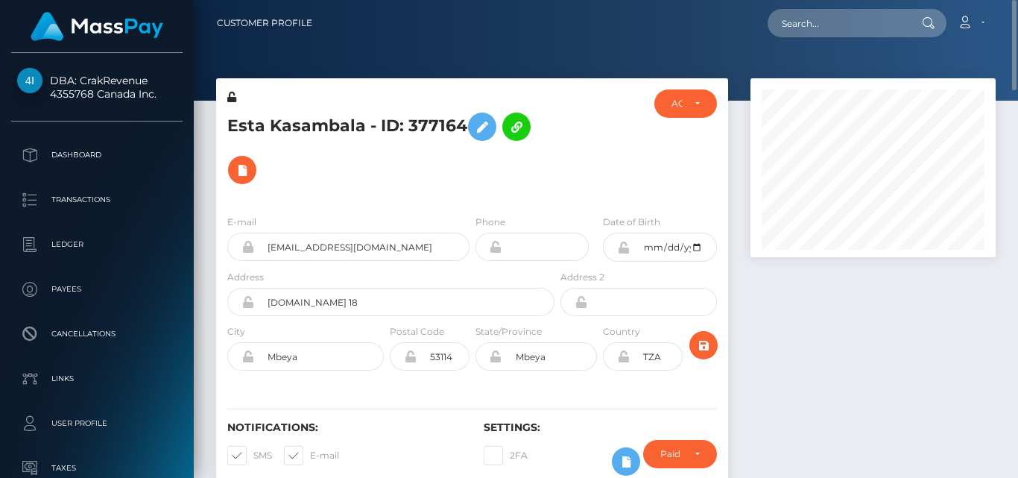
click at [556, 187] on div "Esta Kasambala - ID: 377164" at bounding box center [386, 145] width 341 height 113
click at [945, 308] on div at bounding box center [872, 291] width 267 height 427
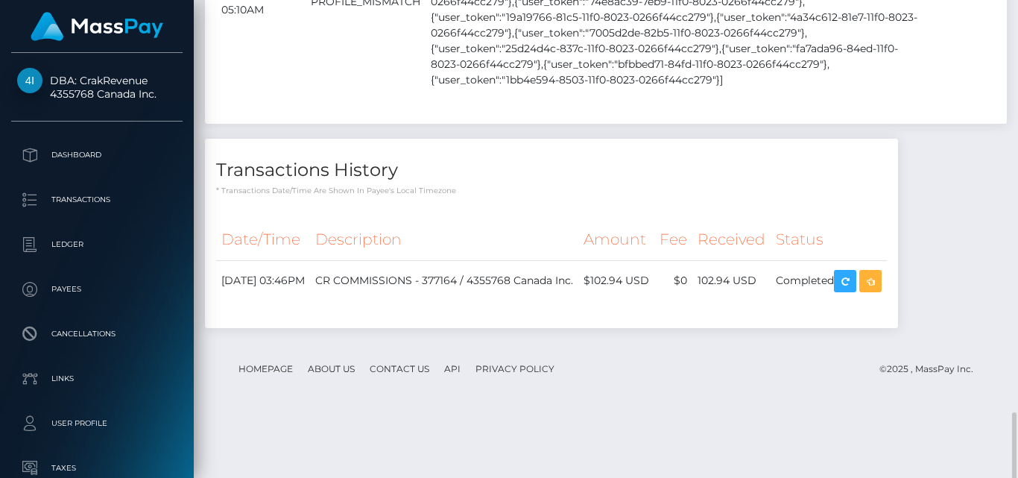
scroll to position [2036, 0]
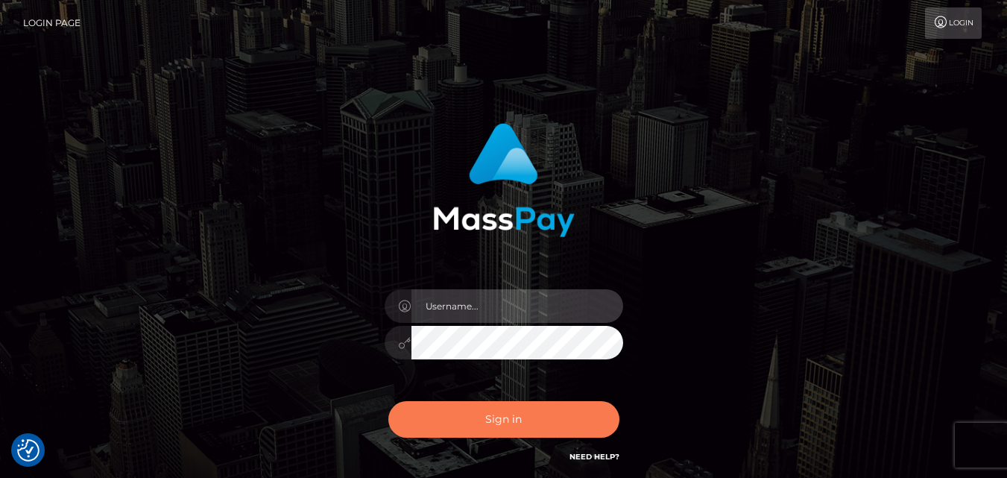
type input "[DOMAIN_NAME]"
click at [505, 407] on button "Sign in" at bounding box center [503, 419] width 231 height 37
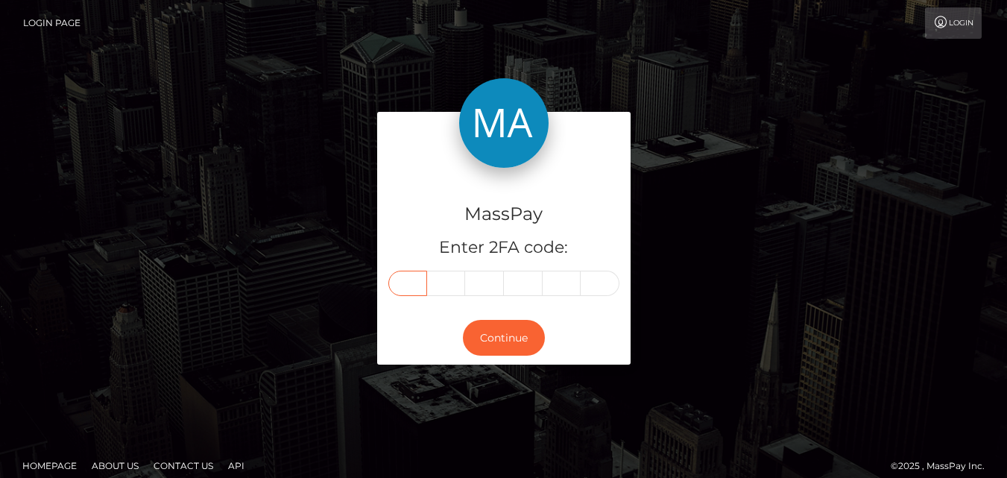
click at [422, 285] on input "text" at bounding box center [407, 282] width 39 height 25
type input "9"
type input "7"
type input "6"
type input "4"
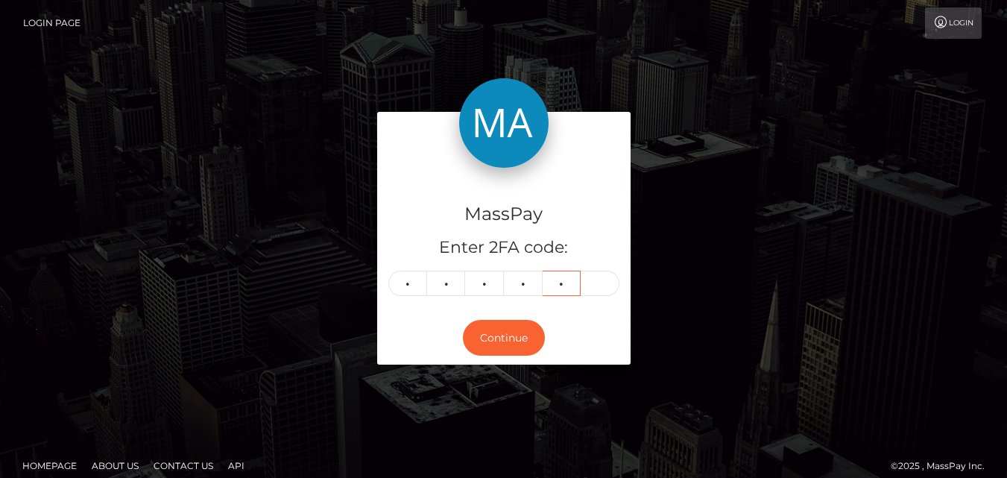
type input "4"
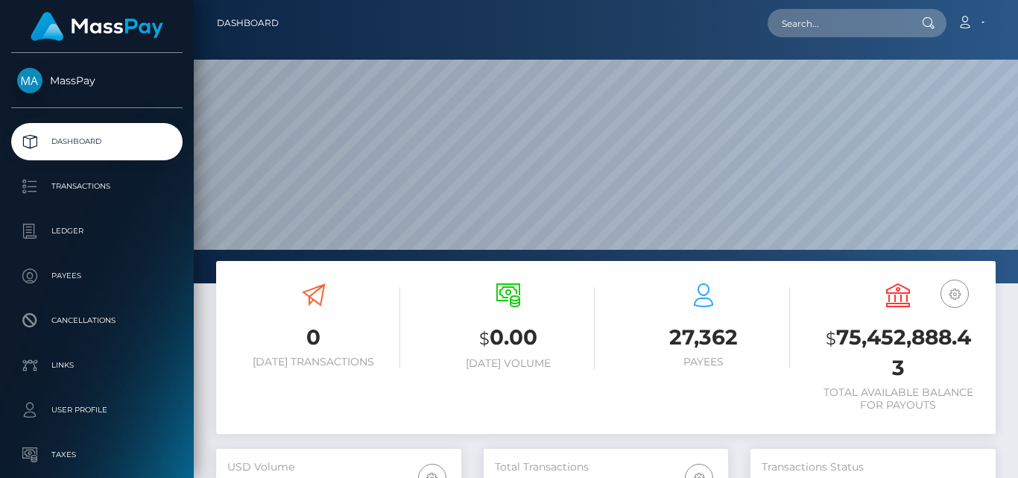
scroll to position [265, 244]
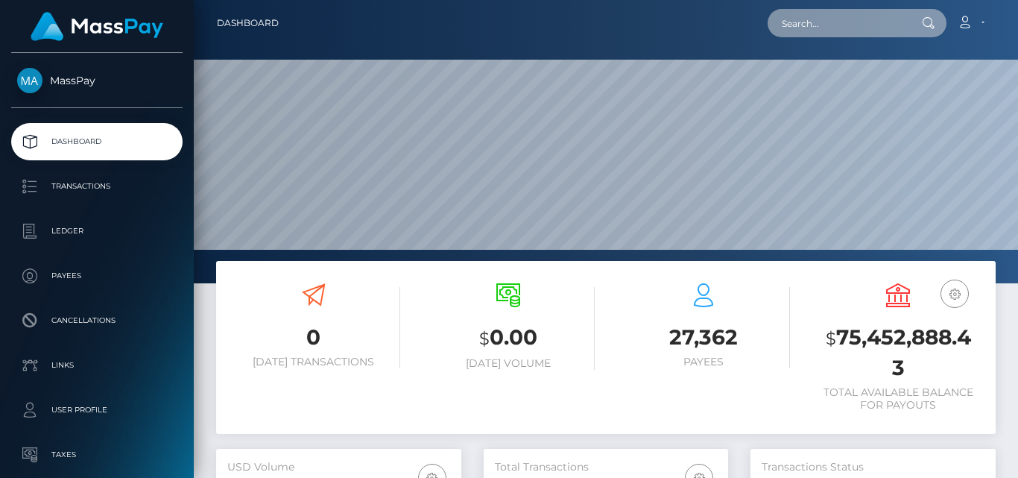
click at [804, 32] on input "text" at bounding box center [837, 23] width 140 height 28
paste input "[EMAIL_ADDRESS][DOMAIN_NAME]"
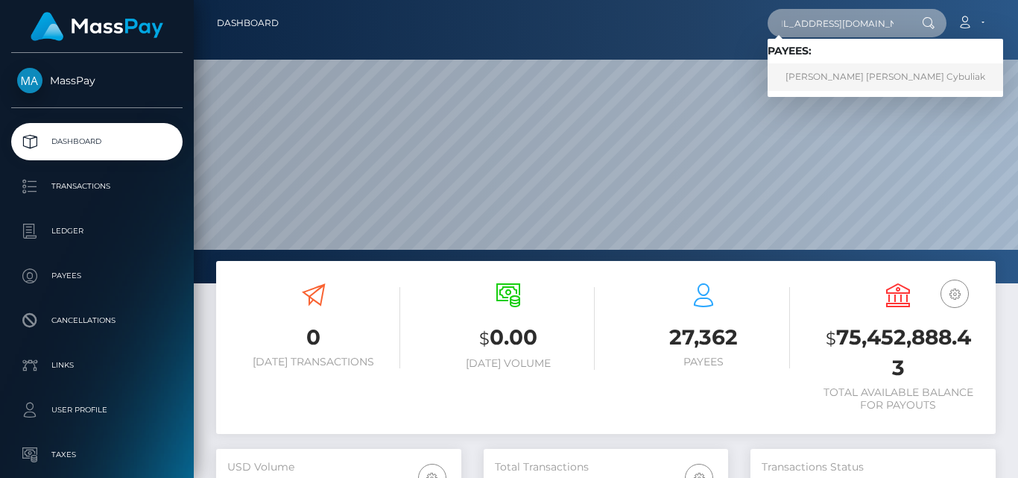
type input "madelyncybuliak@icloud.com"
click at [805, 90] on link "Madelyn Elizabeth Cybuliak" at bounding box center [884, 77] width 235 height 28
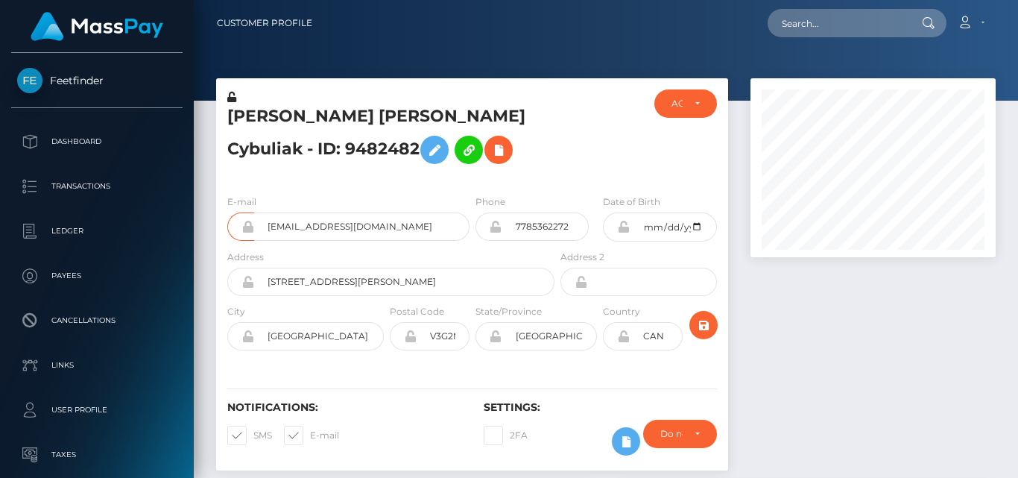
scroll to position [179, 244]
click at [815, 366] on div at bounding box center [872, 281] width 267 height 407
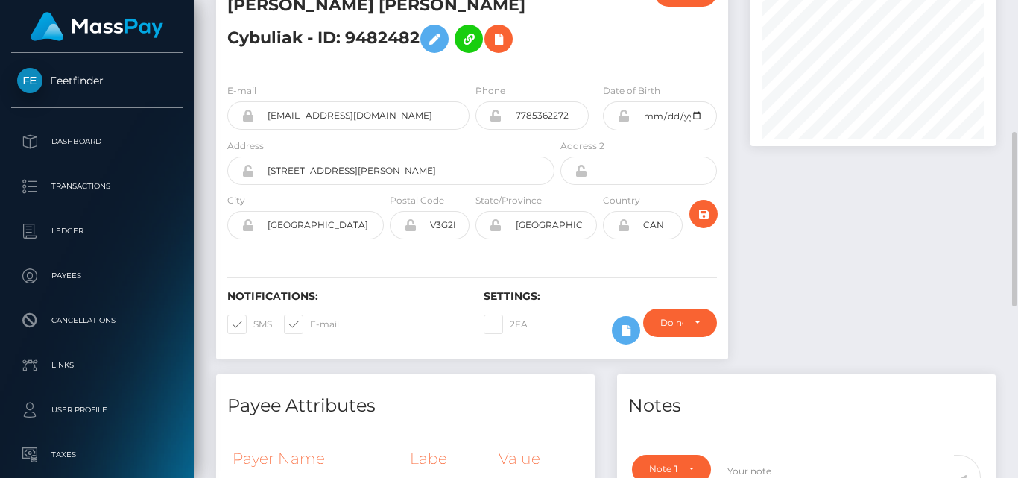
scroll to position [66, 0]
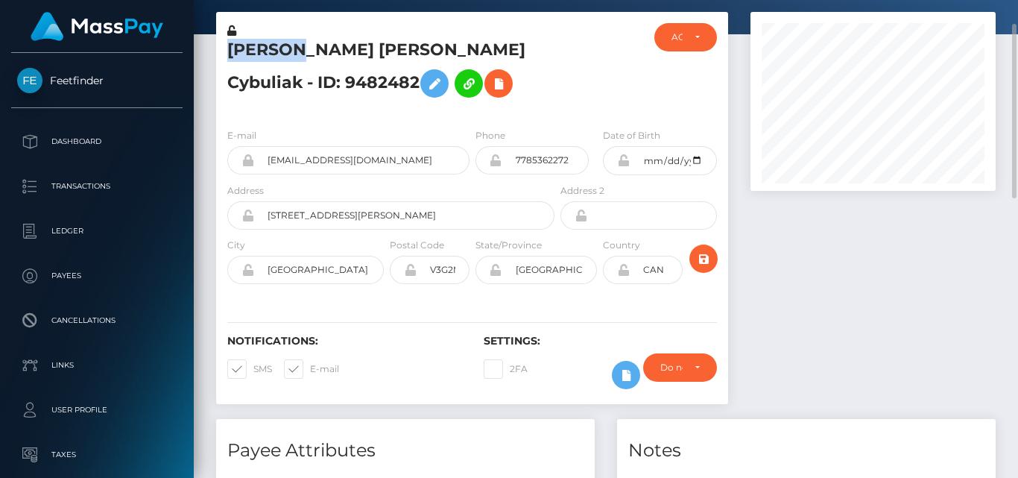
drag, startPoint x: 229, startPoint y: 45, endPoint x: 300, endPoint y: 57, distance: 72.5
click at [300, 57] on h5 "Madelyn Elizabeth Cybuliak - ID: 9482482" at bounding box center [386, 72] width 319 height 66
copy h5 "Madelyn"
click at [347, 27] on div "Madelyn Elizabeth Cybuliak - ID: 9482482" at bounding box center [386, 69] width 341 height 93
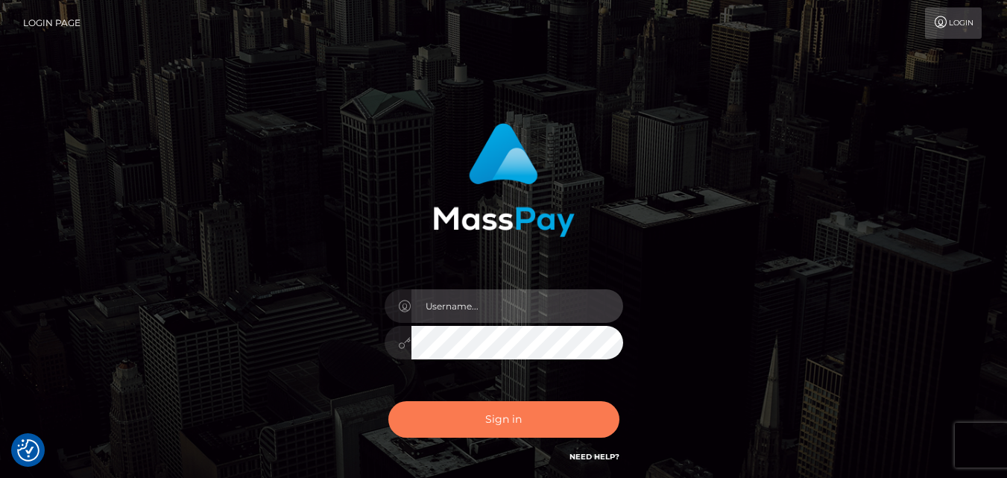
type input "fr.es"
click at [573, 417] on button "Sign in" at bounding box center [503, 419] width 231 height 37
type input "fr.es"
click at [480, 419] on button "Sign in" at bounding box center [503, 419] width 231 height 37
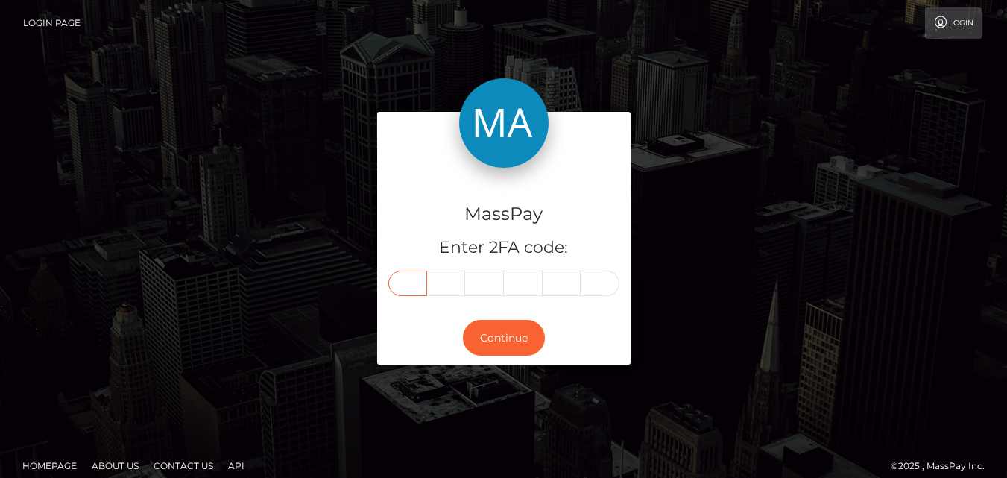
click at [410, 288] on input "text" at bounding box center [407, 282] width 39 height 25
type input "2"
type input "8"
type input "7"
type input "0"
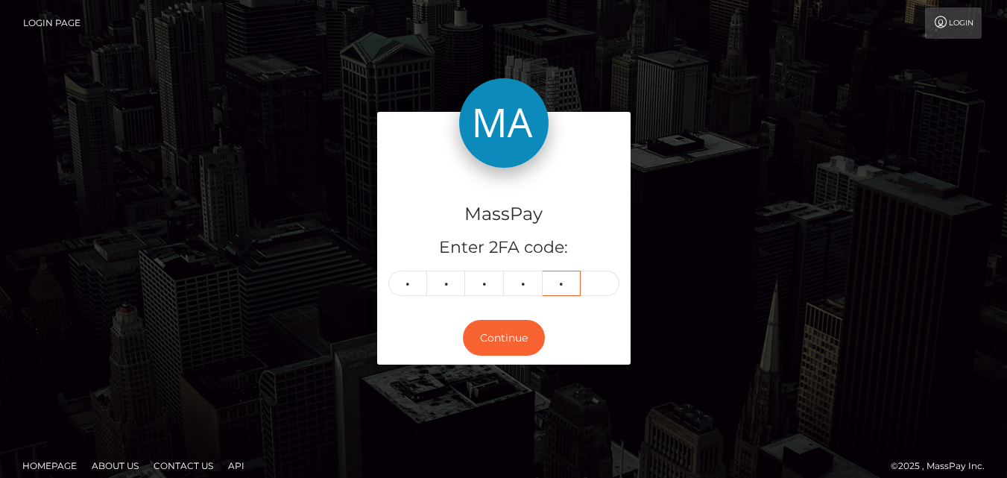
type input "4"
type input "5"
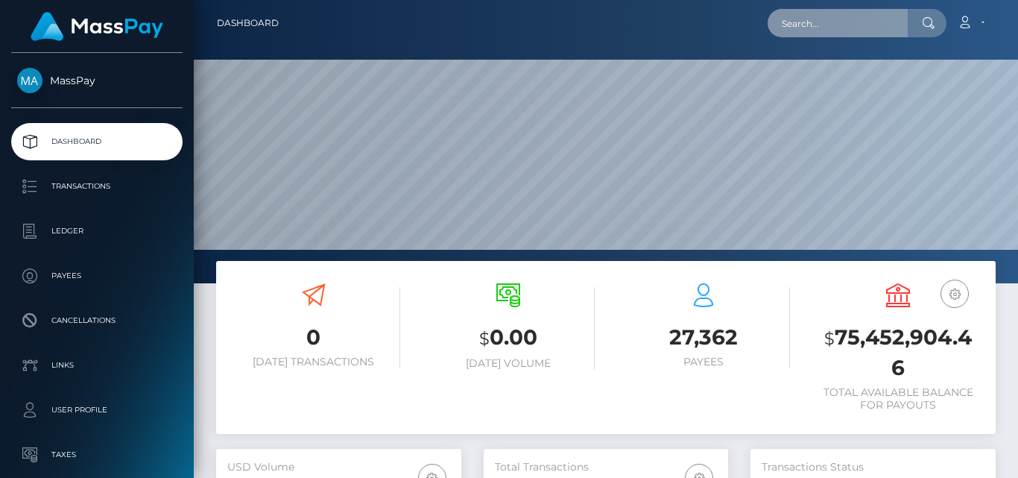
scroll to position [265, 244]
click at [799, 23] on input "text" at bounding box center [837, 23] width 140 height 28
paste input "f.bakema@icloud.com"
type input "f.bakema@icloud.com"
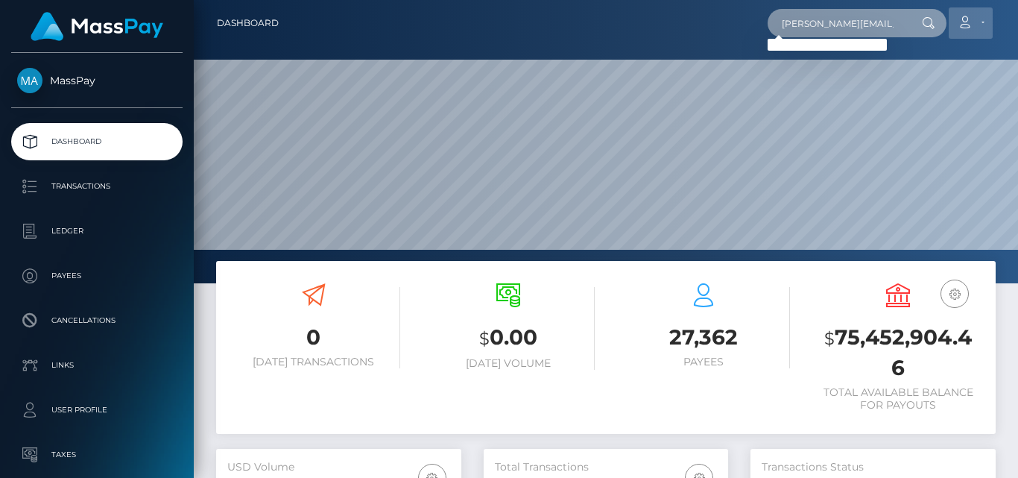
drag, startPoint x: 778, startPoint y: 26, endPoint x: 966, endPoint y: 27, distance: 187.8
click at [966, 27] on div "f.bakema@icloud.com Loading... Loading... Account Edit Profile Logout" at bounding box center [643, 22] width 704 height 31
paste input "bake17948@gmail.com"
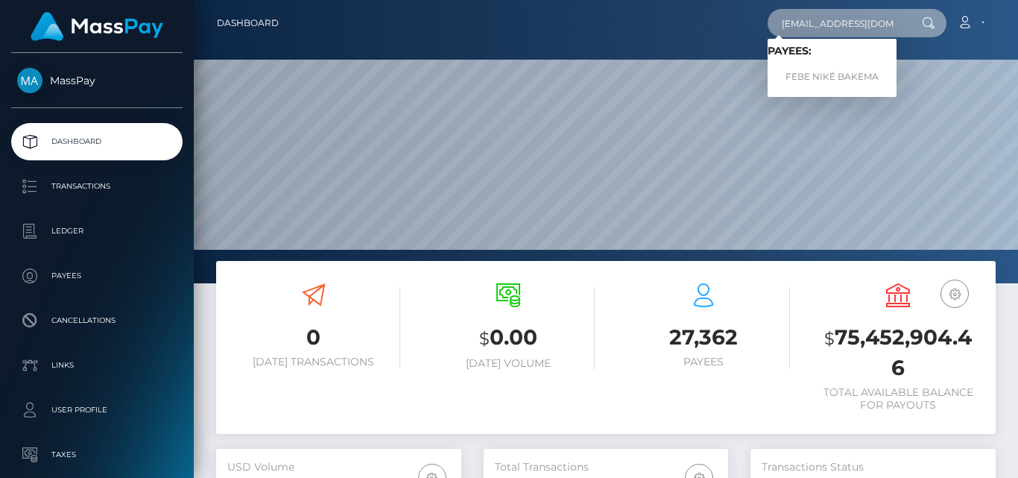
type input "bake17948@gmail.com"
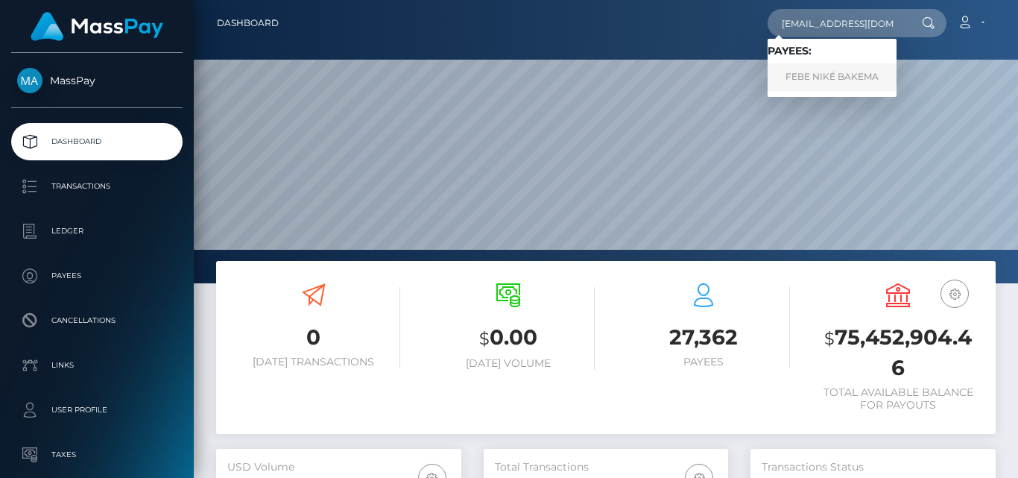
click at [858, 69] on link "FEBE NIKÉ BAKEMA" at bounding box center [831, 77] width 129 height 28
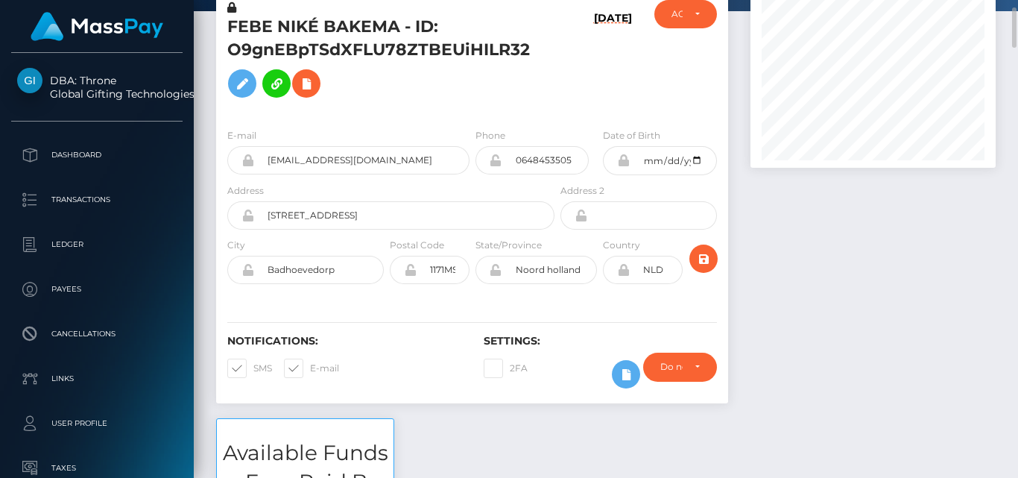
scroll to position [179, 244]
click at [852, 268] on div at bounding box center [872, 203] width 267 height 429
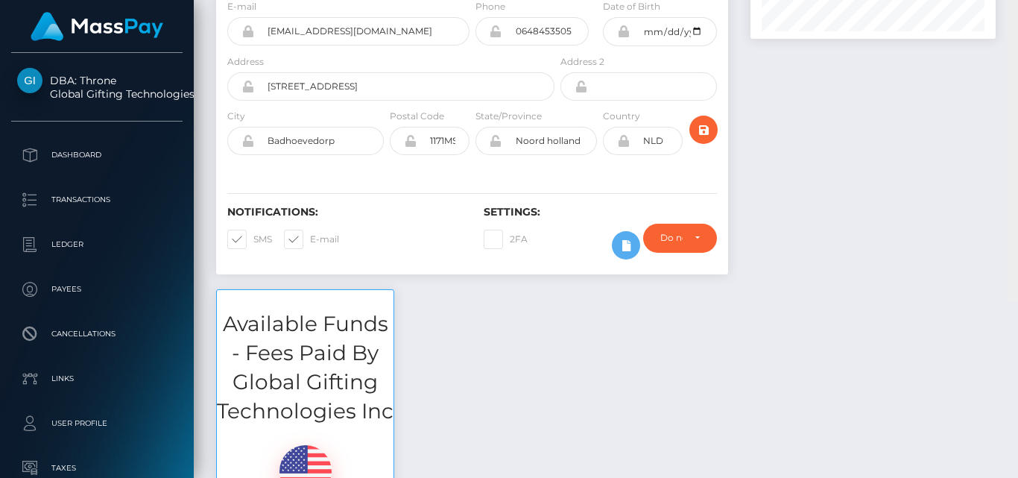
scroll to position [16, 0]
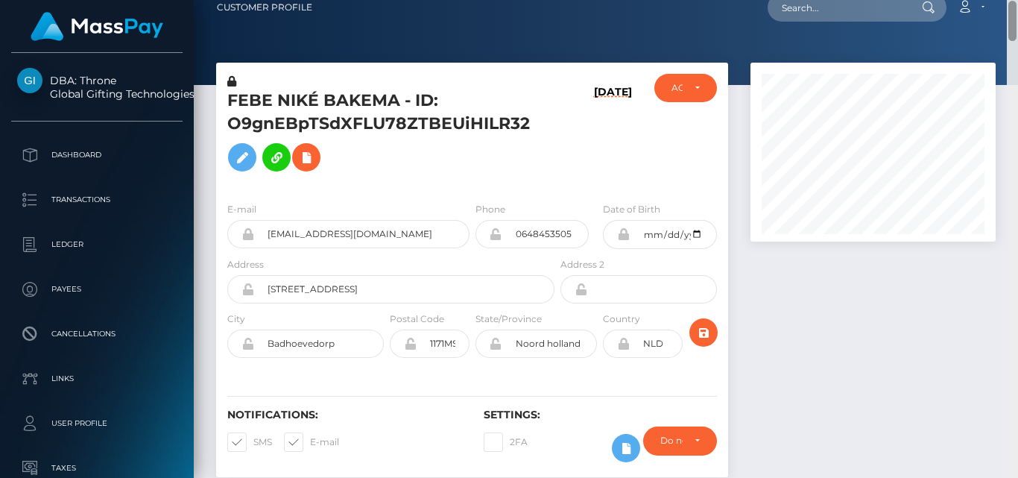
drag, startPoint x: 1013, startPoint y: 370, endPoint x: 1014, endPoint y: 32, distance: 338.3
click at [1014, 32] on div at bounding box center [1012, 21] width 8 height 40
click at [791, 7] on input "text" at bounding box center [837, 7] width 140 height 28
paste input "nothing2losstrader14@gmail.com"
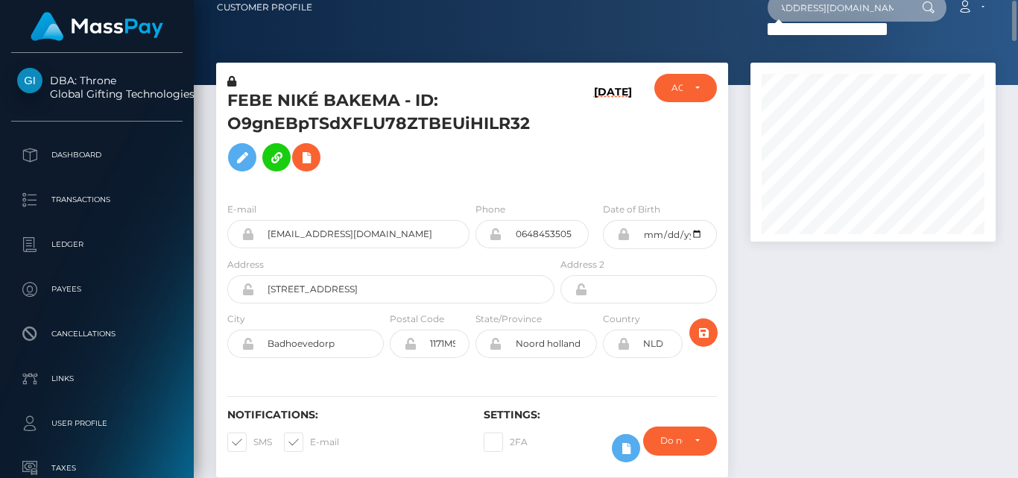
type input "nothing2losstrader14@gmail.com"
drag, startPoint x: 784, startPoint y: 5, endPoint x: 951, endPoint y: 1, distance: 167.7
click at [951, 1] on div "nothing2losstrader14@gmail.com Loading... Loading... Account Edit Profile Logout" at bounding box center [659, 7] width 671 height 31
paste input "losstrader15@gmail.com"
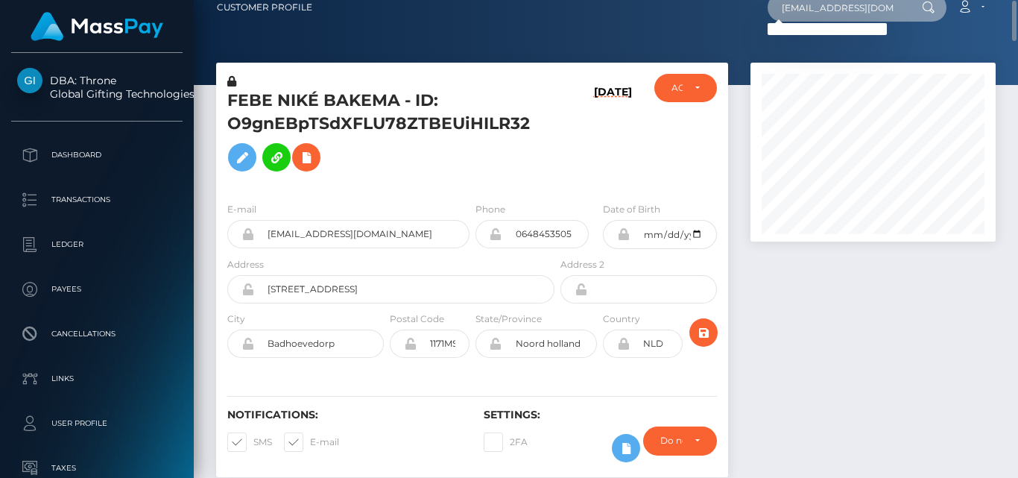
type input "losstrader15@gmail.com"
drag, startPoint x: 894, startPoint y: 11, endPoint x: 735, endPoint y: 24, distance: 159.2
click at [735, 24] on nav "Customer Profile losstrader15@gmail.com Loading... Loading..." at bounding box center [606, 7] width 824 height 46
click at [735, 24] on nav "Customer Profile Loading... Loading..." at bounding box center [606, 7] width 824 height 46
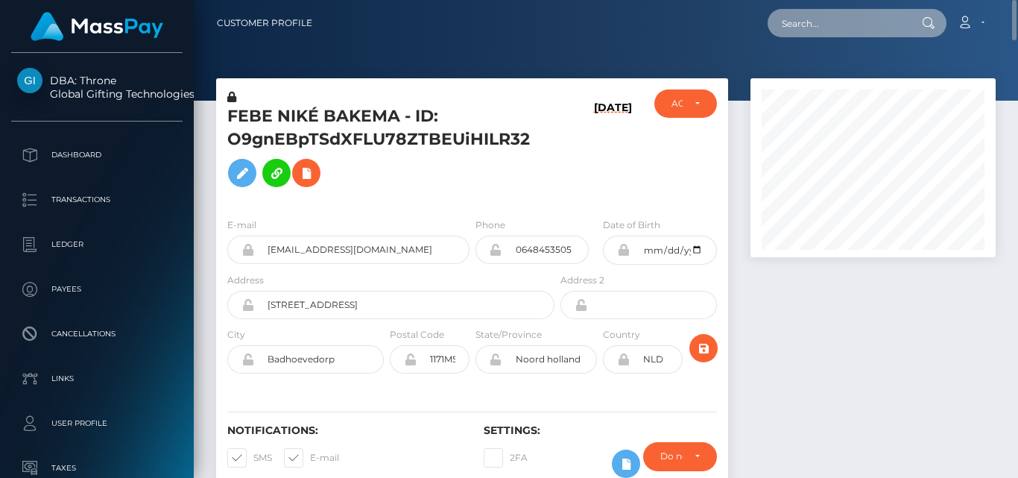
click at [782, 28] on input "text" at bounding box center [837, 23] width 140 height 28
paste input "langhanna100@gmail.com"
type input "langhanna100@gmail.com"
drag, startPoint x: 779, startPoint y: 20, endPoint x: 962, endPoint y: 19, distance: 182.6
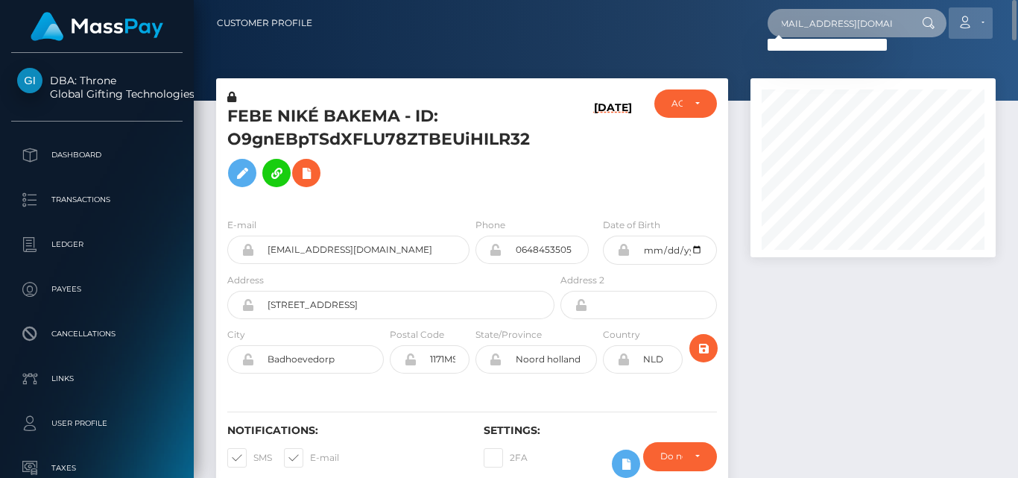
click at [962, 19] on div "langhanna100@gmail.com Loading... Loading... Account Edit Profile" at bounding box center [659, 22] width 671 height 31
paste input "shademower@gmail.com"
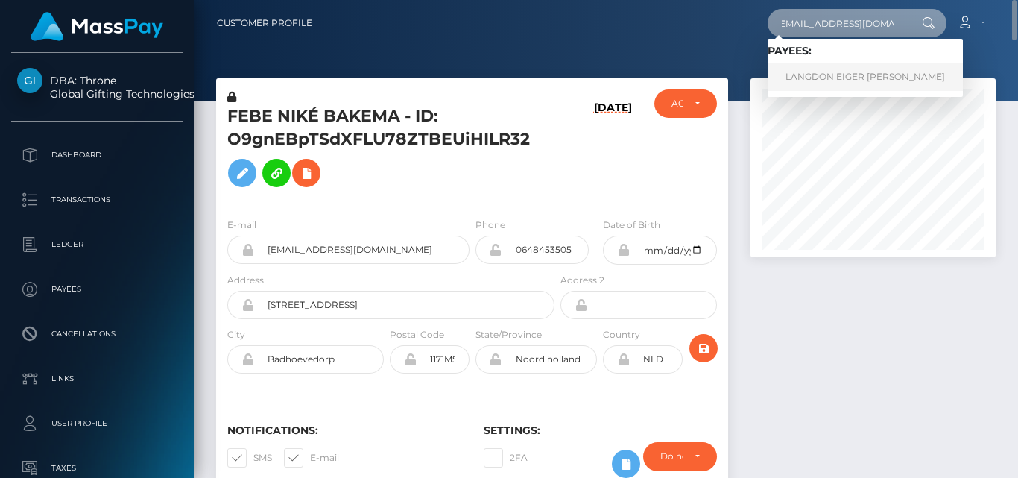
type input "shademower@gmail.com"
click at [811, 78] on link "LANGDON EIGER HANNA" at bounding box center [864, 77] width 195 height 28
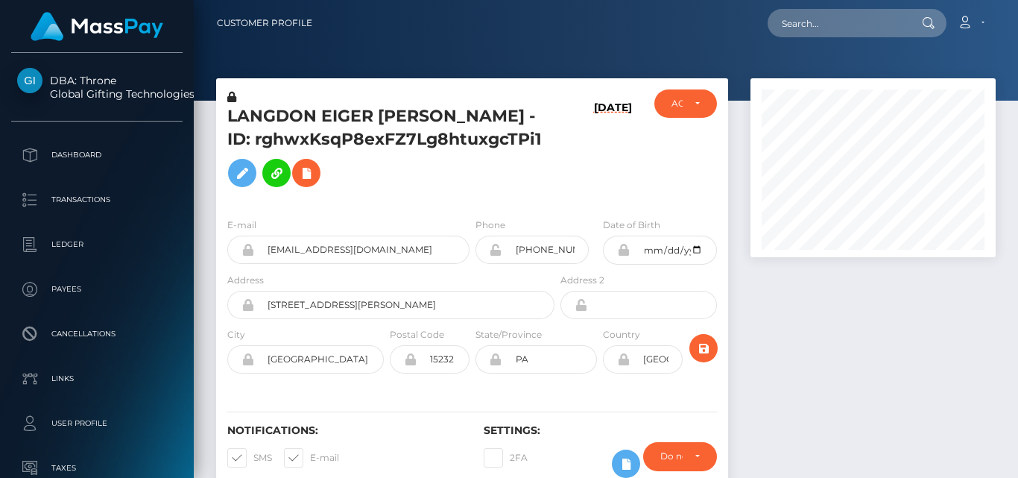
scroll to position [179, 244]
click at [804, 317] on div at bounding box center [872, 292] width 267 height 429
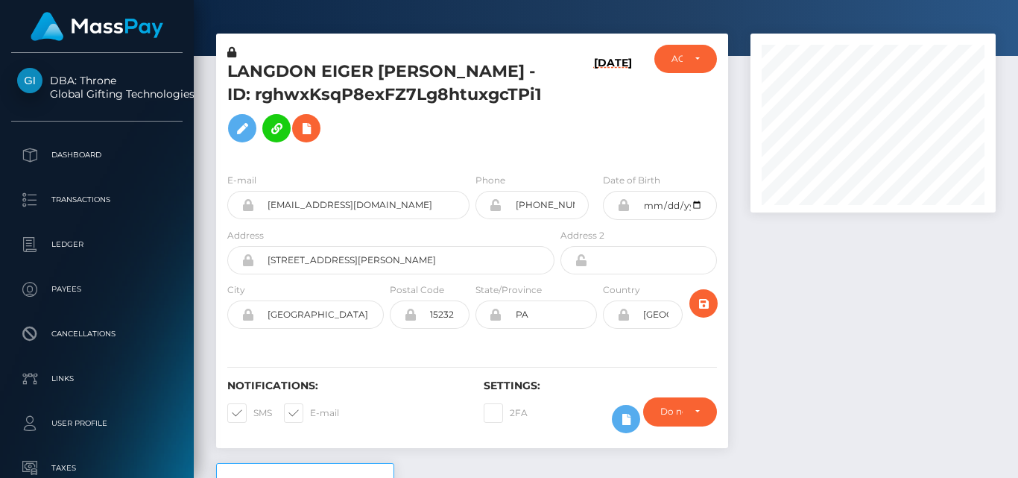
scroll to position [0, 0]
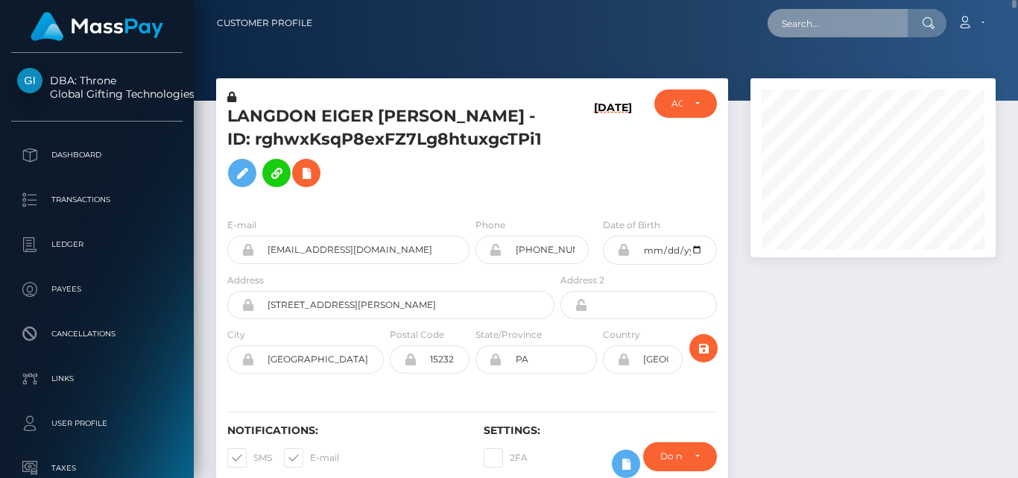
click at [823, 15] on input "text" at bounding box center [837, 23] width 140 height 28
paste input "averinaa920@gmail.com"
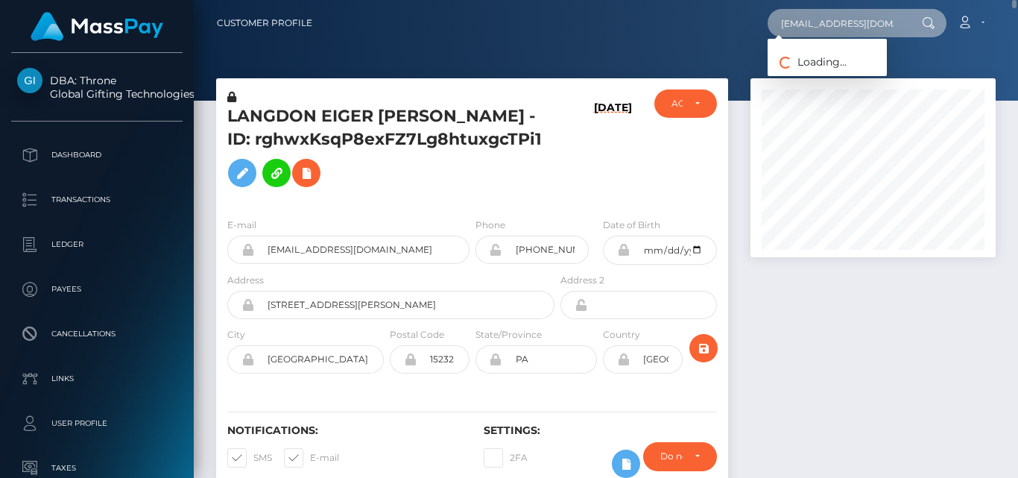
type input "averinaa920@gmail.com"
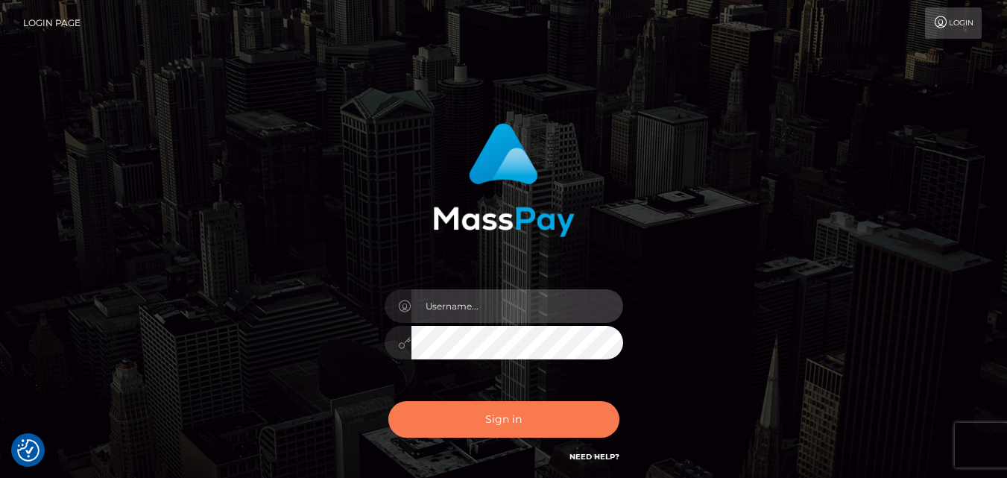
type input "[DOMAIN_NAME]"
click at [575, 414] on button "Sign in" at bounding box center [503, 419] width 231 height 37
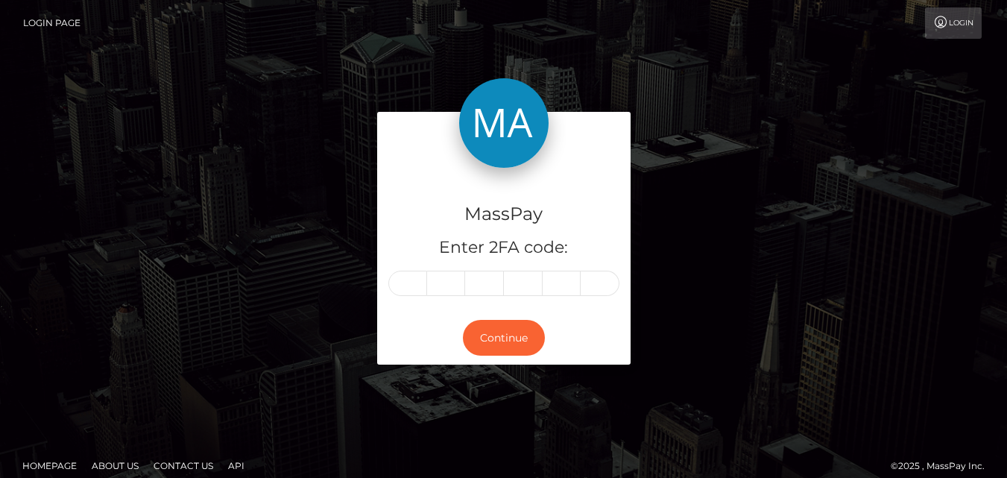
click at [660, 106] on div "MassPay Enter 2FA code: Continue" at bounding box center [503, 245] width 1007 height 491
click at [413, 283] on input "text" at bounding box center [407, 282] width 39 height 25
type input "5"
type input "8"
type input "3"
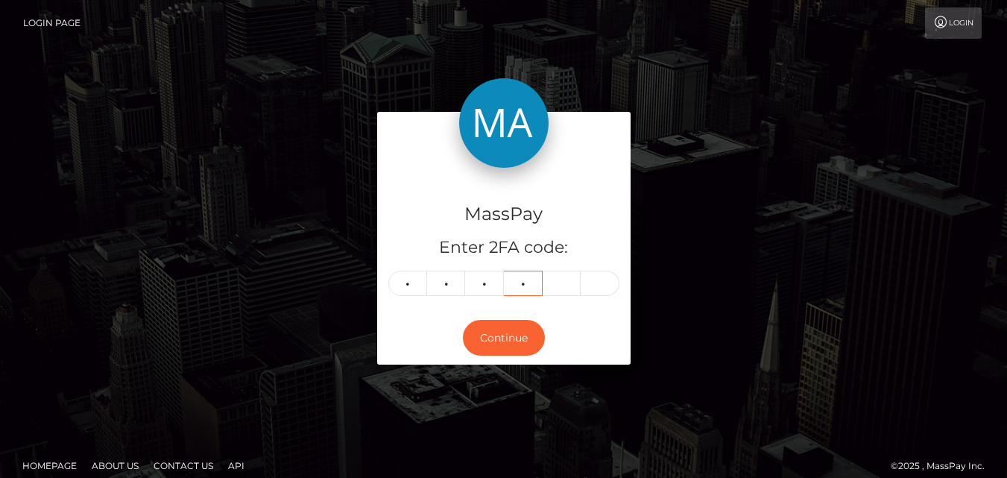
type input "0"
type input "6"
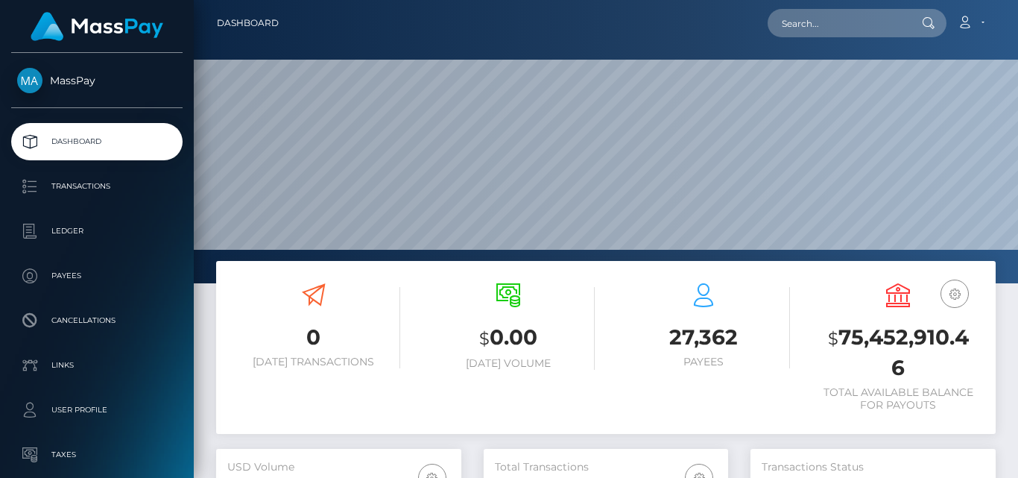
scroll to position [265, 244]
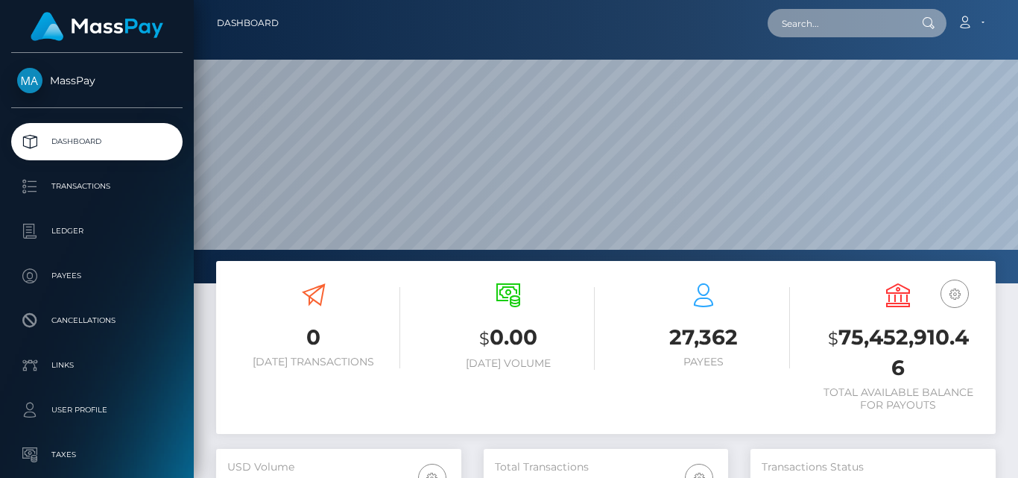
click at [794, 33] on input "text" at bounding box center [837, 23] width 140 height 28
paste input "[EMAIL_ADDRESS][DOMAIN_NAME]"
type input "[EMAIL_ADDRESS][DOMAIN_NAME]"
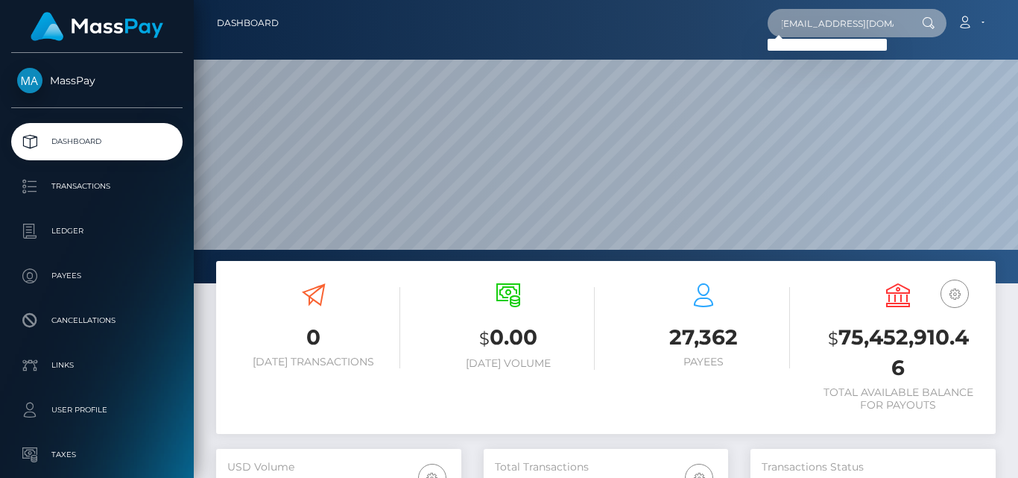
drag, startPoint x: 776, startPoint y: 28, endPoint x: 972, endPoint y: 42, distance: 197.2
click at [972, 42] on nav "Dashboard averinaa920@gmail.com Loading... Loading... Logout" at bounding box center [606, 23] width 824 height 46
paste input "averinaa920@gmail.com"
type input "averinaa920@gmail.com"
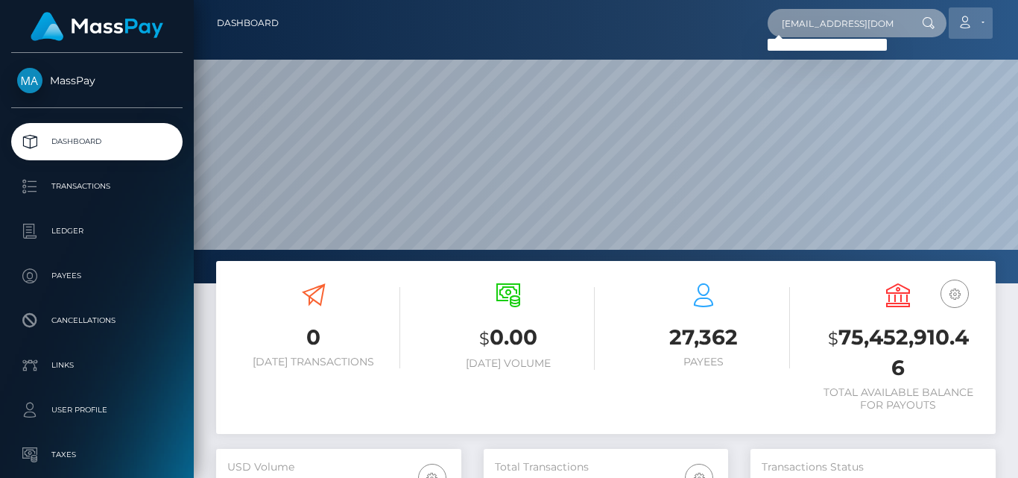
drag, startPoint x: 779, startPoint y: 29, endPoint x: 989, endPoint y: 11, distance: 210.9
click at [989, 11] on div "averinaa920@gmail.com Loading... Loading... Account Edit Profile" at bounding box center [643, 22] width 704 height 31
paste input "averinaa920@gmail.com"
type input "averinaa920@gmail.com"
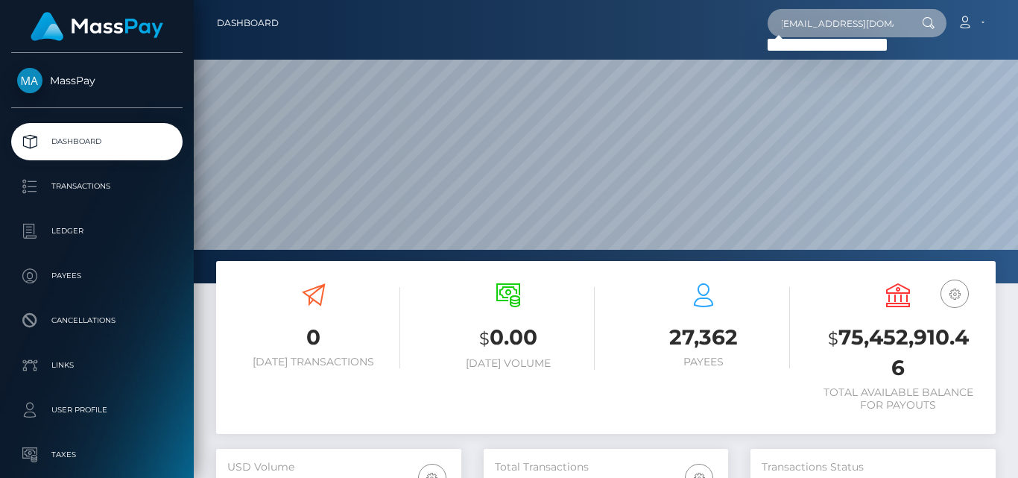
drag, startPoint x: 786, startPoint y: 32, endPoint x: 912, endPoint y: 29, distance: 126.0
click at [912, 29] on div "averinaa920@gmail.com Loading... Loading..." at bounding box center [856, 23] width 179 height 28
paste input "averinaa920@gmail.com"
type input "averinaa920@gmail.com"
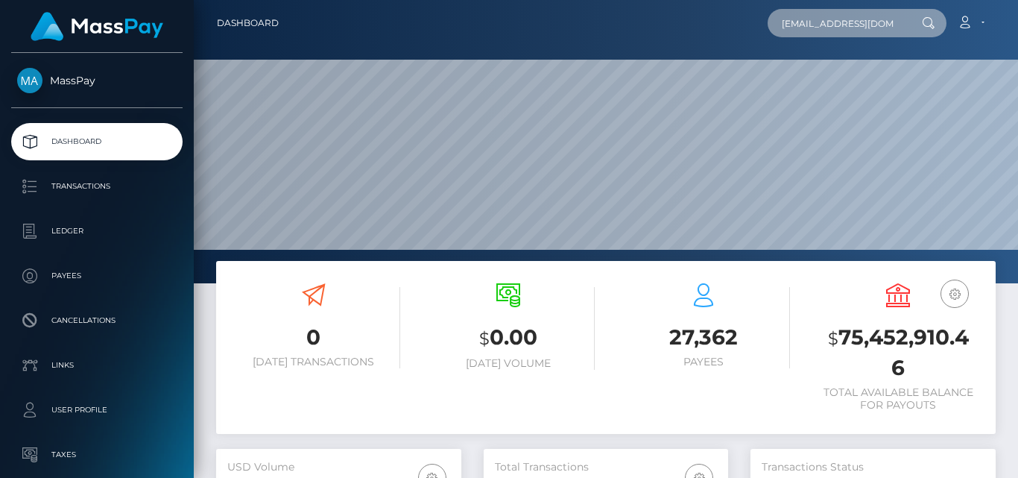
scroll to position [0, 1]
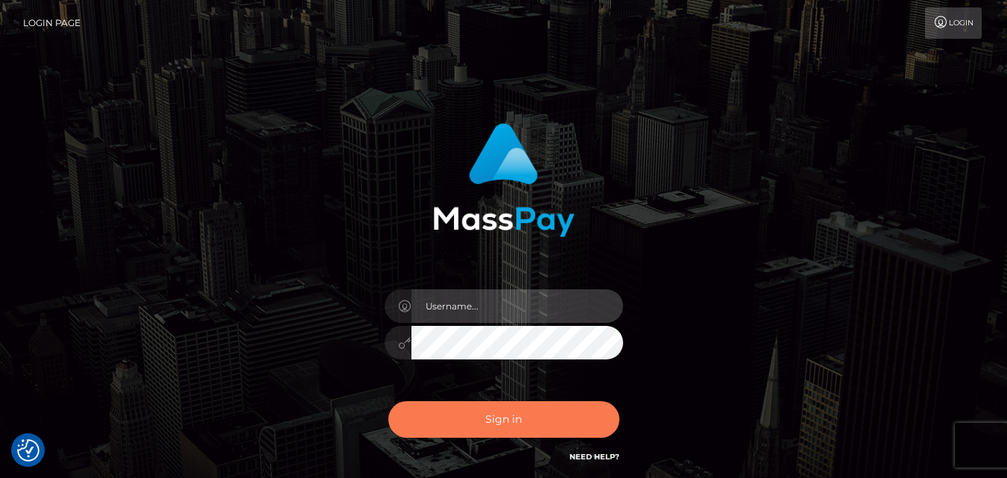
type input "[DOMAIN_NAME]"
click at [533, 406] on button "Sign in" at bounding box center [503, 419] width 231 height 37
type input "fr.es"
click at [493, 408] on button "Sign in" at bounding box center [503, 419] width 231 height 37
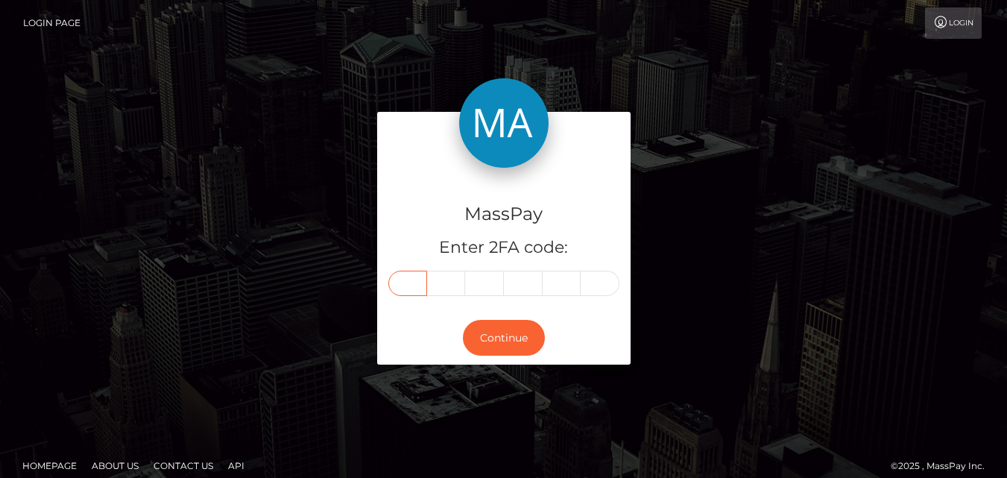
click at [419, 289] on input "text" at bounding box center [407, 282] width 39 height 25
type input "7"
type input "5"
type input "6"
type input "9"
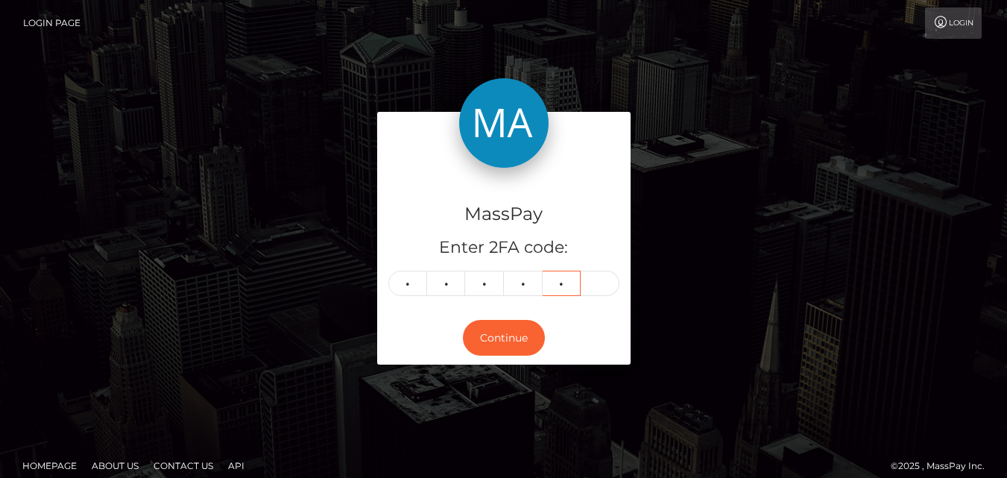
type input "2"
type input "5"
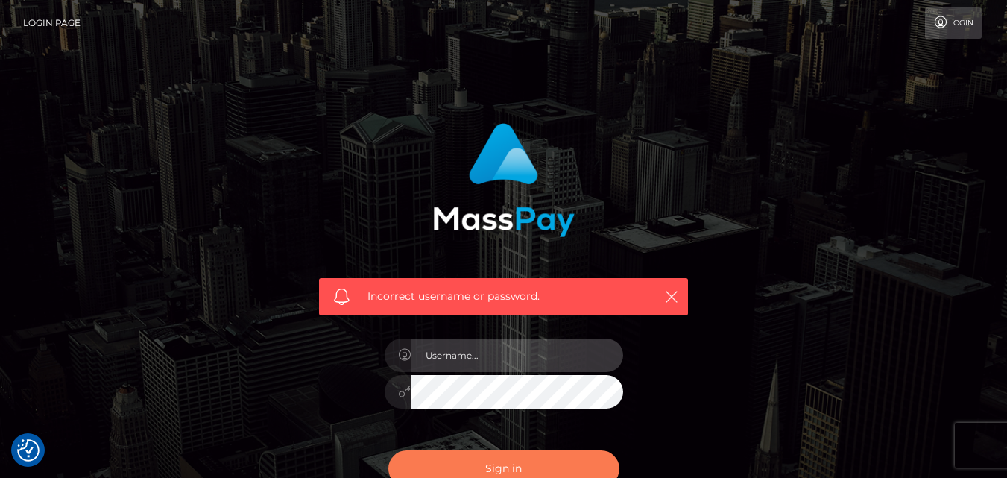
type input "fr.es"
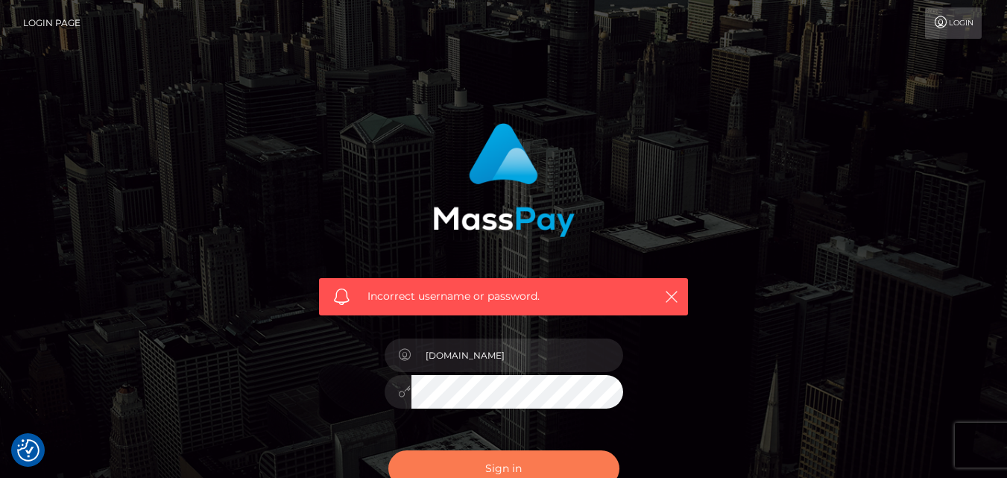
click at [499, 464] on button "Sign in" at bounding box center [503, 468] width 231 height 37
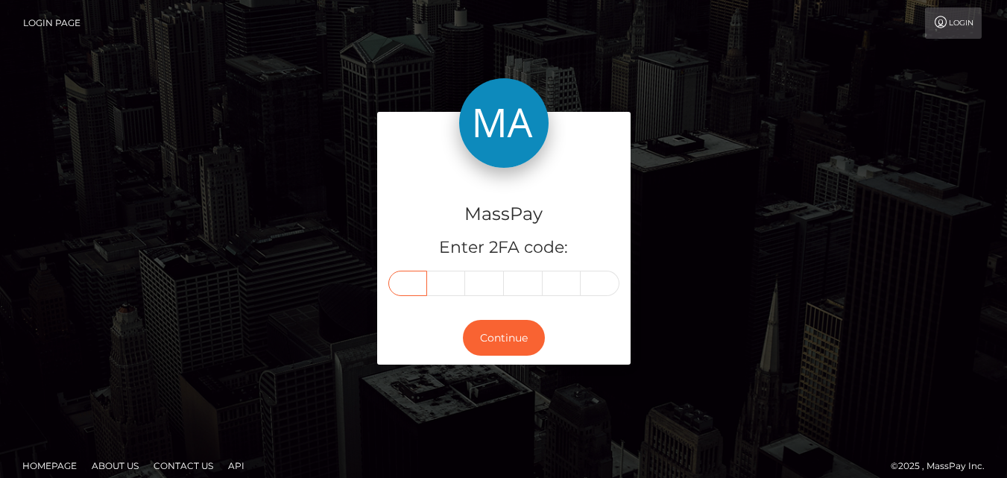
click at [419, 283] on input "text" at bounding box center [407, 282] width 39 height 25
type input "6"
type input "5"
type input "8"
type input "5"
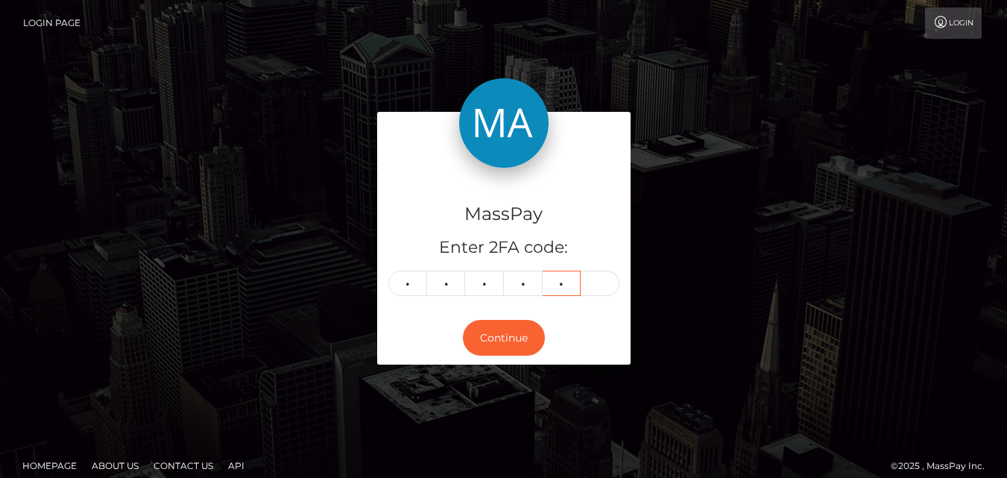
type input "3"
type input "6"
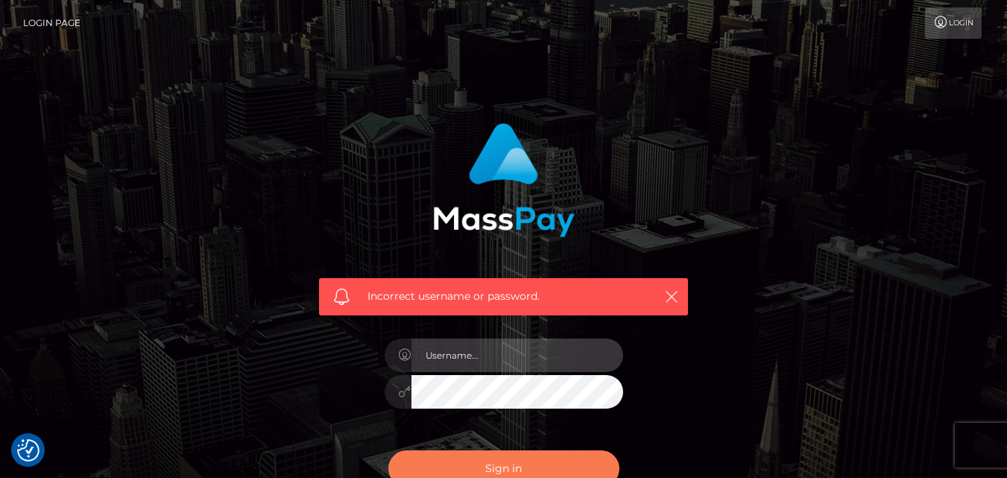
type input "[DOMAIN_NAME]"
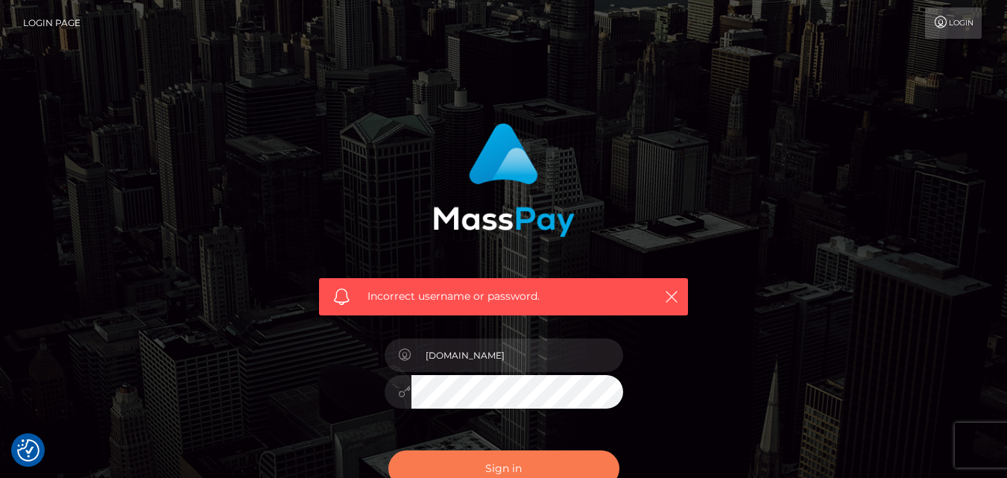
click at [529, 456] on button "Sign in" at bounding box center [503, 468] width 231 height 37
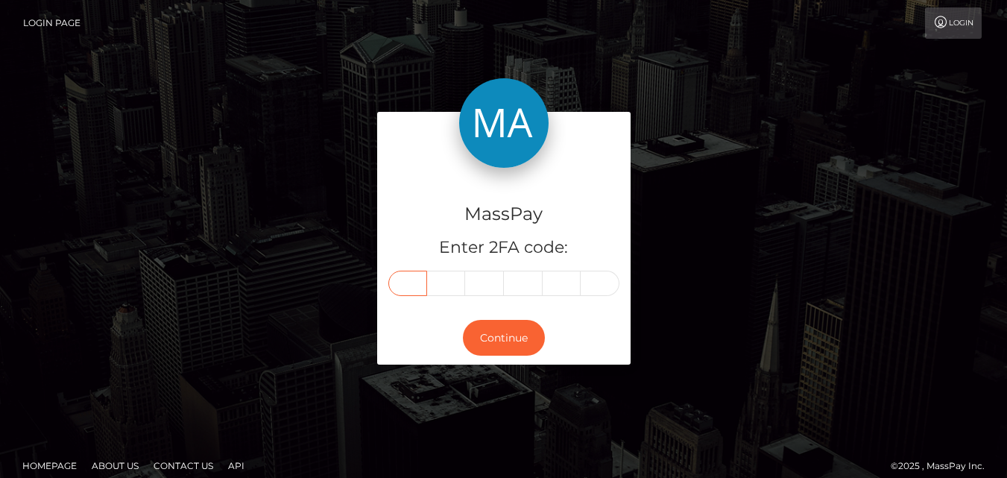
click at [413, 277] on input "text" at bounding box center [407, 282] width 39 height 25
type input "6"
type input "8"
type input "5"
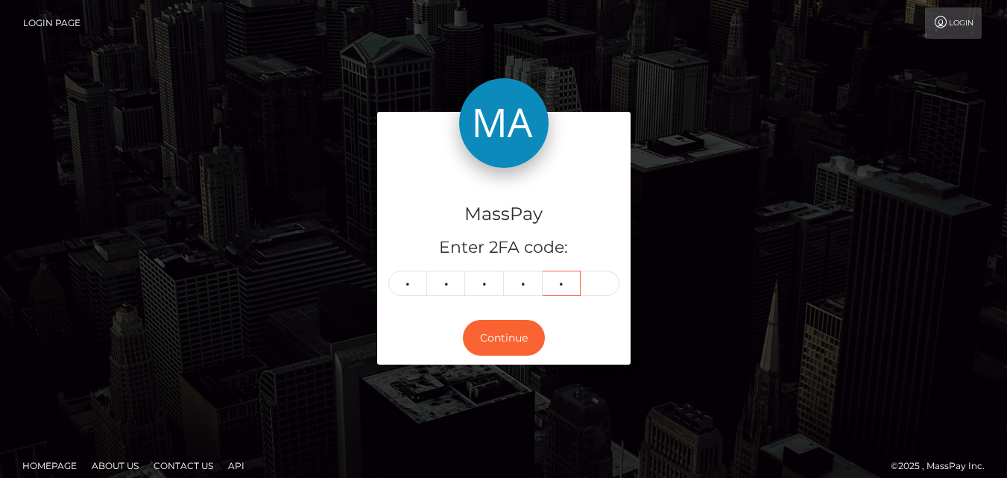
type input "3"
type input "6"
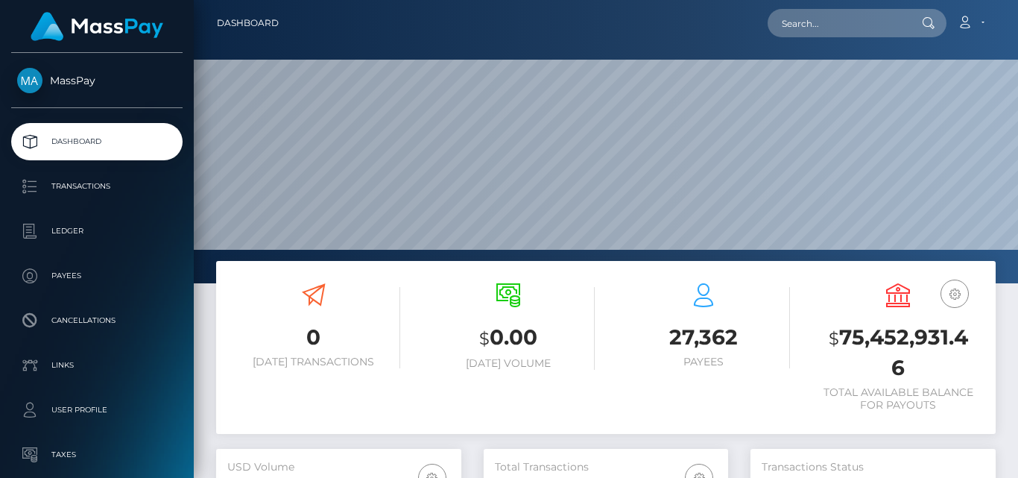
scroll to position [443, 244]
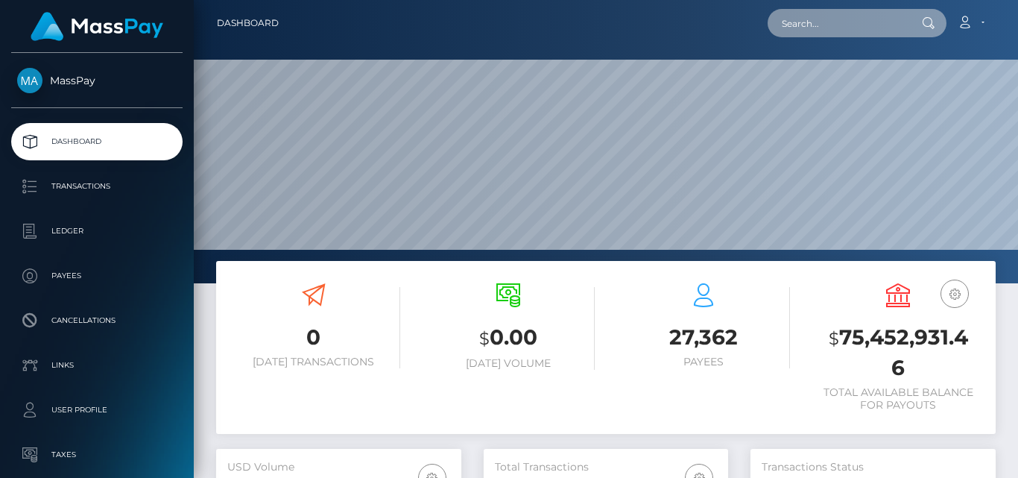
click at [817, 13] on input "text" at bounding box center [837, 23] width 140 height 28
paste input "vanessa3007@gmx.at"
type input "vanessa3007@gmx.at"
drag, startPoint x: 783, startPoint y: 25, endPoint x: 928, endPoint y: 26, distance: 145.3
click at [928, 26] on div "vanessa3007@gmx.at Loading... Loading..." at bounding box center [856, 23] width 179 height 28
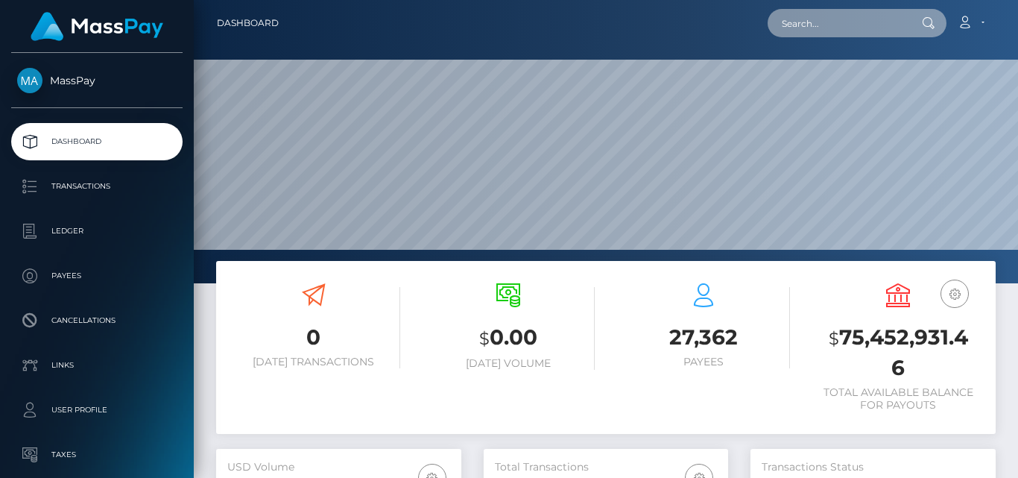
paste input "Vanessa"
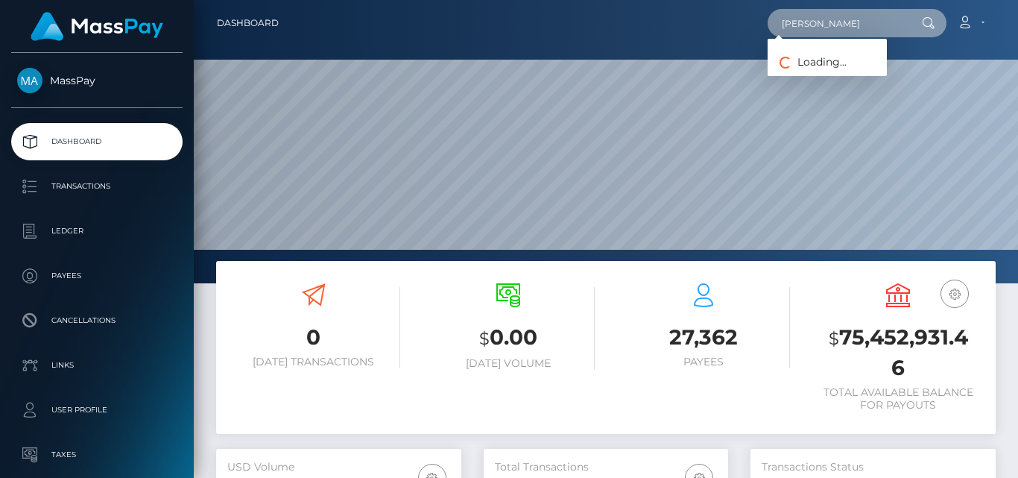
type input "Vanessa"
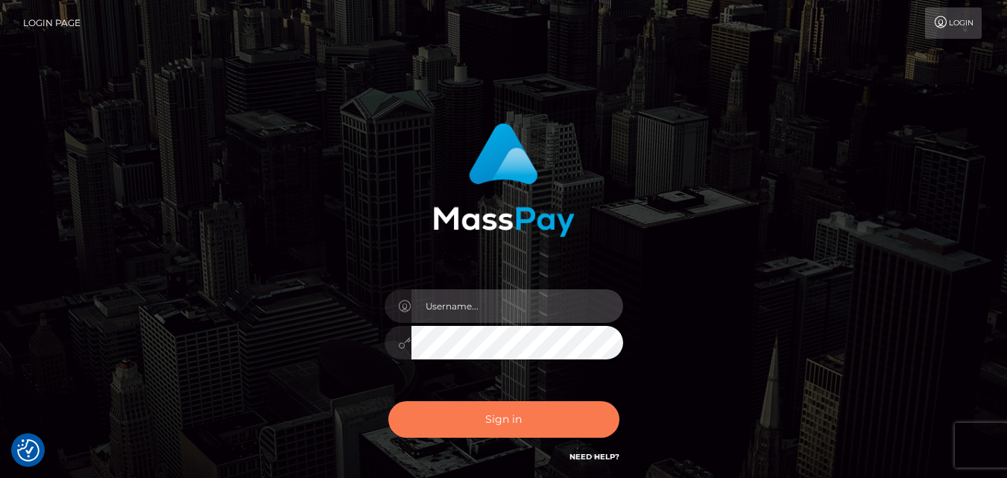
type input "[DOMAIN_NAME]"
click at [595, 427] on button "Sign in" at bounding box center [503, 419] width 231 height 37
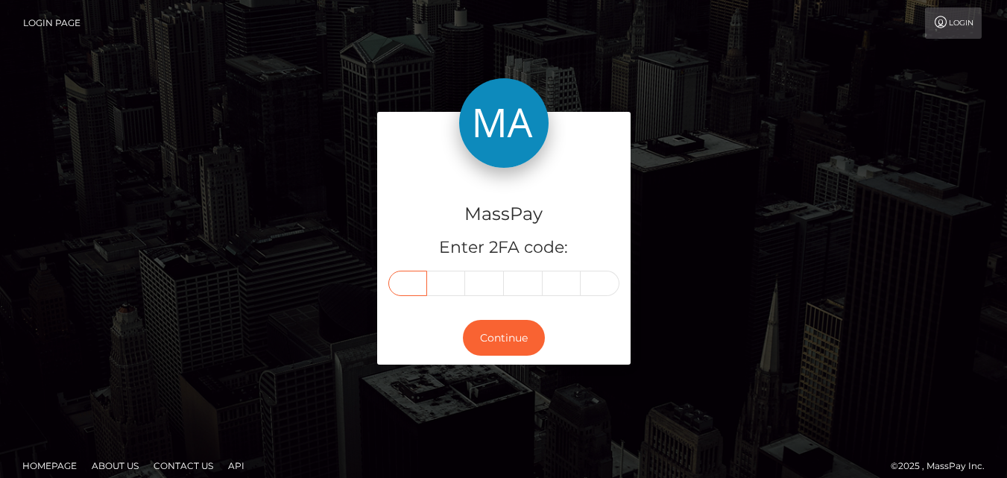
click at [408, 280] on input "text" at bounding box center [407, 282] width 39 height 25
type input "7"
type input "8"
type input "9"
type input "0"
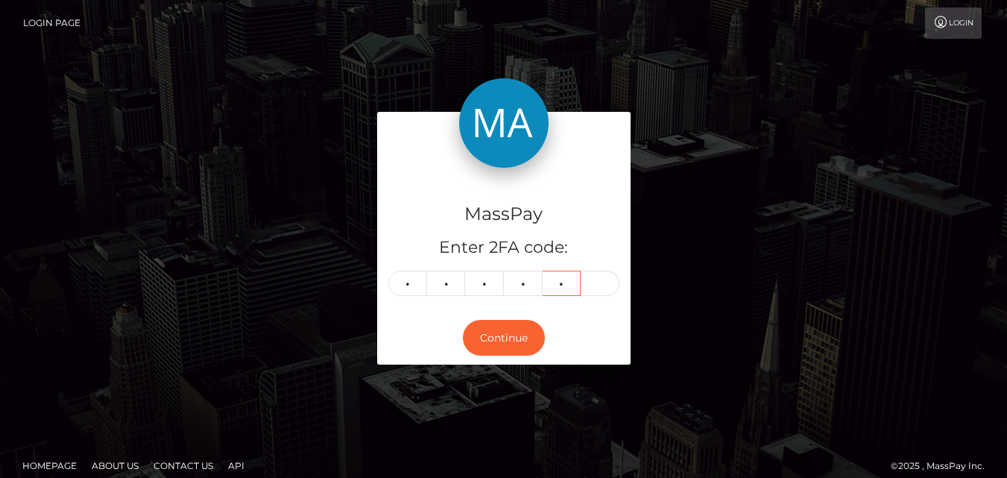
type input "6"
type input "4"
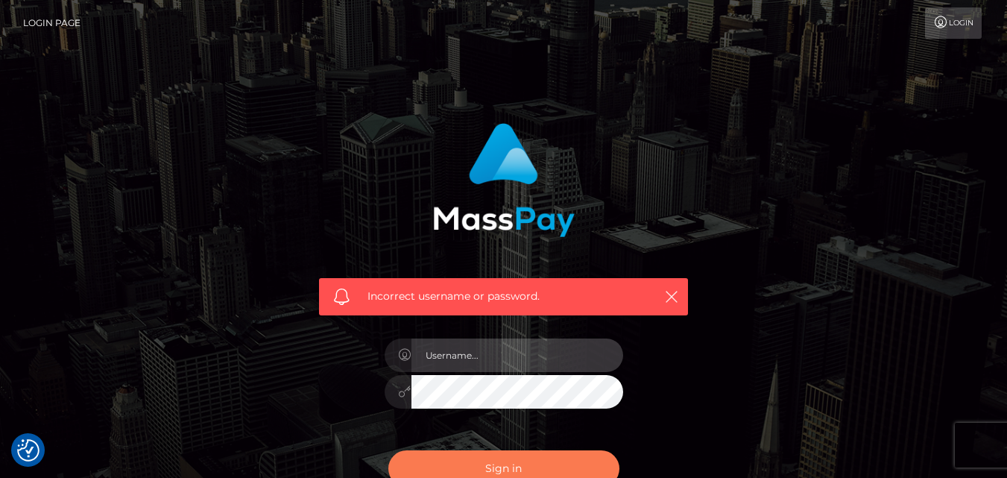
type input "fr.es"
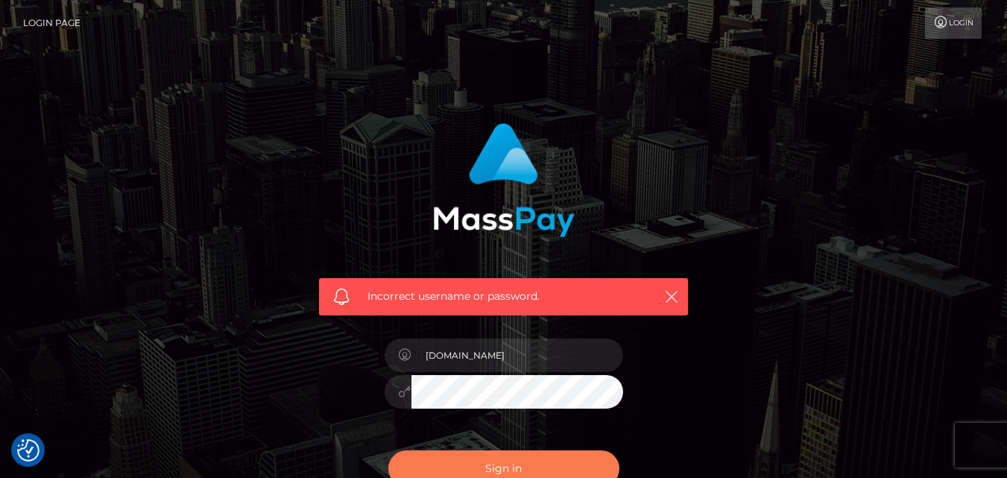
click at [580, 461] on button "Sign in" at bounding box center [503, 468] width 231 height 37
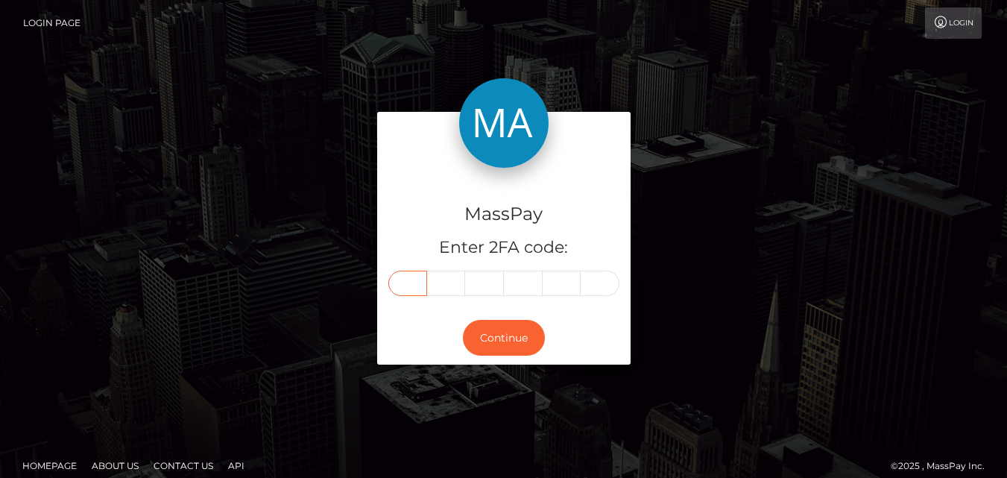
click at [402, 284] on input "text" at bounding box center [407, 282] width 39 height 25
type input "8"
type input "4"
type input "3"
type input "1"
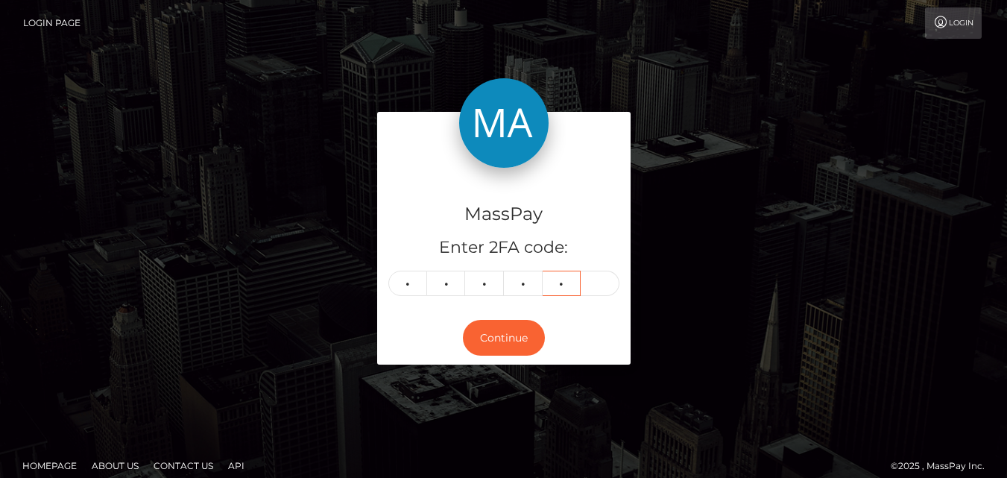
type input "6"
type input "0"
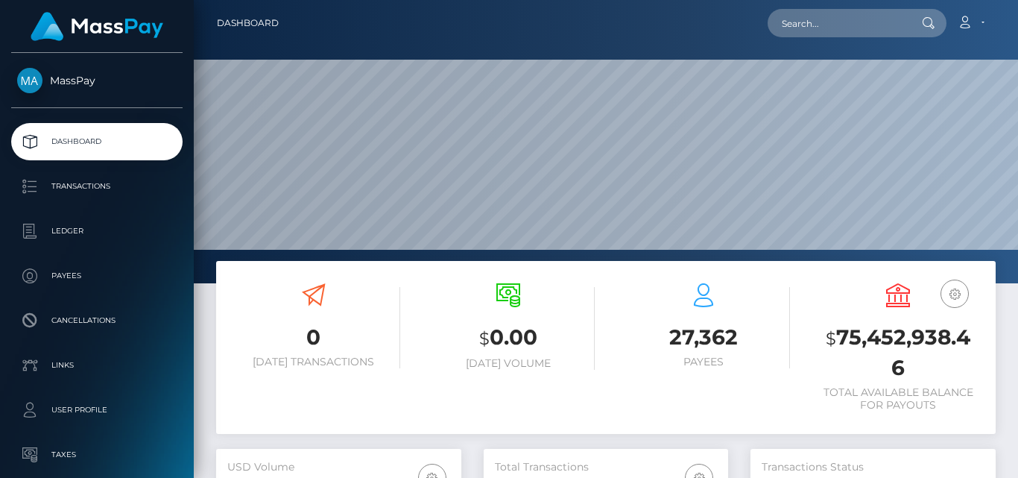
scroll to position [265, 244]
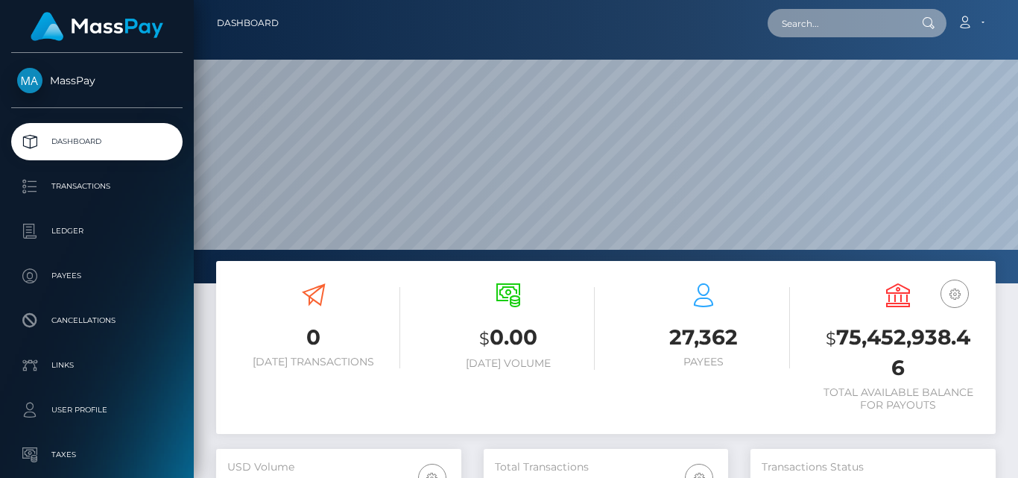
click at [792, 16] on input "text" at bounding box center [837, 23] width 140 height 28
paste input "[EMAIL_ADDRESS][PERSON_NAME][DOMAIN_NAME]"
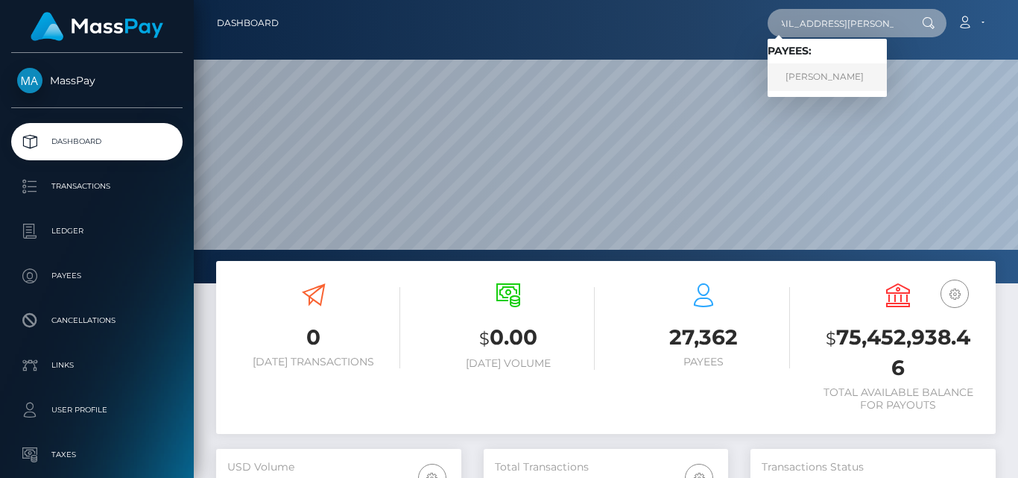
type input "info@soeren-schumann.com"
click at [830, 72] on link "Soren Schumann" at bounding box center [826, 77] width 119 height 28
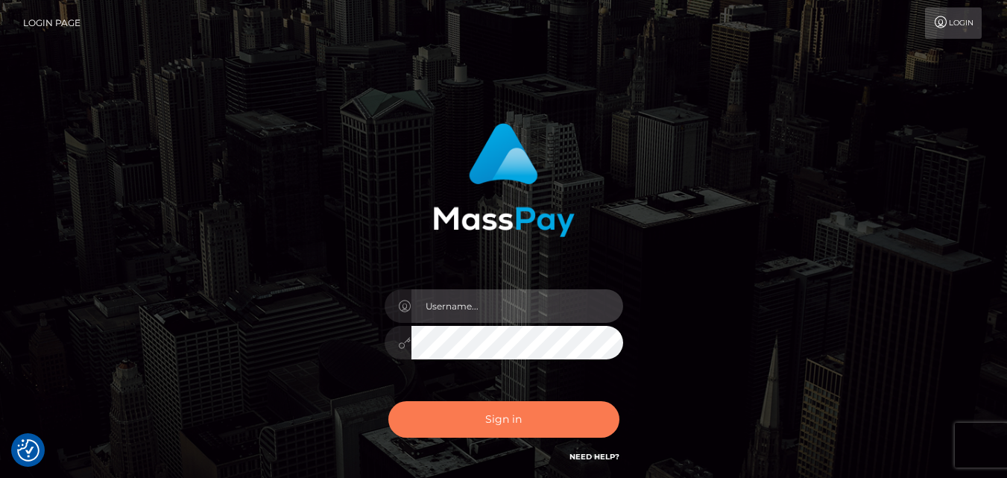
type input "[DOMAIN_NAME]"
click at [571, 403] on button "Sign in" at bounding box center [503, 419] width 231 height 37
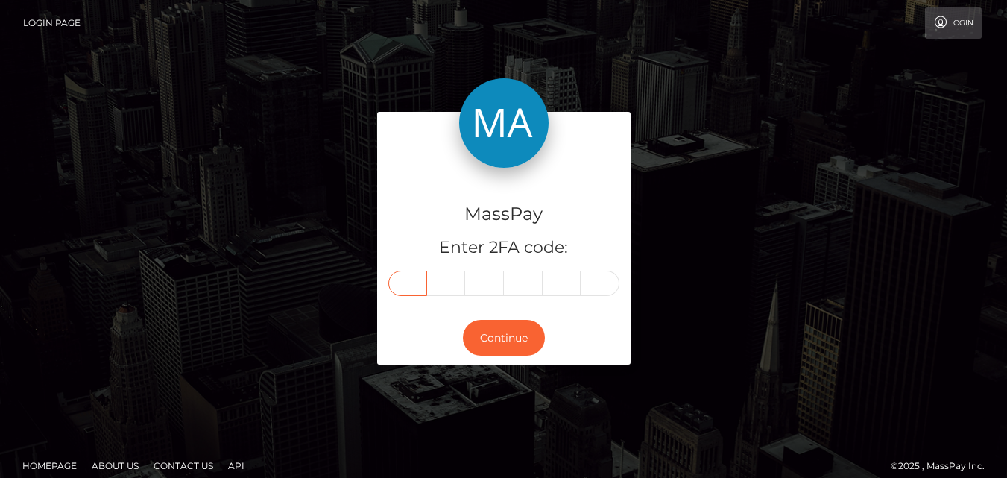
click at [408, 282] on input "text" at bounding box center [407, 282] width 39 height 25
type input "3"
type input "9"
type input "1"
type input "4"
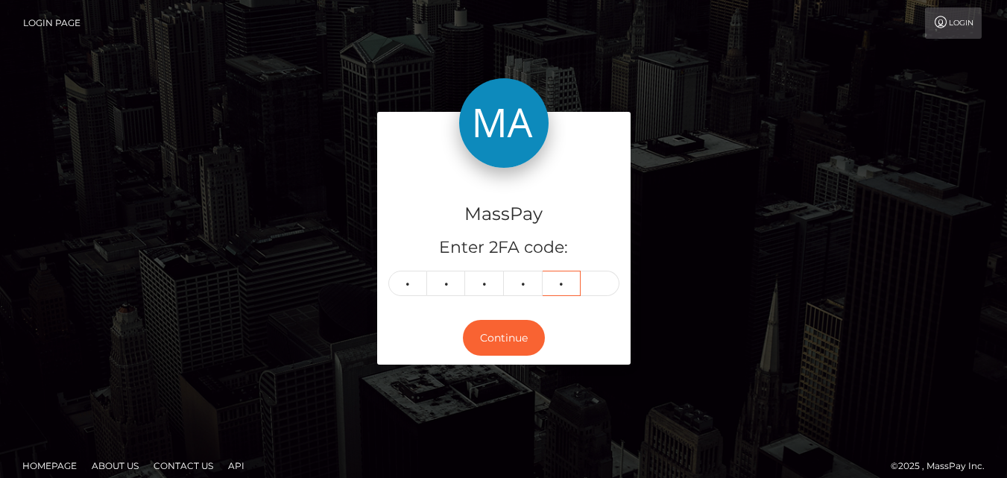
type input "9"
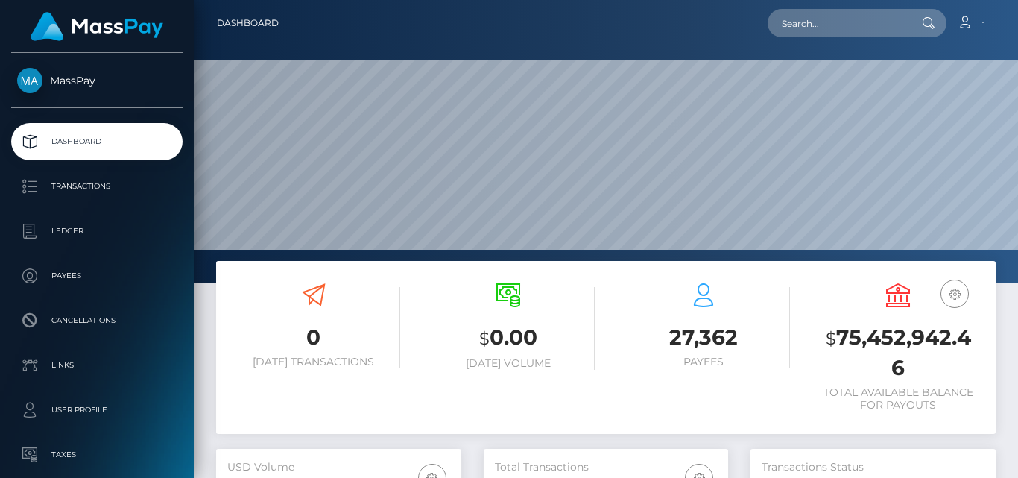
scroll to position [265, 244]
click at [811, 22] on input "text" at bounding box center [837, 23] width 140 height 28
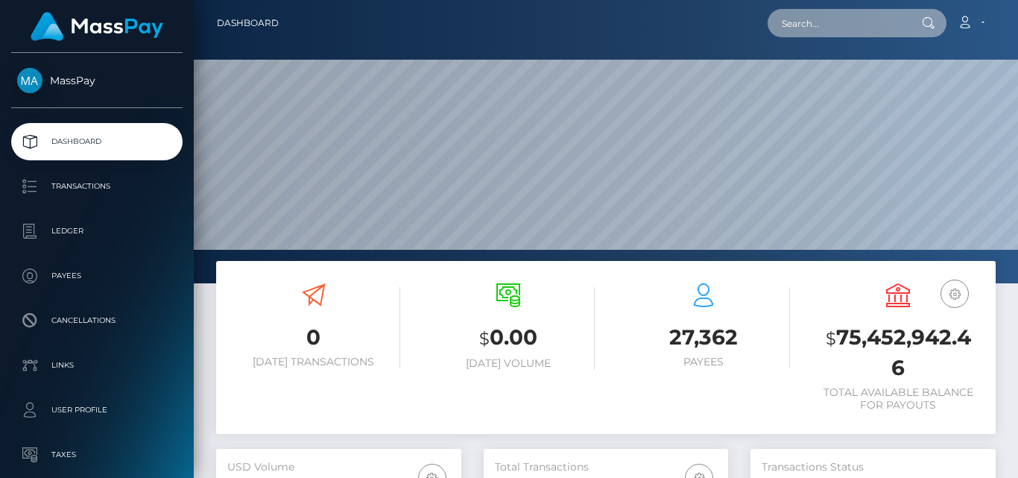
paste input "[EMAIL_ADDRESS][DOMAIN_NAME]"
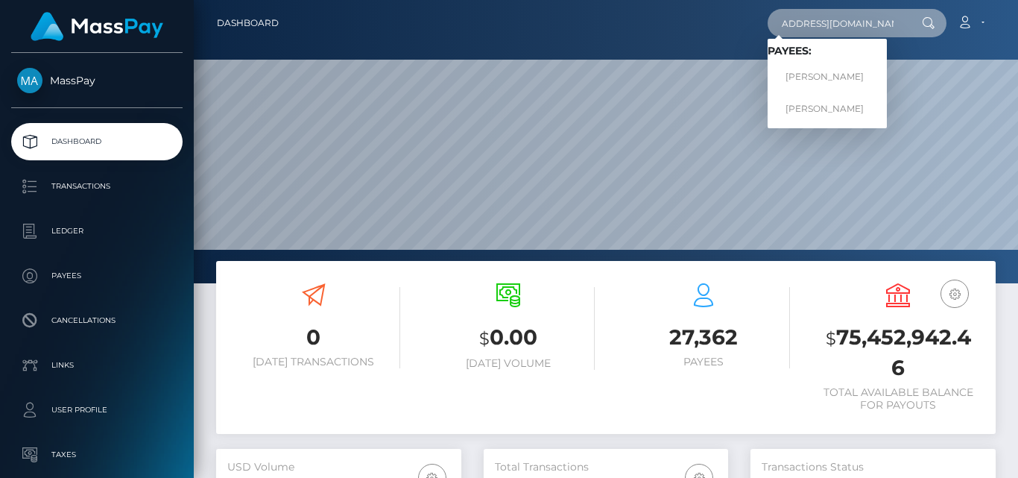
type input "[EMAIL_ADDRESS][DOMAIN_NAME]"
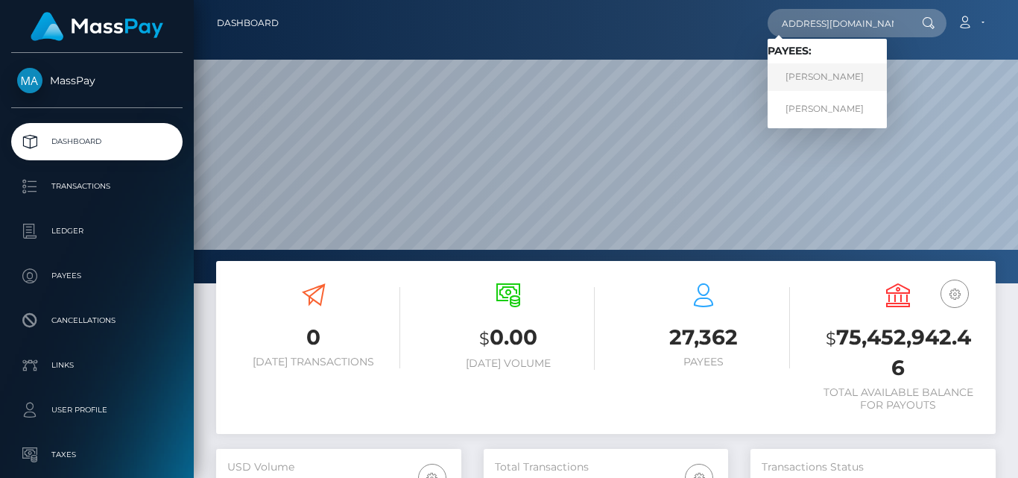
scroll to position [0, 0]
click at [820, 70] on link "[PERSON_NAME]" at bounding box center [826, 77] width 119 height 28
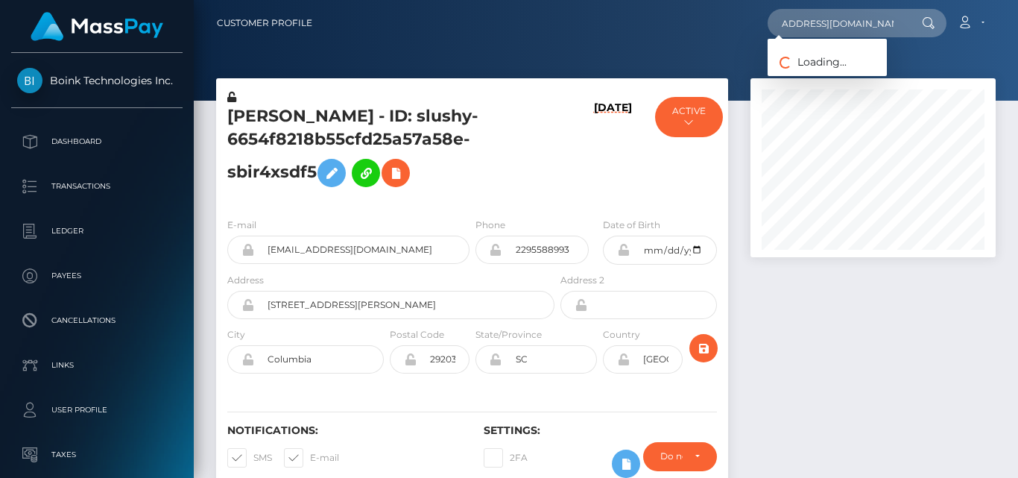
scroll to position [179, 244]
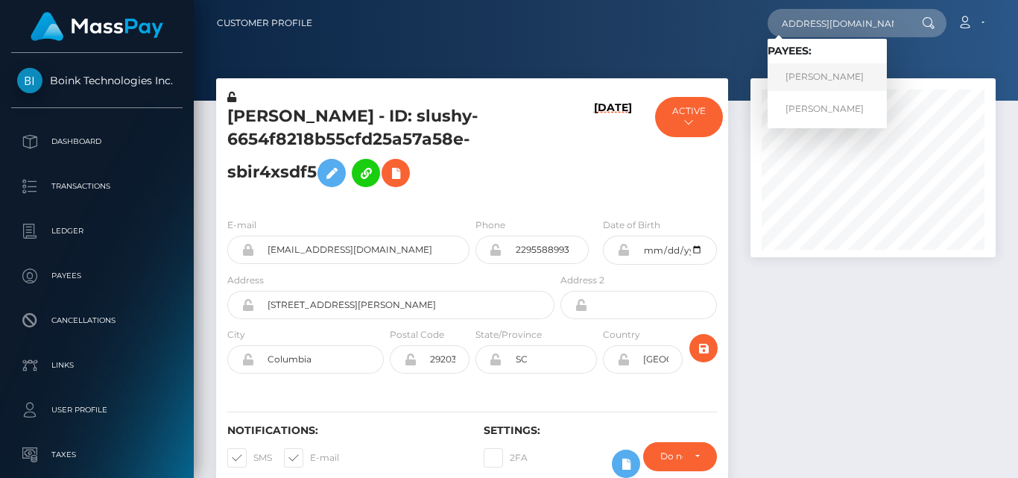
type input "[EMAIL_ADDRESS][DOMAIN_NAME]"
click at [849, 70] on link "[PERSON_NAME]" at bounding box center [826, 77] width 119 height 28
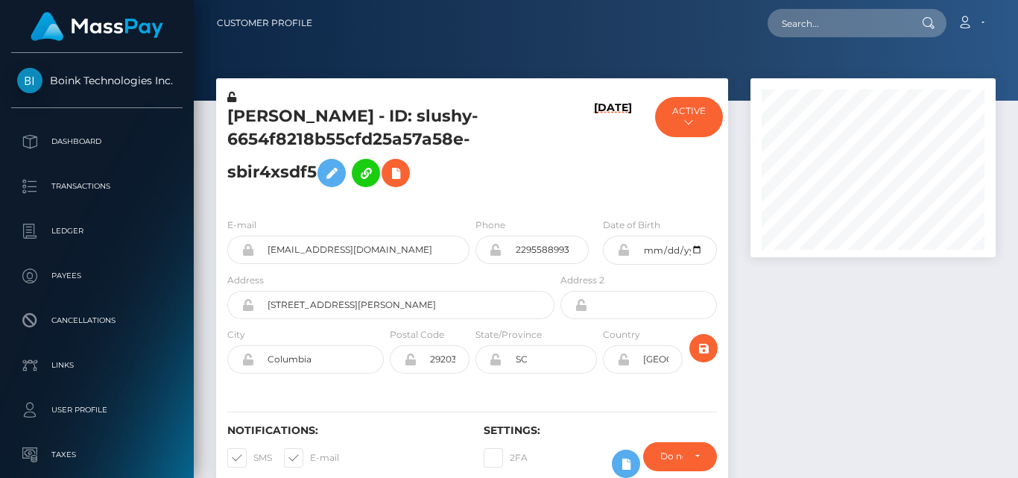
scroll to position [179, 244]
click at [778, 336] on div at bounding box center [872, 292] width 267 height 429
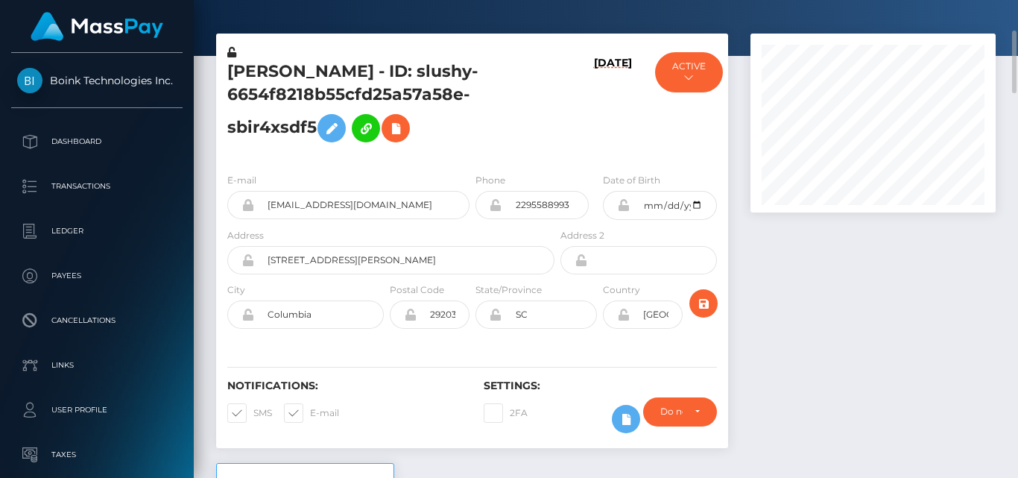
scroll to position [0, 0]
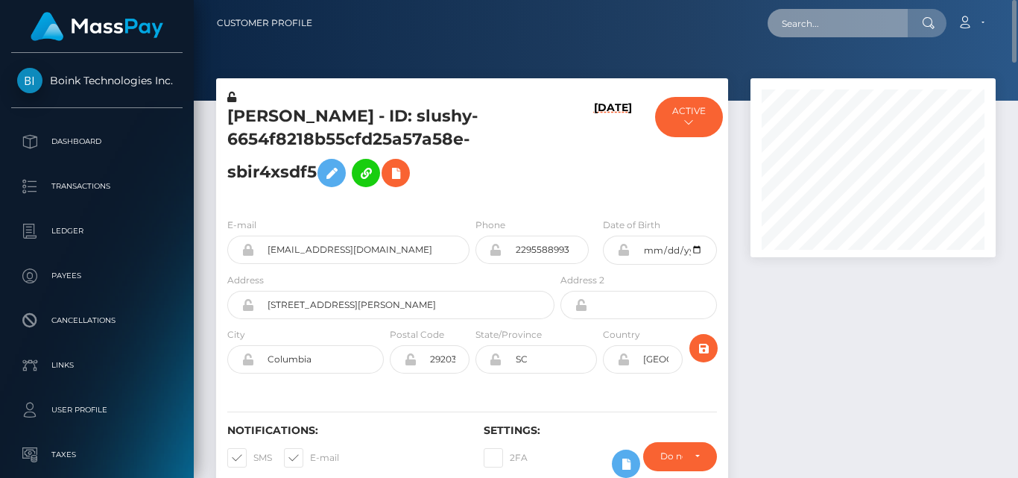
click at [807, 28] on input "text" at bounding box center [837, 23] width 140 height 28
paste input "chrystalstephen12.cs@gmail.com"
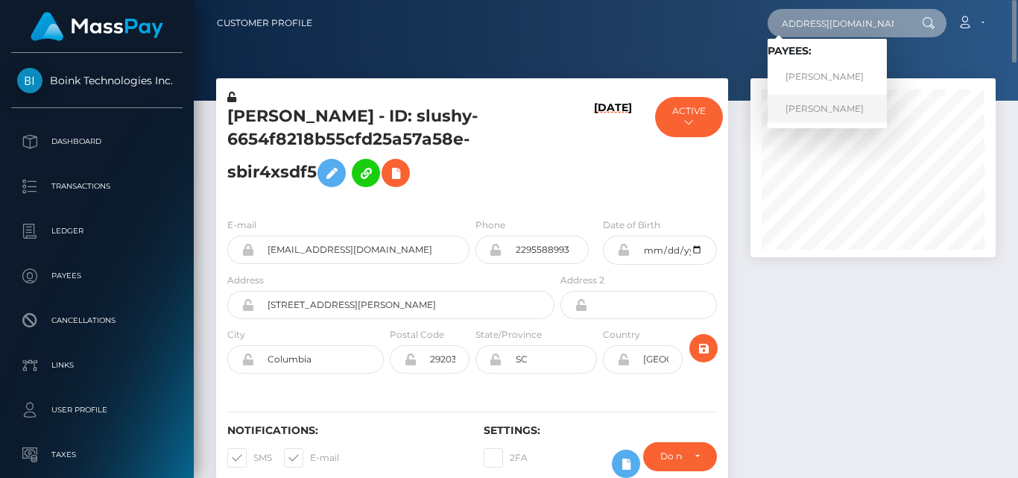
type input "chrystalstephen12.cs@gmail.com"
click at [811, 105] on link "Chrystal Hewitt-Stephen" at bounding box center [826, 109] width 119 height 28
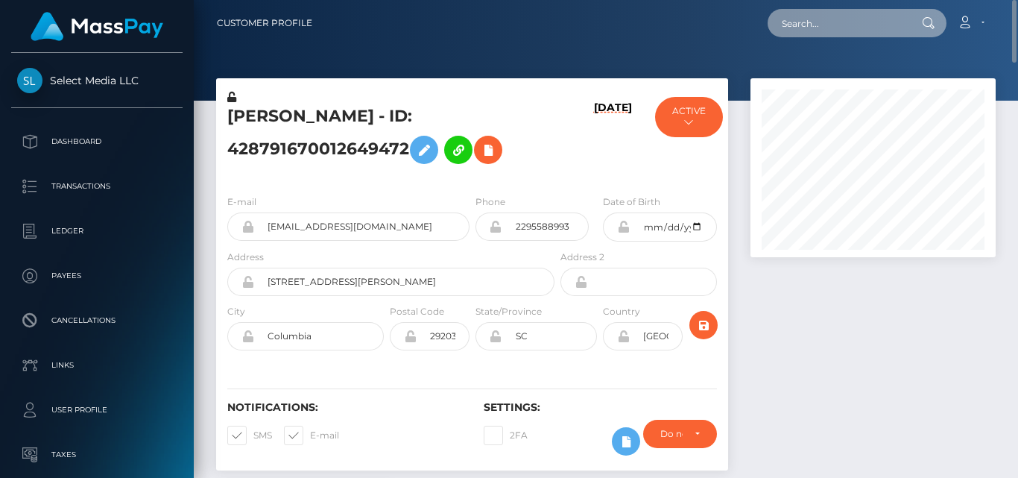
click at [808, 32] on input "text" at bounding box center [837, 23] width 140 height 28
paste input "[EMAIL_ADDRESS][DOMAIN_NAME]"
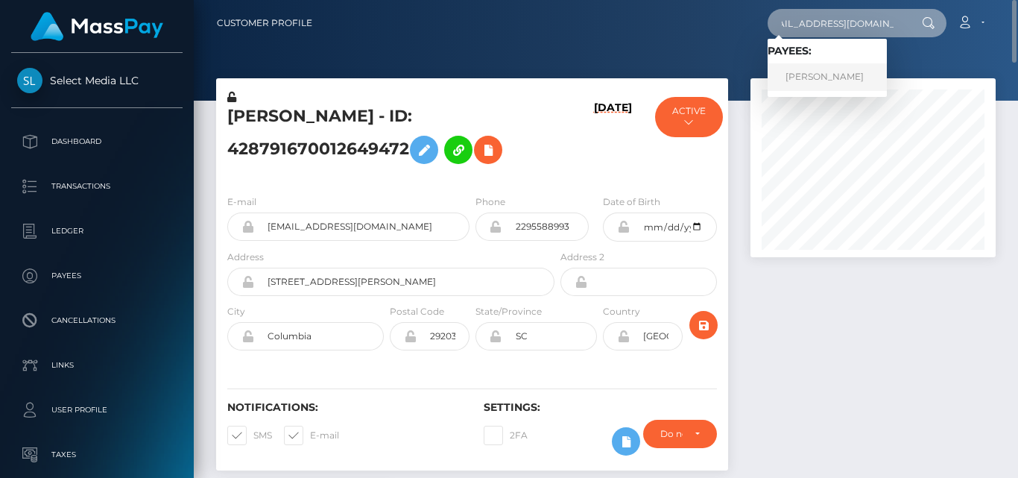
type input "[EMAIL_ADDRESS][DOMAIN_NAME]"
click at [856, 81] on link "LARA ELIZABETH CUBBY" at bounding box center [826, 77] width 119 height 28
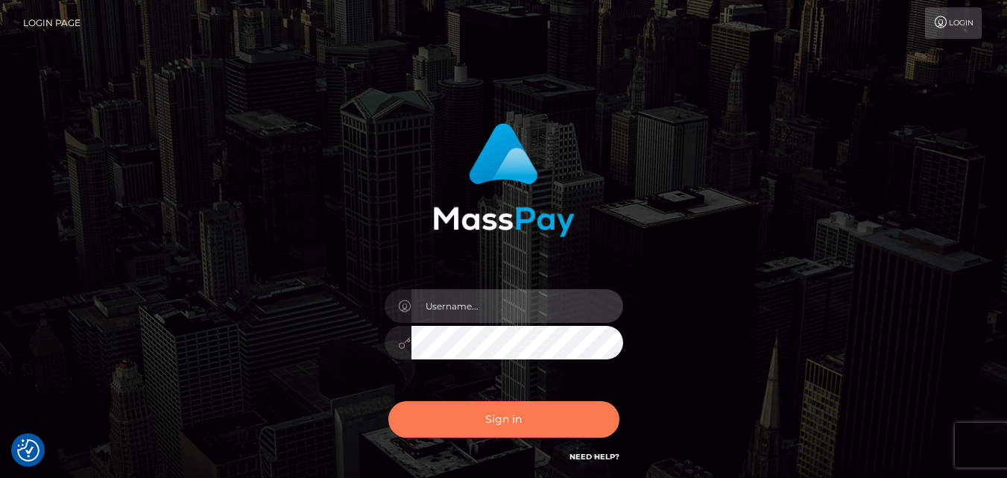
type input "[DOMAIN_NAME]"
click at [414, 414] on button "Sign in" at bounding box center [503, 419] width 231 height 37
type input "fr.es"
click at [490, 402] on button "Sign in" at bounding box center [503, 419] width 231 height 37
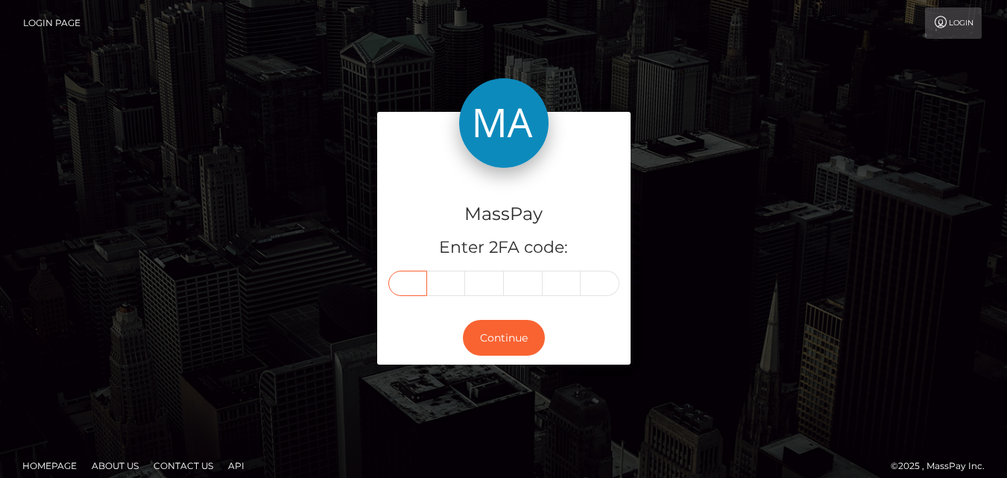
click at [407, 282] on input "text" at bounding box center [407, 282] width 39 height 25
type input "4"
type input "0"
type input "7"
type input "1"
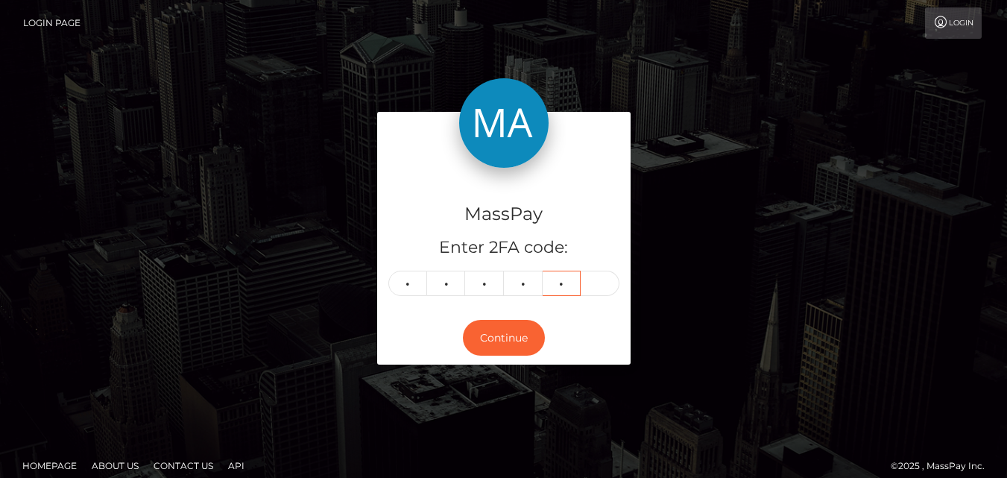
type input "9"
type input "2"
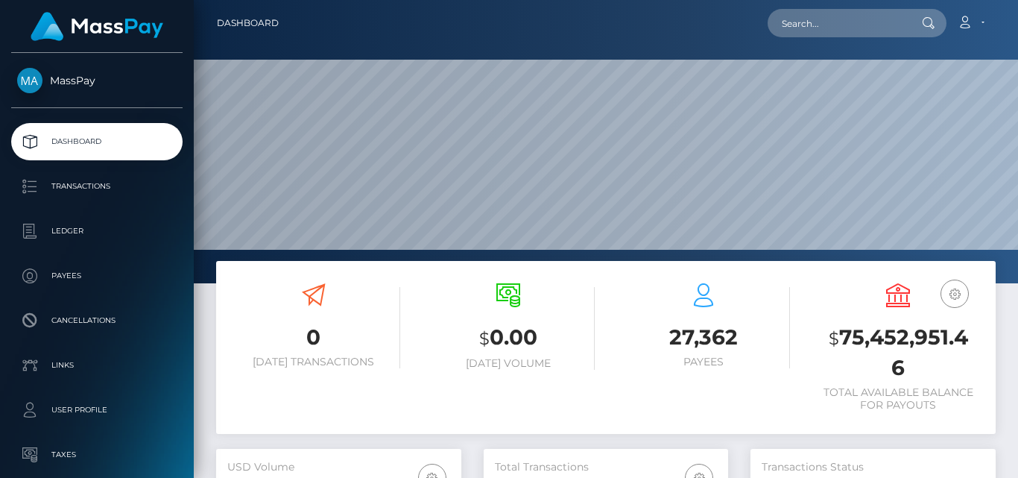
scroll to position [265, 244]
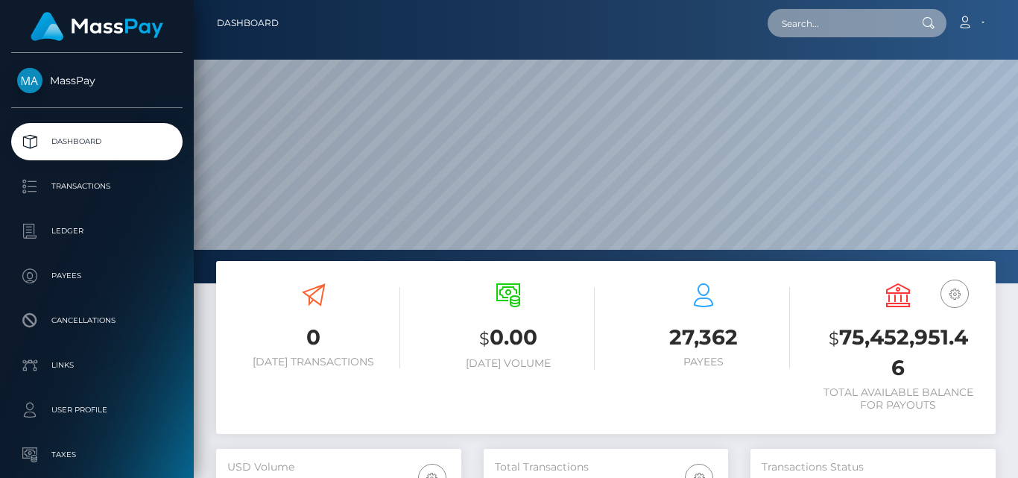
click at [829, 31] on input "text" at bounding box center [837, 23] width 140 height 28
paste input "[EMAIL_ADDRESS][DOMAIN_NAME]"
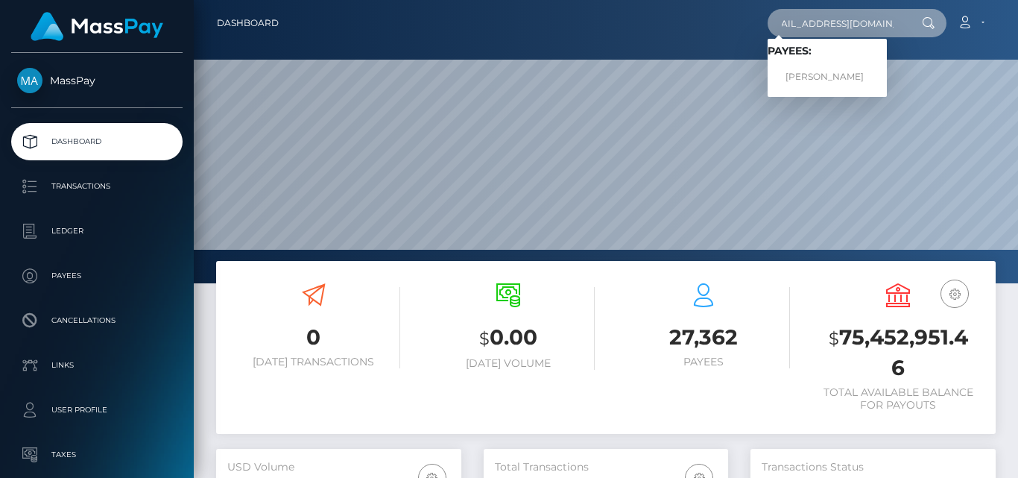
type input "[EMAIL_ADDRESS][DOMAIN_NAME]"
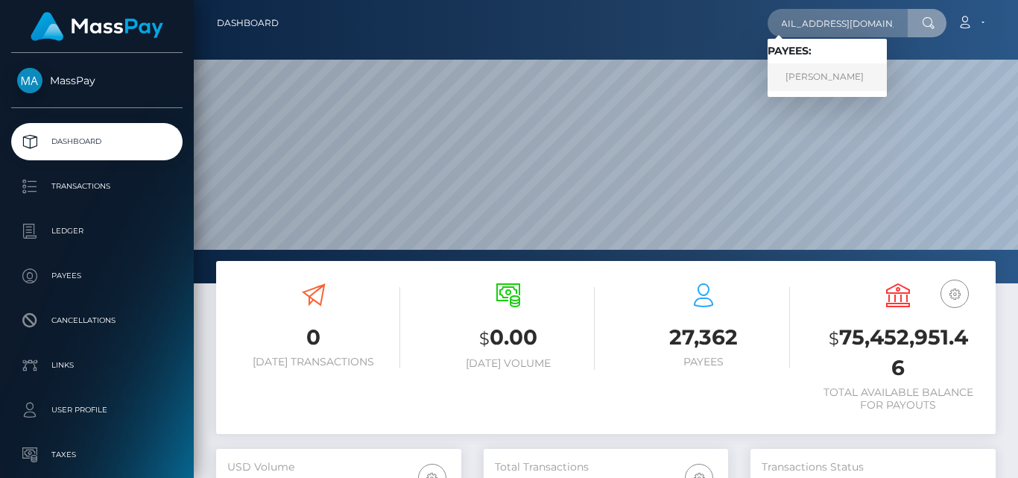
click at [835, 66] on link "OLIWIA ALICJA MRÓZ" at bounding box center [826, 77] width 119 height 28
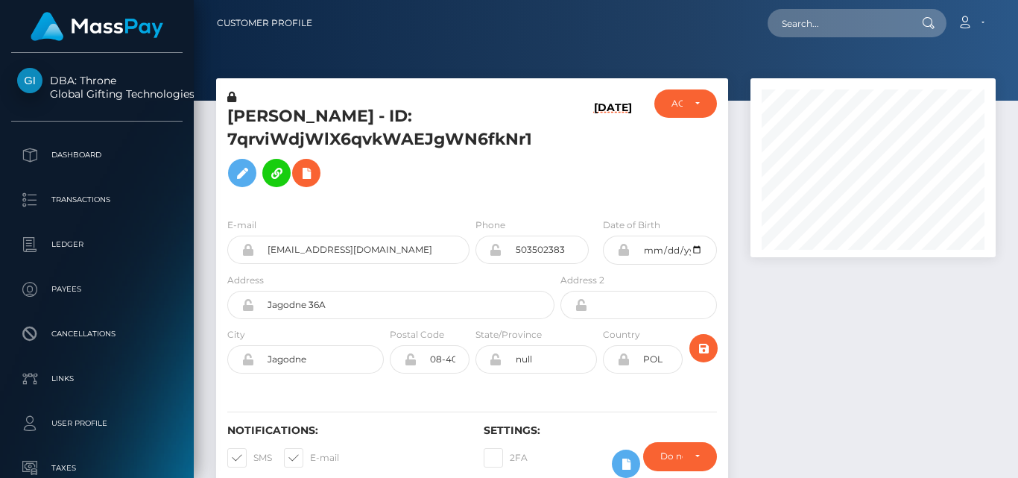
scroll to position [179, 244]
click at [824, 414] on div at bounding box center [872, 292] width 267 height 429
click at [785, 317] on div at bounding box center [872, 292] width 267 height 429
click at [807, 328] on div at bounding box center [872, 292] width 267 height 429
click at [808, 328] on div at bounding box center [872, 292] width 267 height 429
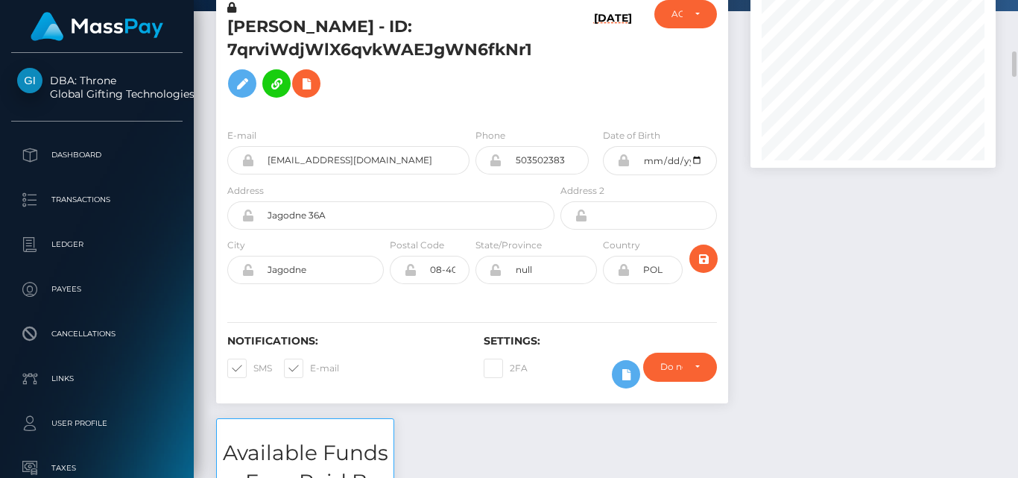
scroll to position [0, 0]
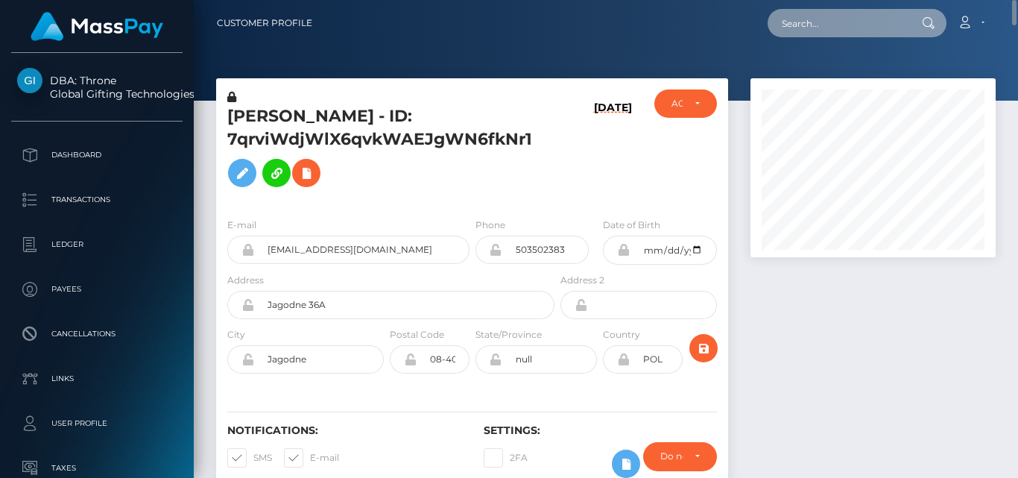
click at [791, 26] on input "text" at bounding box center [837, 23] width 140 height 28
paste input "seoulogical@gmail.com"
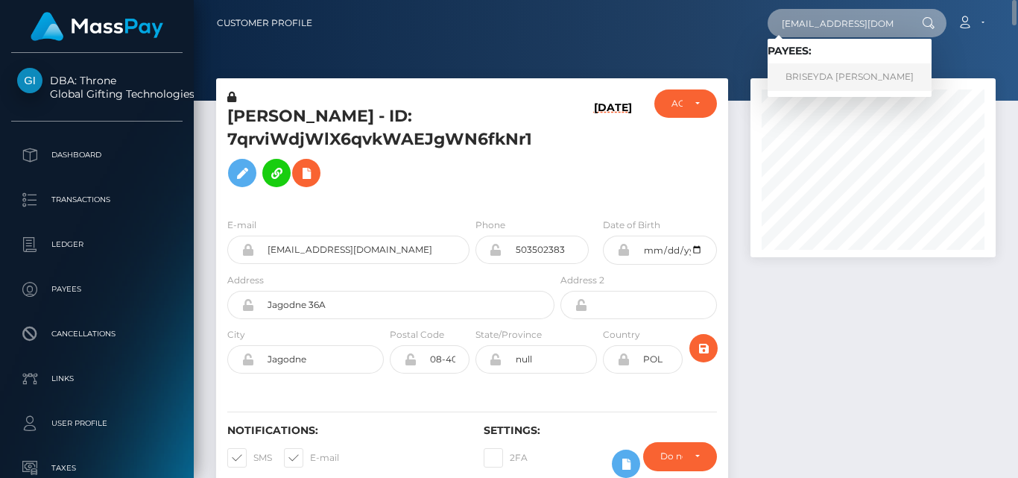
type input "seoulogical@gmail.com"
click at [842, 86] on link "BRISEYDA DANAE ORTEGA" at bounding box center [849, 77] width 164 height 28
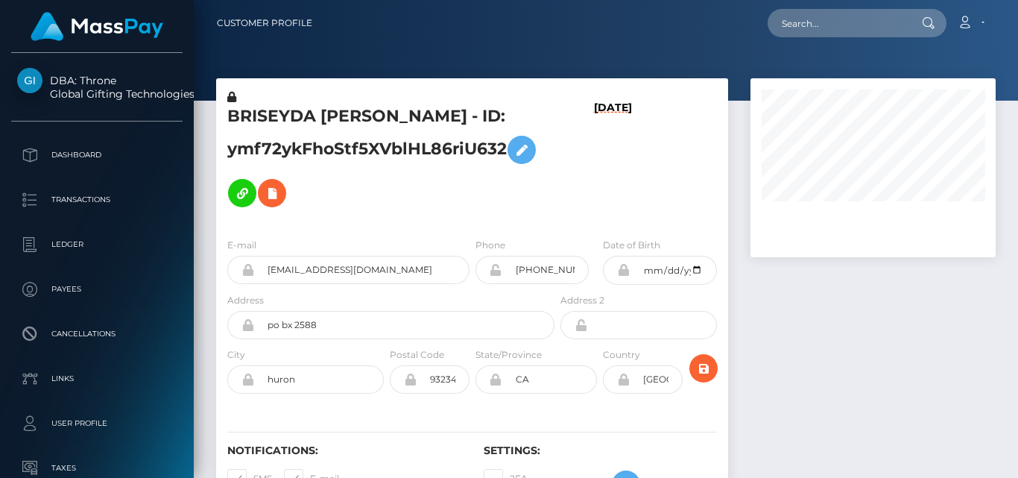
click at [756, 273] on div at bounding box center [872, 303] width 267 height 450
click at [817, 317] on div at bounding box center [872, 303] width 267 height 450
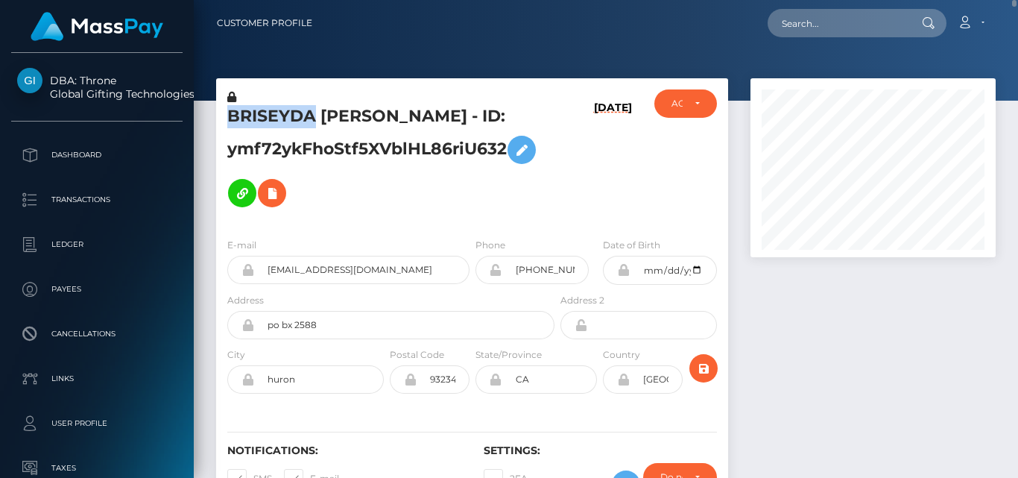
drag, startPoint x: 229, startPoint y: 113, endPoint x: 311, endPoint y: 114, distance: 82.0
click at [311, 114] on h5 "BRISEYDA DANAE ORTEGA - ID: ymf72ykFhoStf5XVblHL86riU632" at bounding box center [386, 160] width 319 height 110
copy h5 "BRISEYDA"
click at [293, 63] on div at bounding box center [606, 50] width 824 height 101
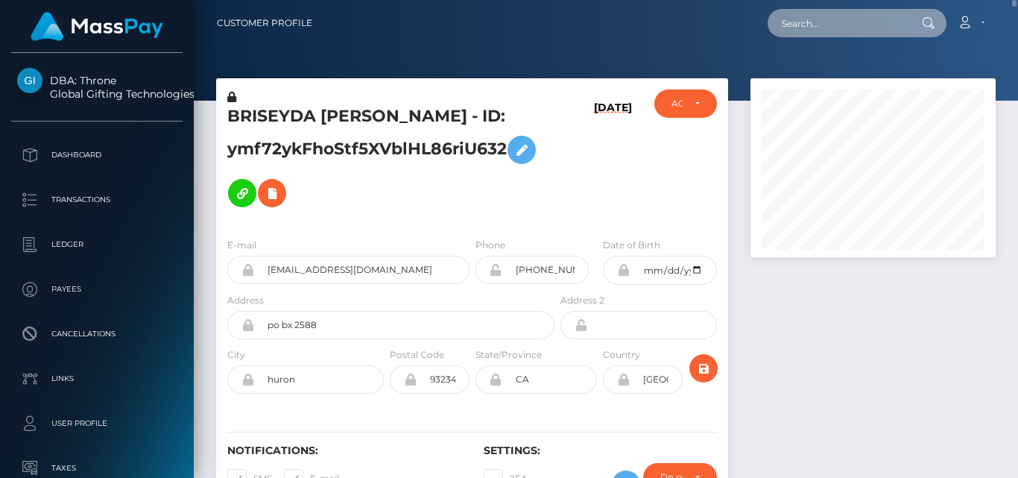
click at [798, 23] on input "text" at bounding box center [837, 23] width 140 height 28
paste input "driftwraps@outlook.com"
type input "driftwraps@outlook.com"
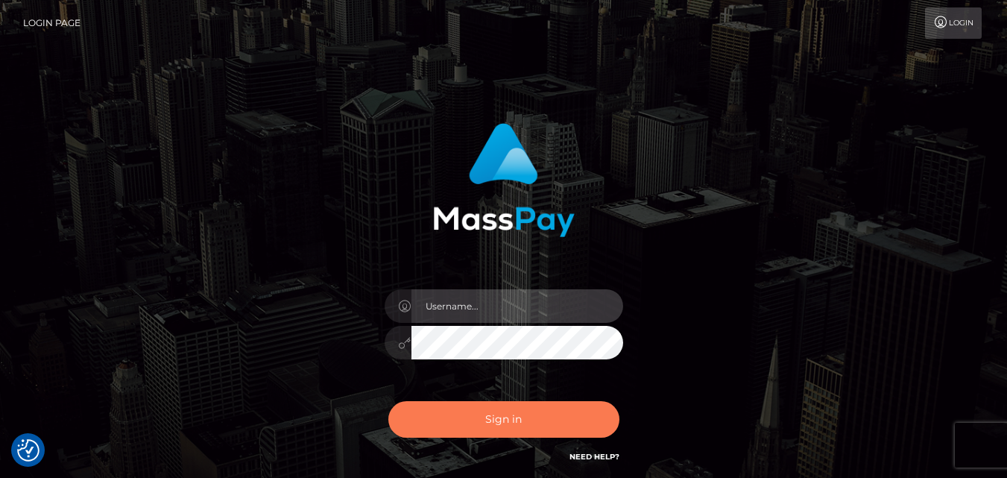
type input "fr.es"
click at [556, 434] on button "Sign in" at bounding box center [503, 419] width 231 height 37
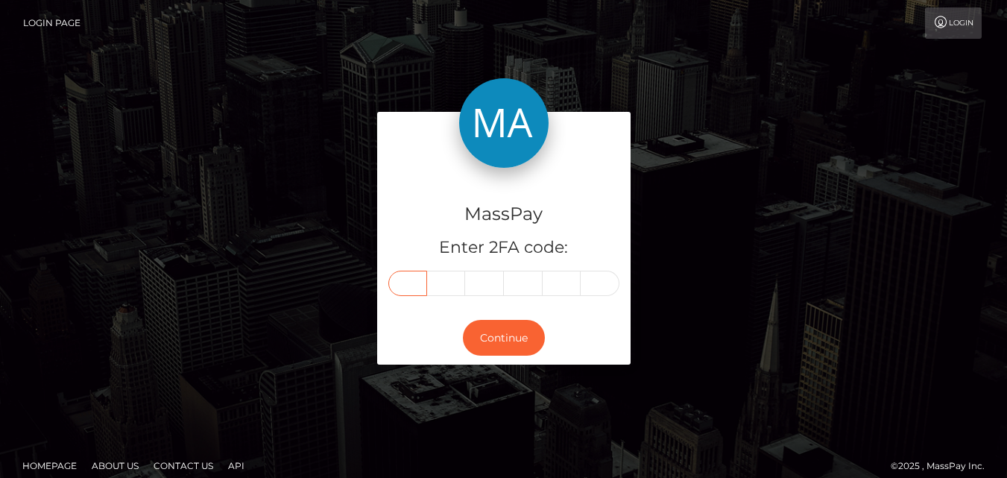
click at [413, 288] on input "text" at bounding box center [407, 282] width 39 height 25
type input "2"
type input "8"
type input "5"
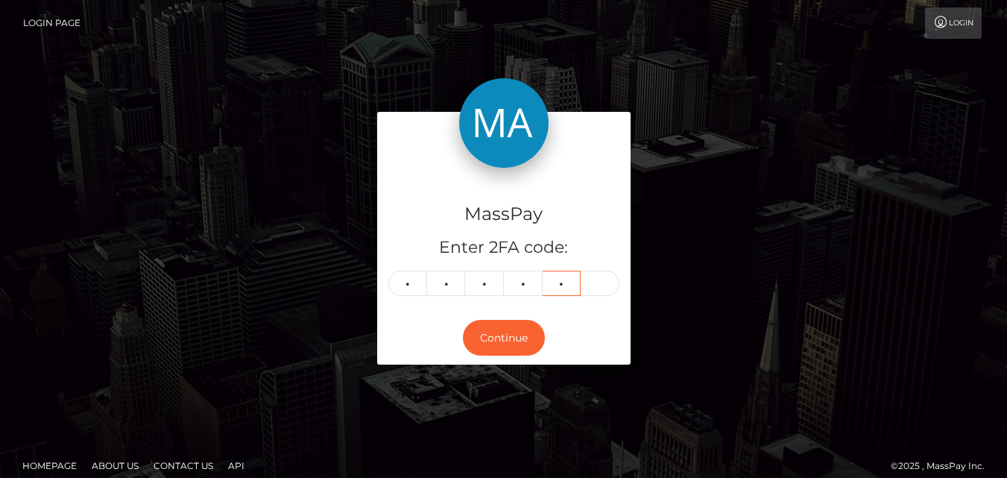
type input "2"
type input "1"
type input "2"
type input "8"
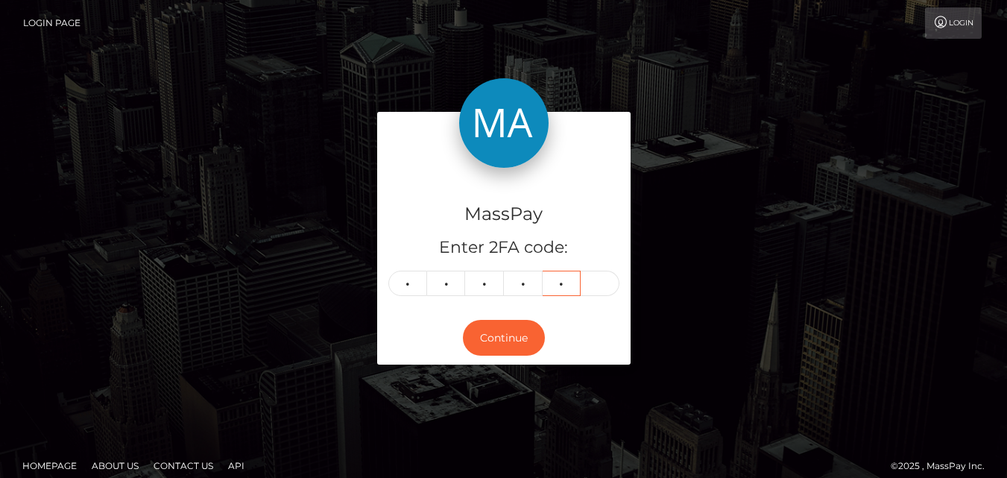
type input "5"
type input "2"
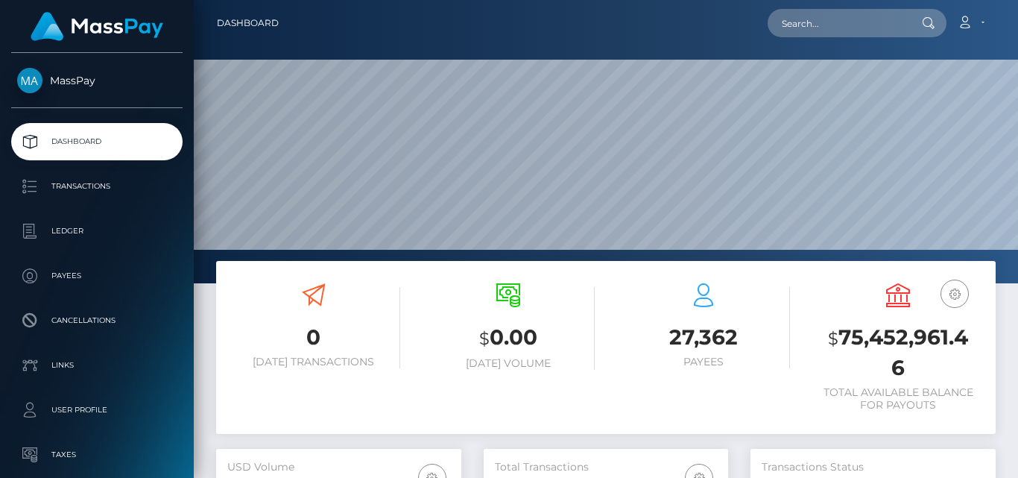
scroll to position [265, 244]
click at [806, 31] on input "text" at bounding box center [837, 23] width 140 height 28
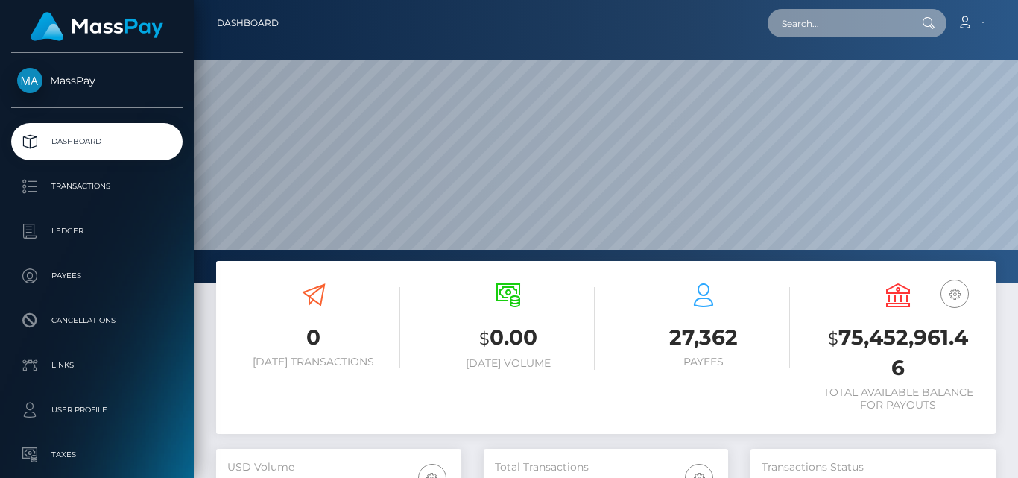
paste input "[EMAIL_ADDRESS][DOMAIN_NAME]"
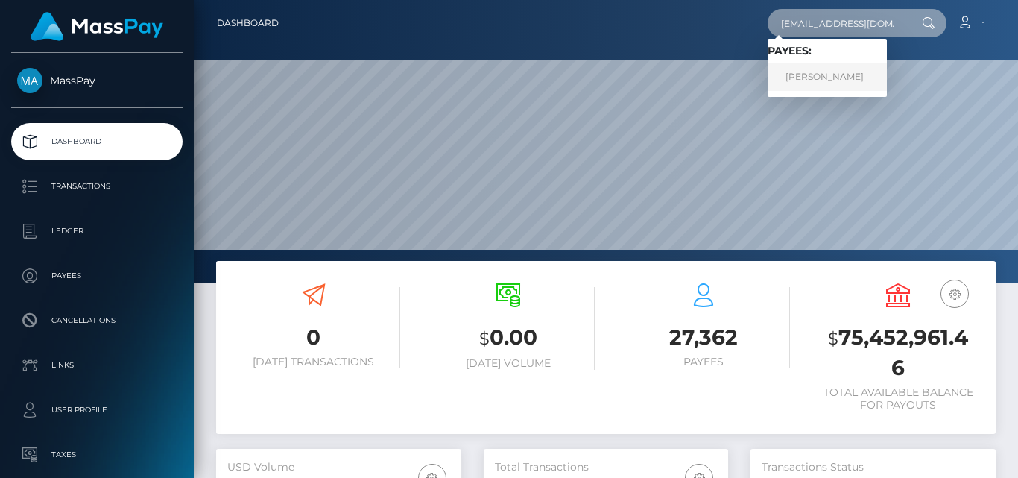
type input "[EMAIL_ADDRESS][DOMAIN_NAME]"
click at [820, 73] on link "ISABELA GRACE BARRON" at bounding box center [826, 77] width 119 height 28
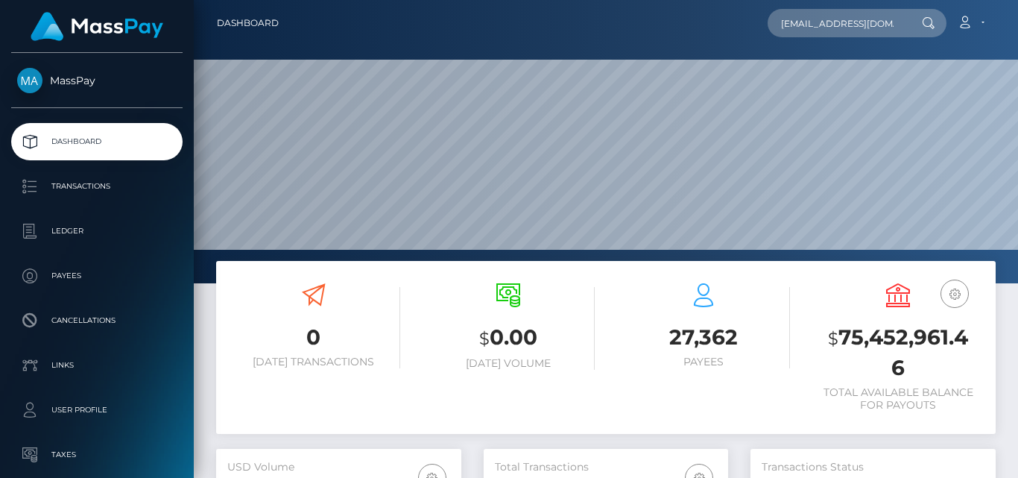
scroll to position [0, 0]
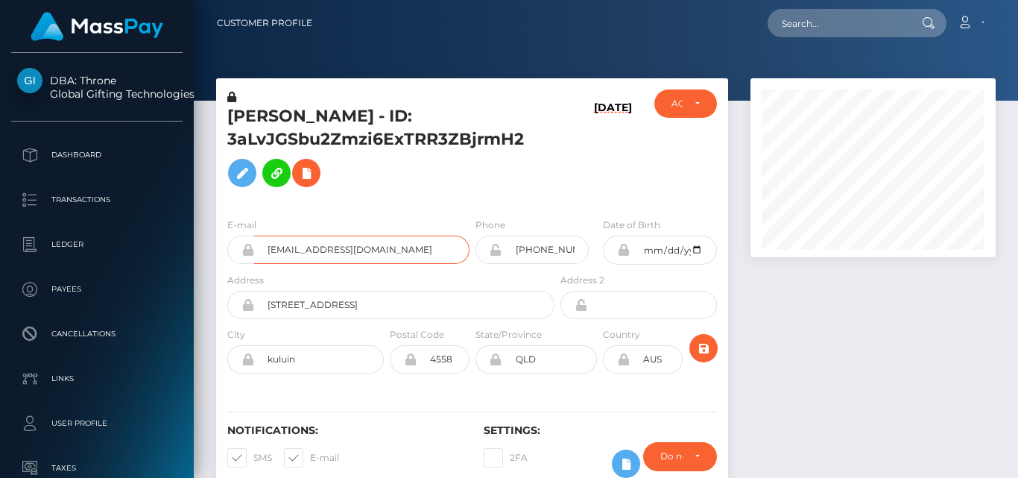
scroll to position [179, 244]
click at [780, 339] on div at bounding box center [872, 292] width 267 height 429
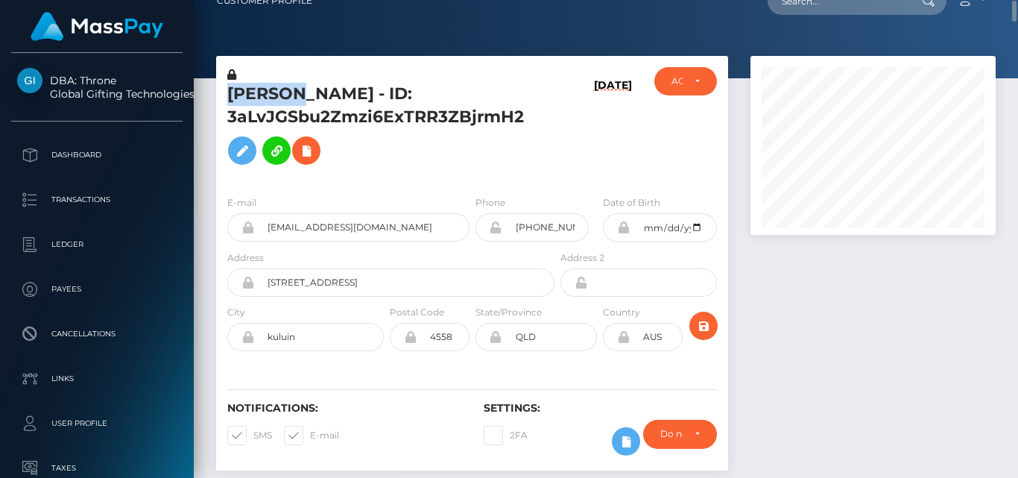
drag, startPoint x: 227, startPoint y: 95, endPoint x: 300, endPoint y: 97, distance: 73.1
click at [300, 97] on div "ISABELA GRACE BARRON - ID: 3aLvJGSbu2Zmzi6ExTRR3ZBjrmH2" at bounding box center [386, 125] width 341 height 116
copy h5 "ISABELA"
click at [338, 77] on div "ISABELA GRACE BARRON - ID: 3aLvJGSbu2Zmzi6ExTRR3ZBjrmH2" at bounding box center [386, 125] width 341 height 116
click at [835, 25] on div at bounding box center [606, 28] width 824 height 101
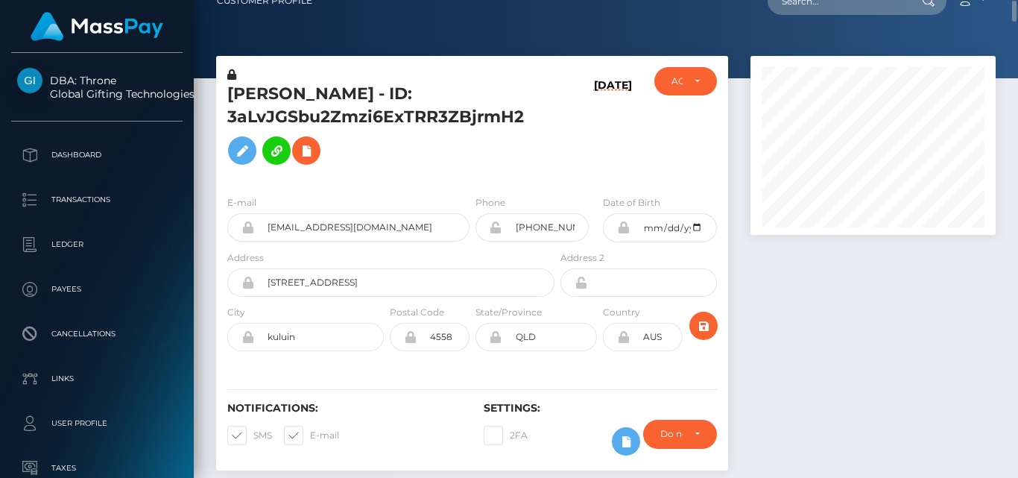
scroll to position [0, 0]
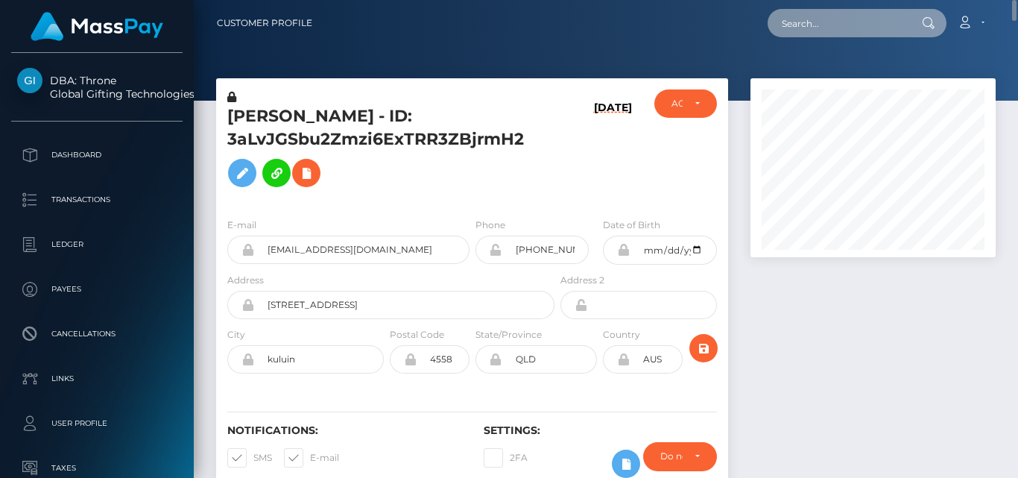
click at [829, 23] on input "text" at bounding box center [837, 23] width 140 height 28
paste input "abbeydrye@gmail.com"
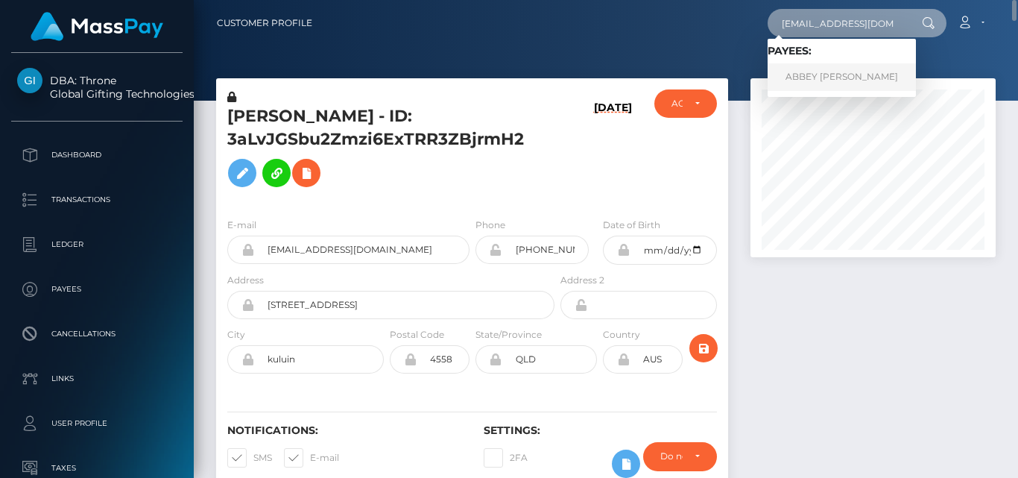
type input "abbeydrye@gmail.com"
click at [835, 71] on link "ABBEY MARIE DRYE" at bounding box center [841, 77] width 148 height 28
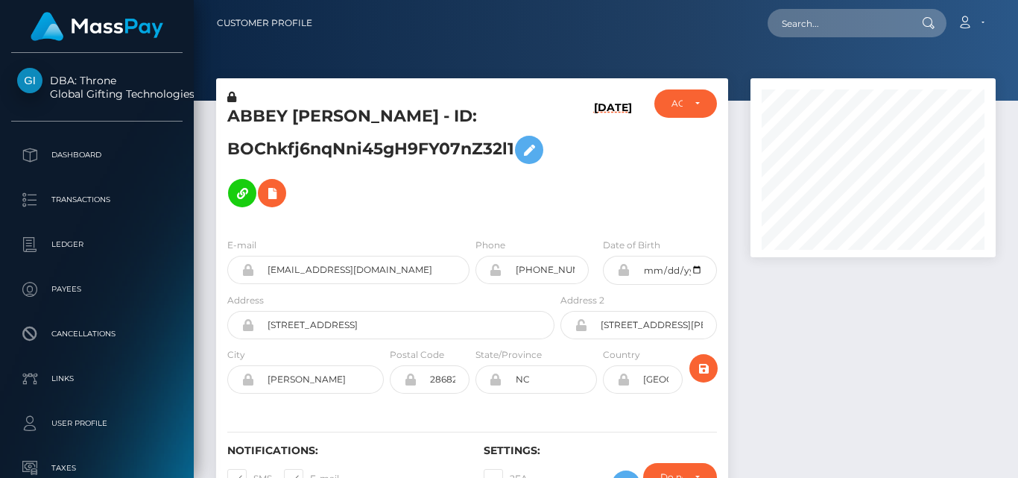
scroll to position [179, 244]
click at [837, 322] on div at bounding box center [872, 303] width 267 height 450
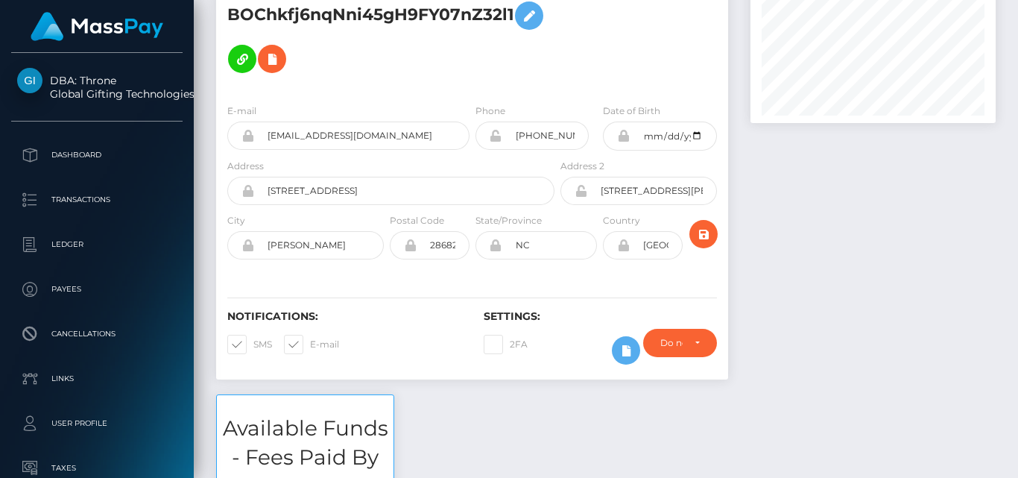
scroll to position [0, 0]
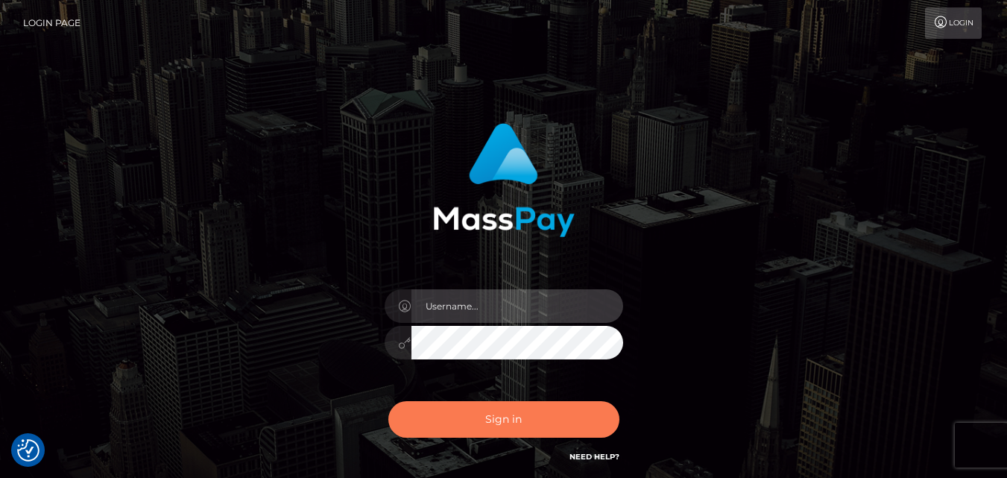
type input "fr.es"
click at [574, 415] on button "Sign in" at bounding box center [503, 419] width 231 height 37
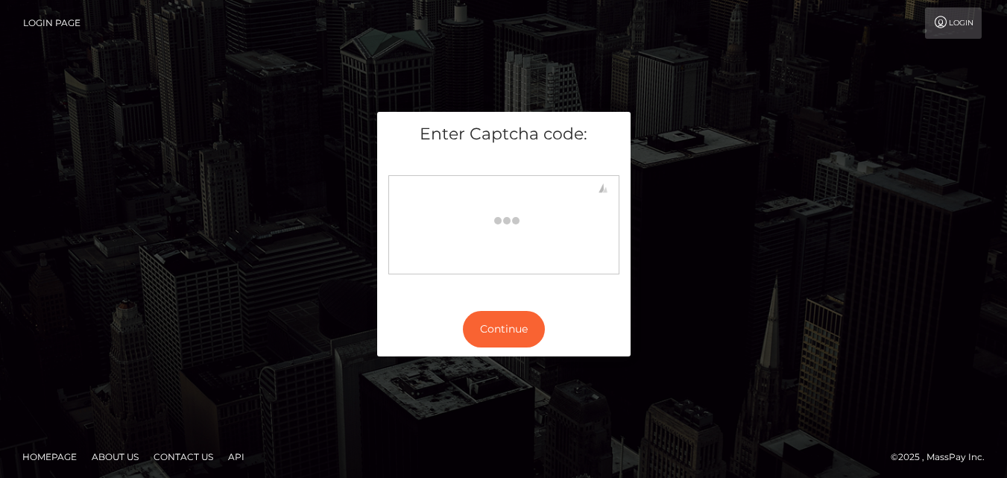
click at [429, 250] on body at bounding box center [503, 221] width 218 height 81
click at [497, 343] on button "Continue" at bounding box center [504, 329] width 82 height 37
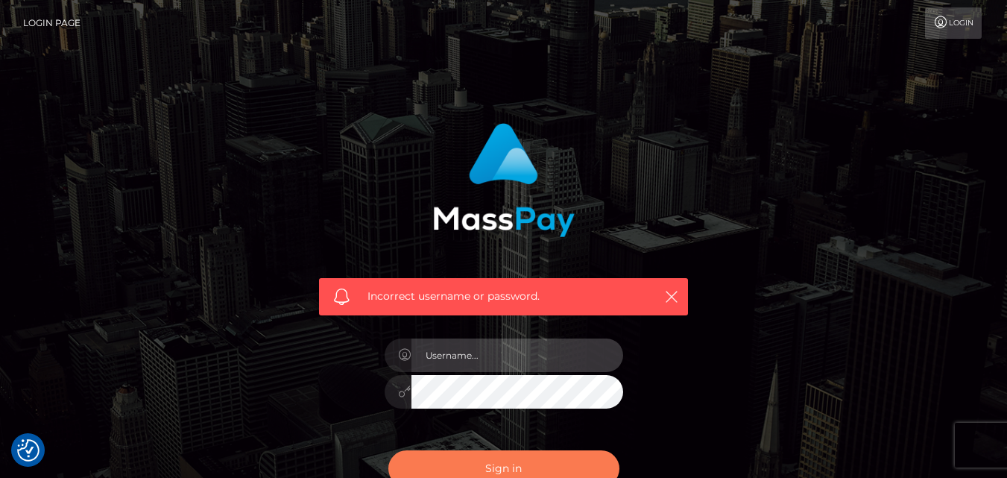
type input "fr.es"
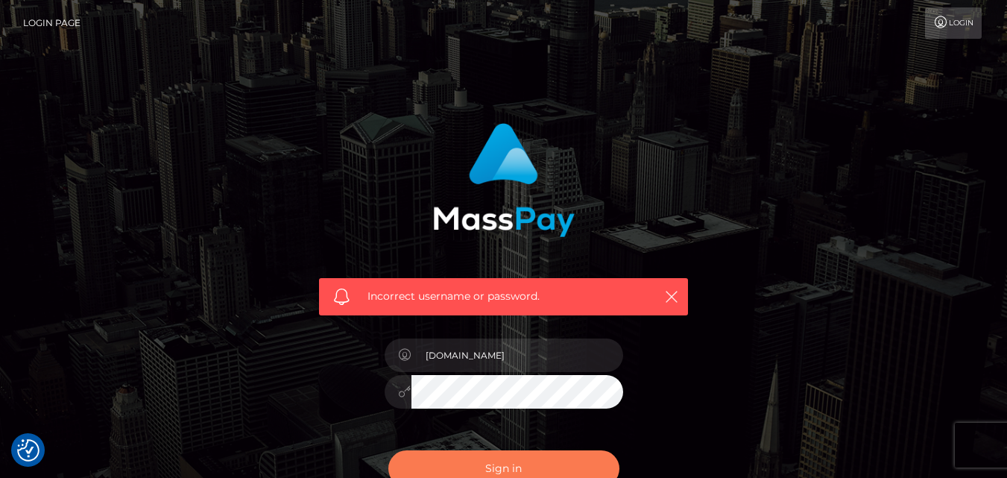
click at [580, 468] on button "Sign in" at bounding box center [503, 468] width 231 height 37
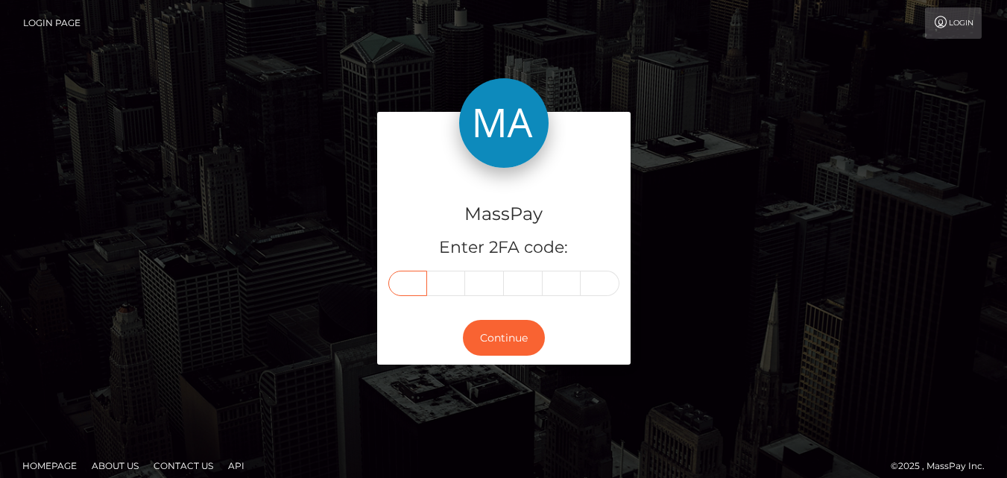
click at [417, 286] on input "text" at bounding box center [407, 282] width 39 height 25
type input "1"
type input "3"
type input "9"
type input "2"
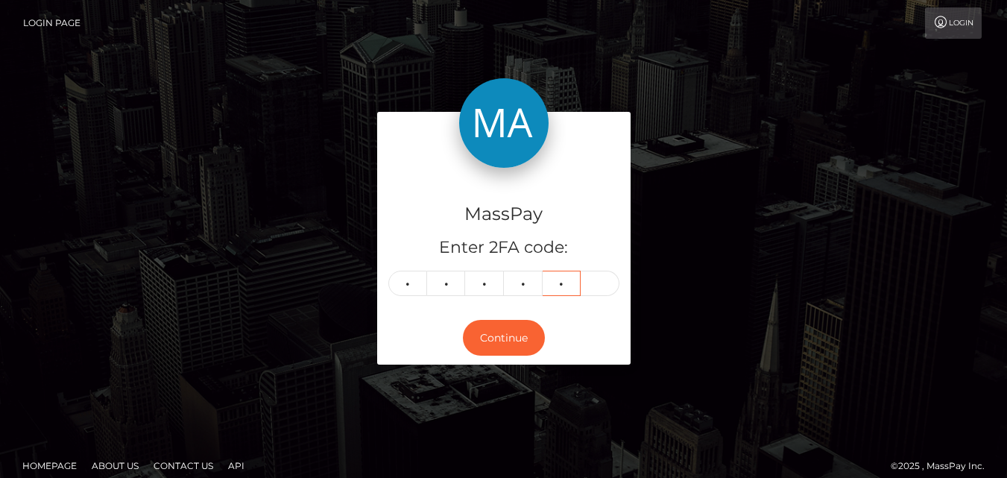
type input "1"
type input "8"
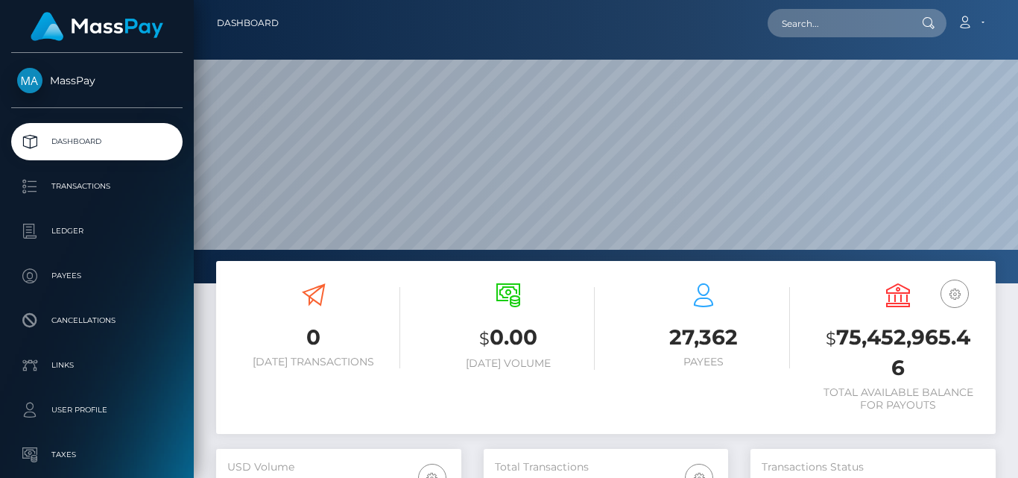
scroll to position [265, 244]
click at [847, 34] on input "text" at bounding box center [837, 23] width 140 height 28
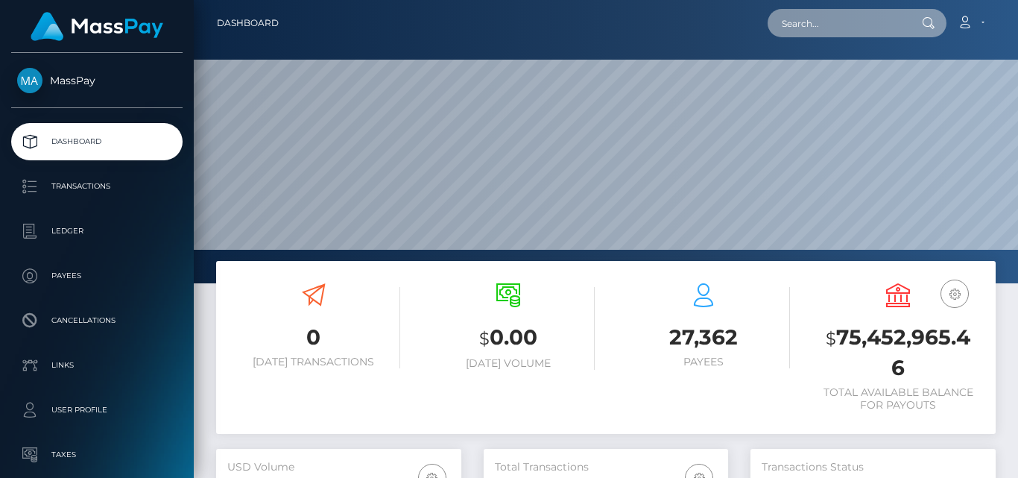
paste input "[EMAIL_ADDRESS][DOMAIN_NAME]"
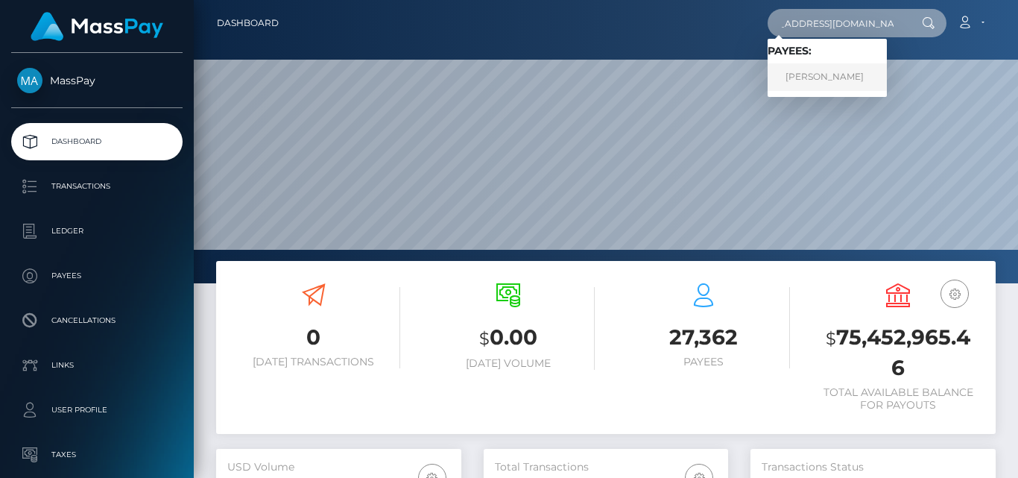
type input "[EMAIL_ADDRESS][DOMAIN_NAME]"
click at [867, 70] on link "HUBERT WASZCZUK" at bounding box center [826, 77] width 119 height 28
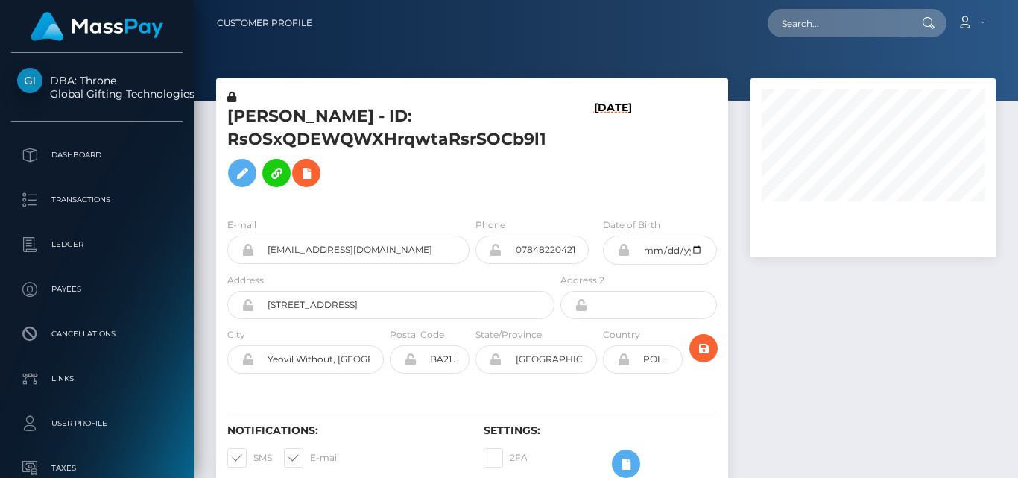
click at [889, 297] on div at bounding box center [872, 292] width 267 height 429
click at [832, 324] on div at bounding box center [872, 292] width 267 height 429
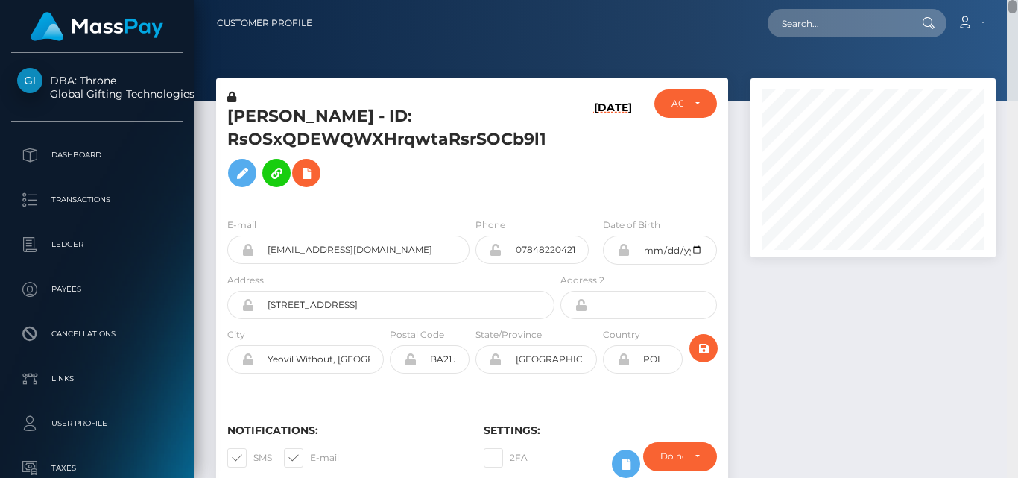
drag, startPoint x: 1013, startPoint y: 83, endPoint x: 990, endPoint y: -60, distance: 144.9
click at [990, 0] on html "DBA: Throne Global Gifting Technologies Inc Dashboard Transactions Ledger Payee…" at bounding box center [509, 239] width 1018 height 478
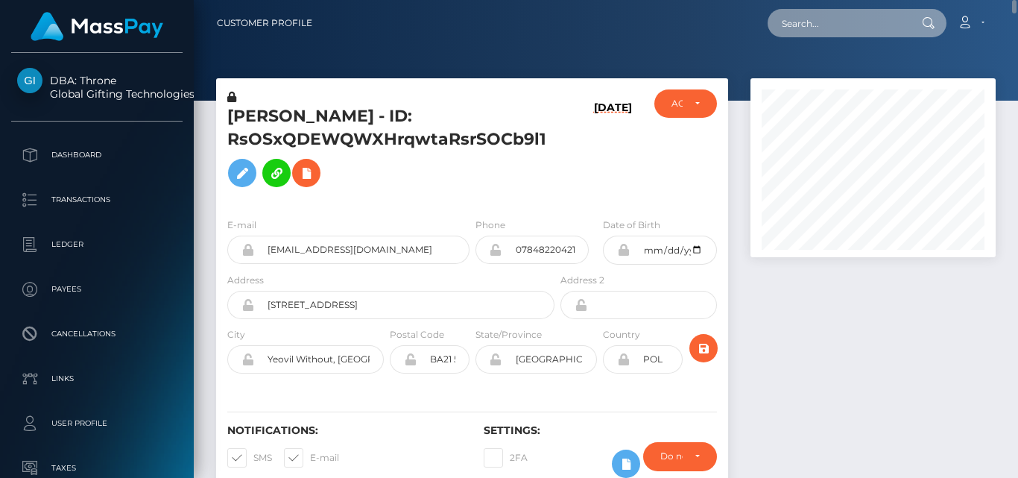
click at [828, 15] on input "text" at bounding box center [837, 23] width 140 height 28
paste input "nataliaelzbieta89@gmail.com"
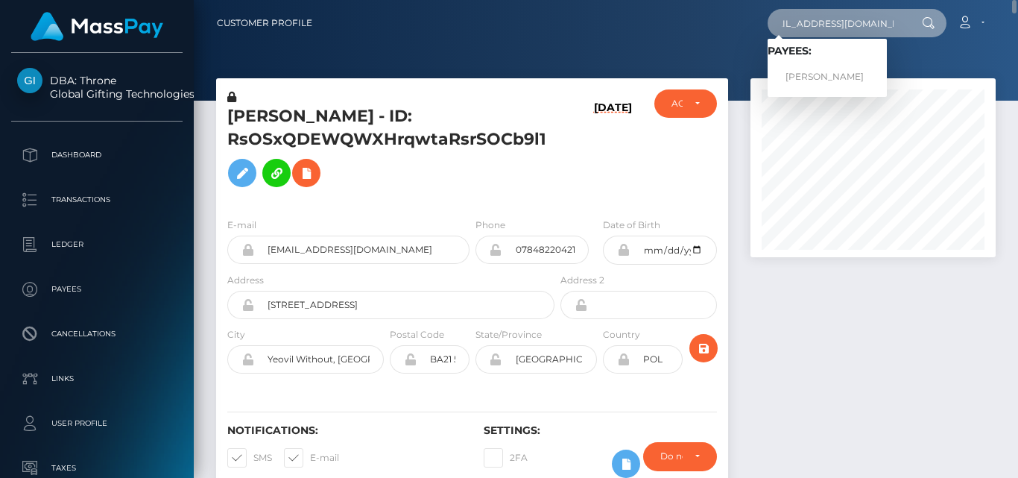
type input "nataliaelzbieta89@gmail.com"
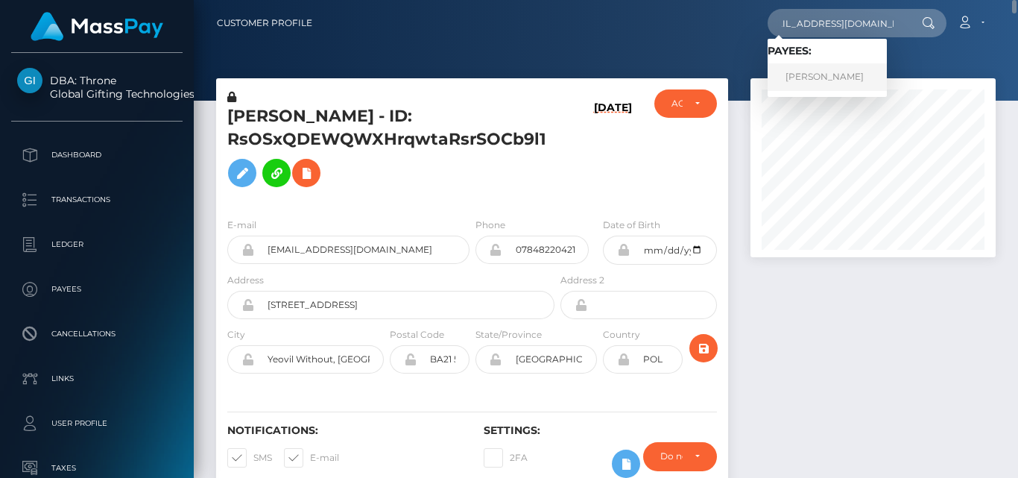
scroll to position [0, 0]
click at [821, 72] on link "NATALIA ELZ KACZYNSKA" at bounding box center [826, 77] width 119 height 28
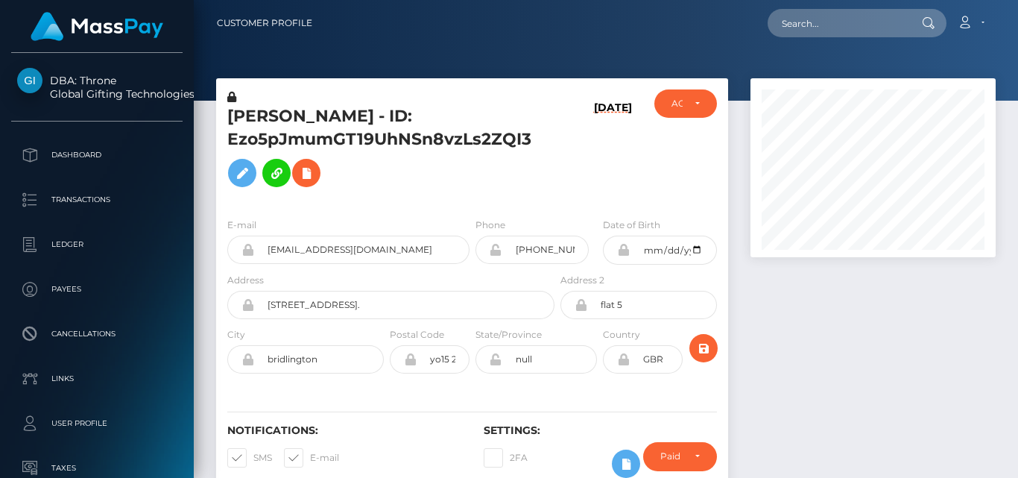
scroll to position [179, 244]
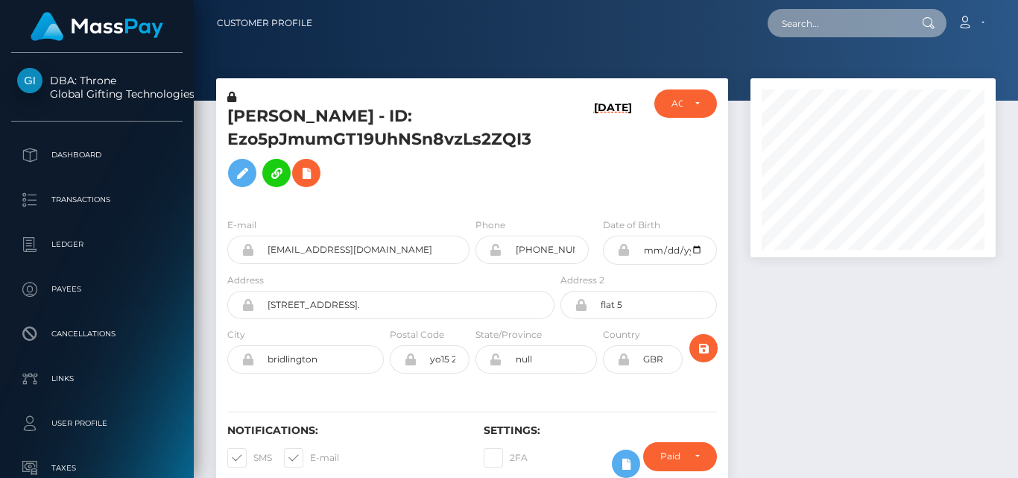
click at [820, 18] on input "text" at bounding box center [837, 23] width 140 height 28
paste input "[DOMAIN_NAME][EMAIL_ADDRESS][DOMAIN_NAME]"
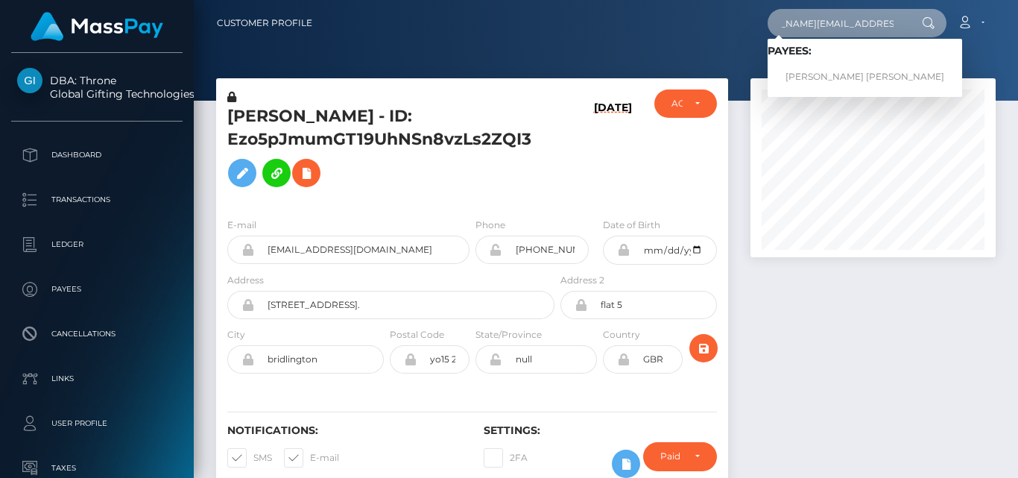
type input "[DOMAIN_NAME][EMAIL_ADDRESS][DOMAIN_NAME]"
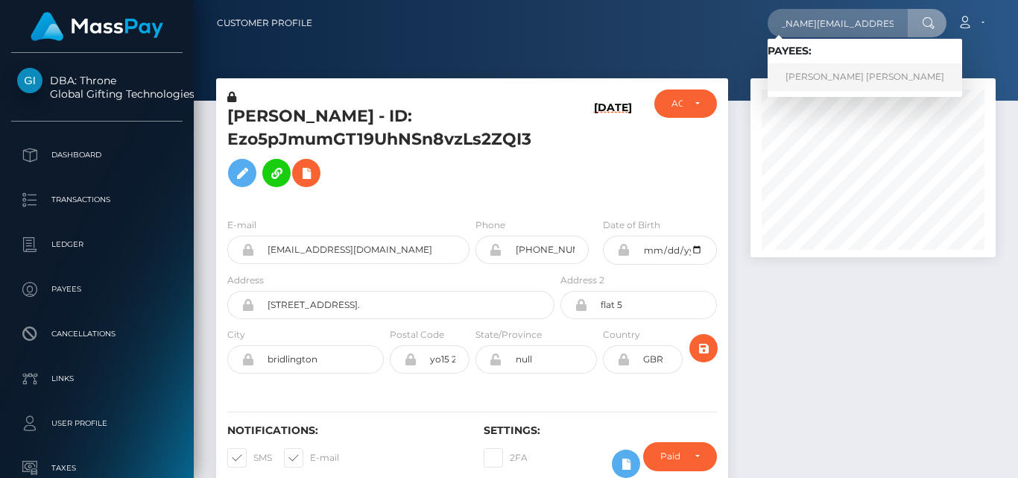
scroll to position [0, 0]
click at [829, 69] on link "CHARLOTTE MAE CONNELLY" at bounding box center [864, 77] width 194 height 28
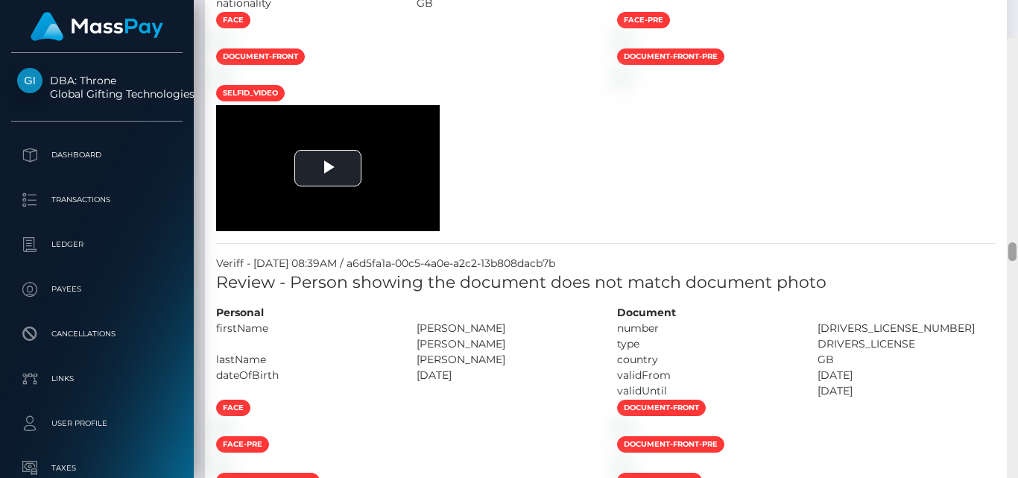
scroll to position [5220, 0]
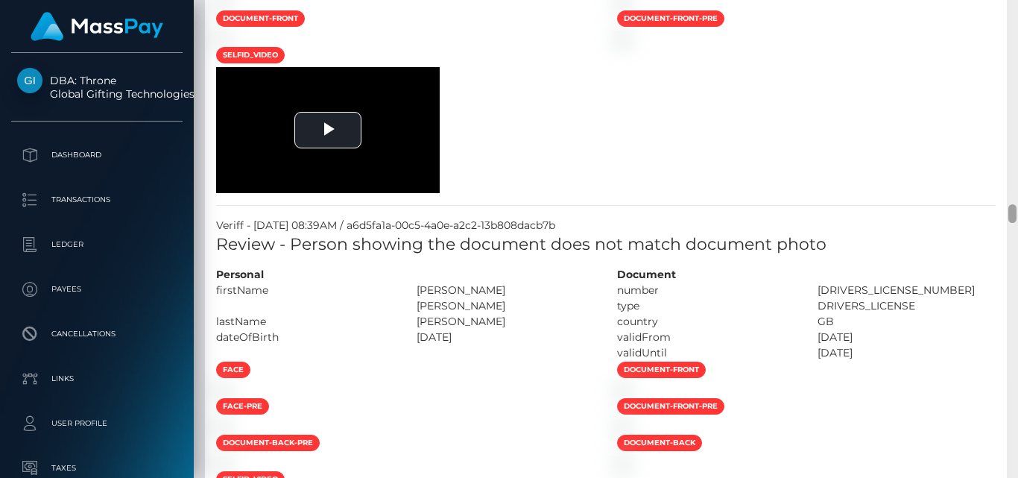
drag, startPoint x: 1013, startPoint y: 133, endPoint x: 1009, endPoint y: 216, distance: 82.8
click at [1009, 216] on div at bounding box center [1012, 213] width 8 height 19
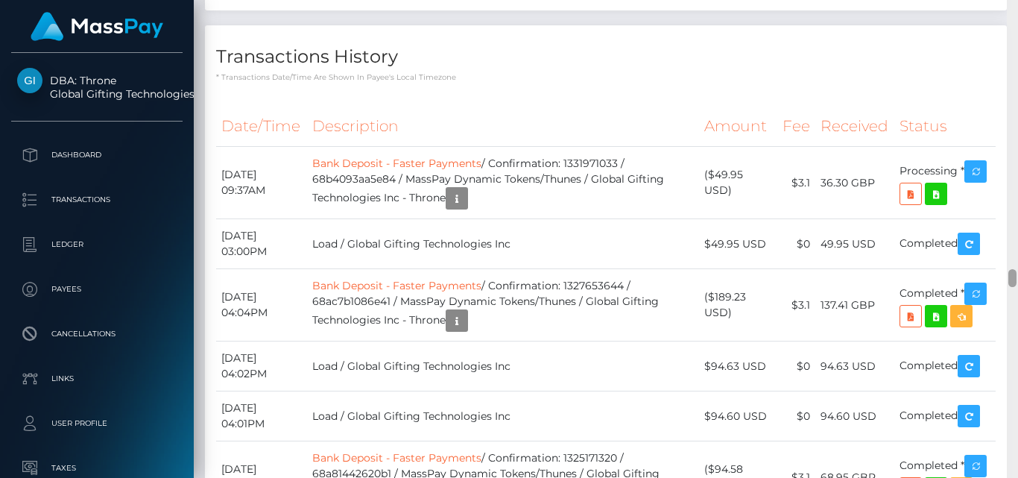
scroll to position [7104, 0]
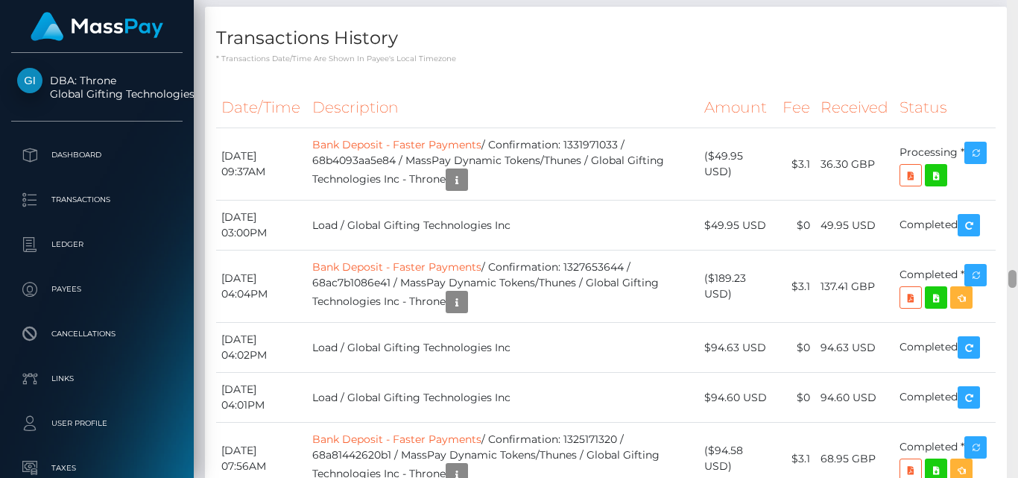
drag, startPoint x: 1010, startPoint y: 213, endPoint x: 1010, endPoint y: 287, distance: 73.8
click at [1010, 287] on div at bounding box center [1012, 279] width 8 height 18
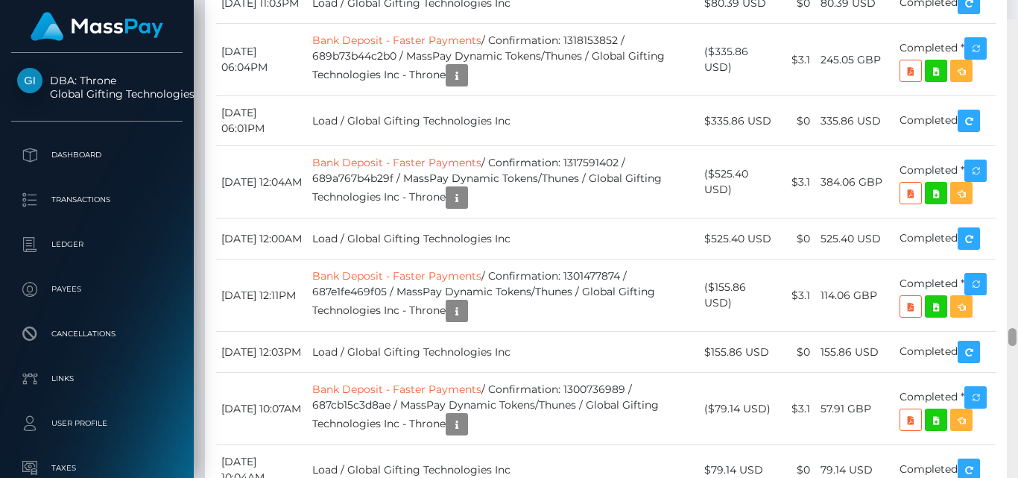
scroll to position [8125, 0]
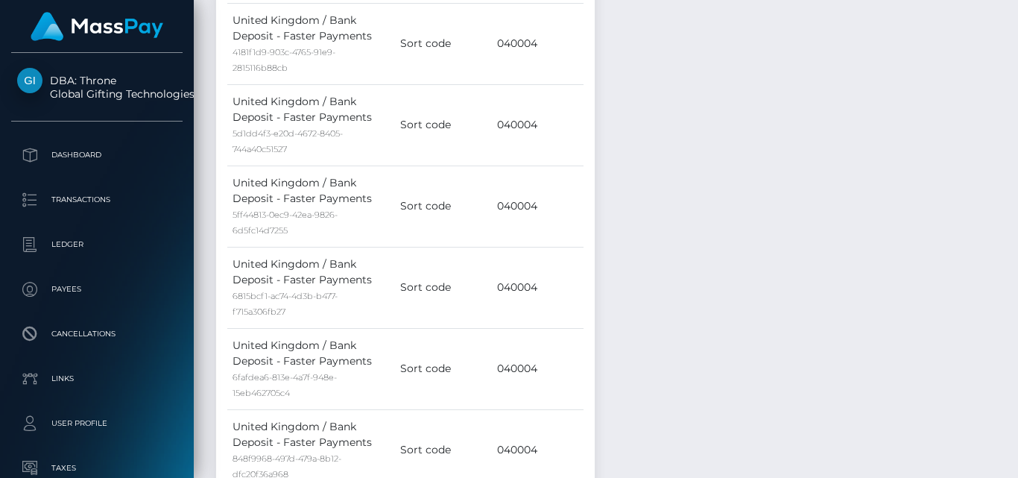
drag, startPoint x: 1013, startPoint y: 273, endPoint x: 1016, endPoint y: 60, distance: 213.9
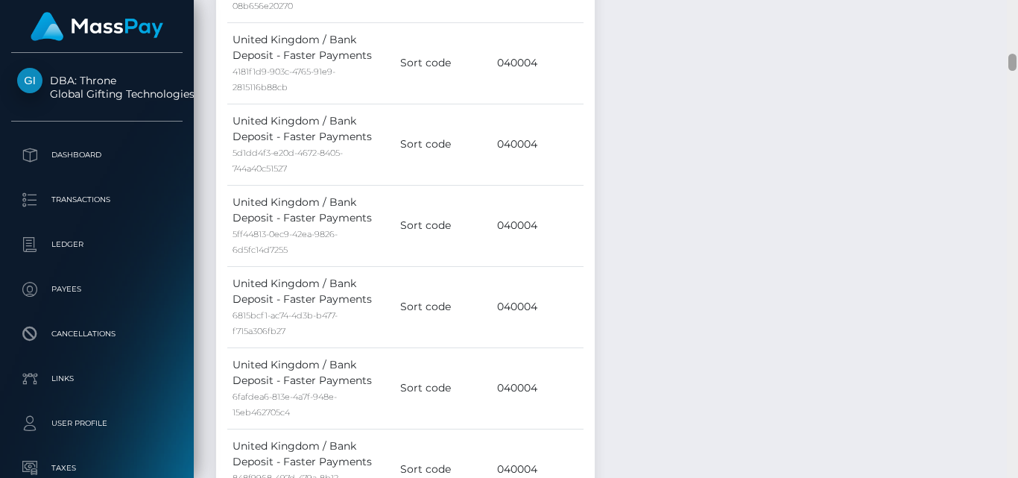
drag, startPoint x: 1014, startPoint y: 63, endPoint x: 998, endPoint y: -58, distance: 121.8
click at [998, 0] on html "DBA: Throne Global Gifting Technologies Inc Dashboard Transactions Ledger Payee…" at bounding box center [509, 239] width 1018 height 478
